Goal: Complete application form

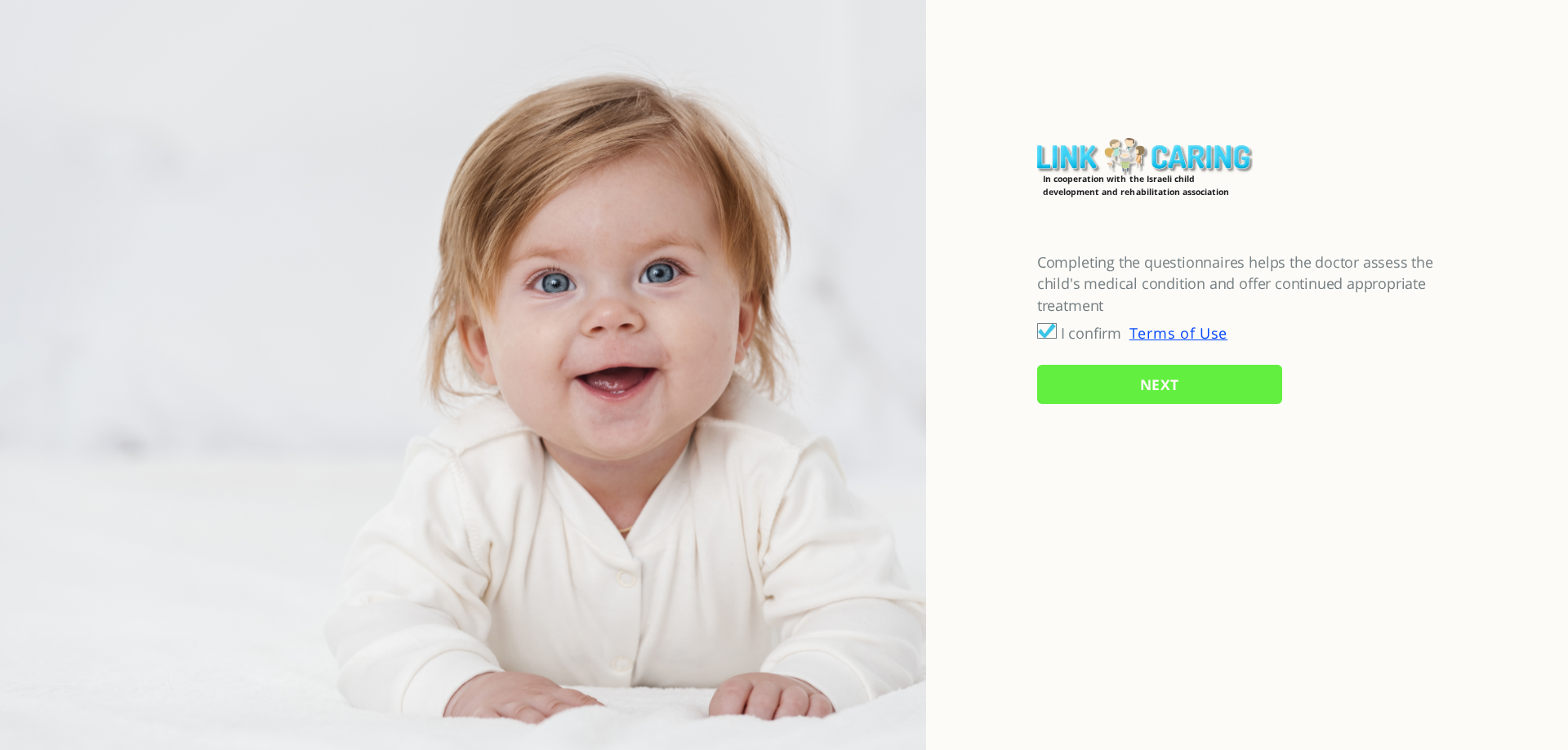
checkbox input "true"
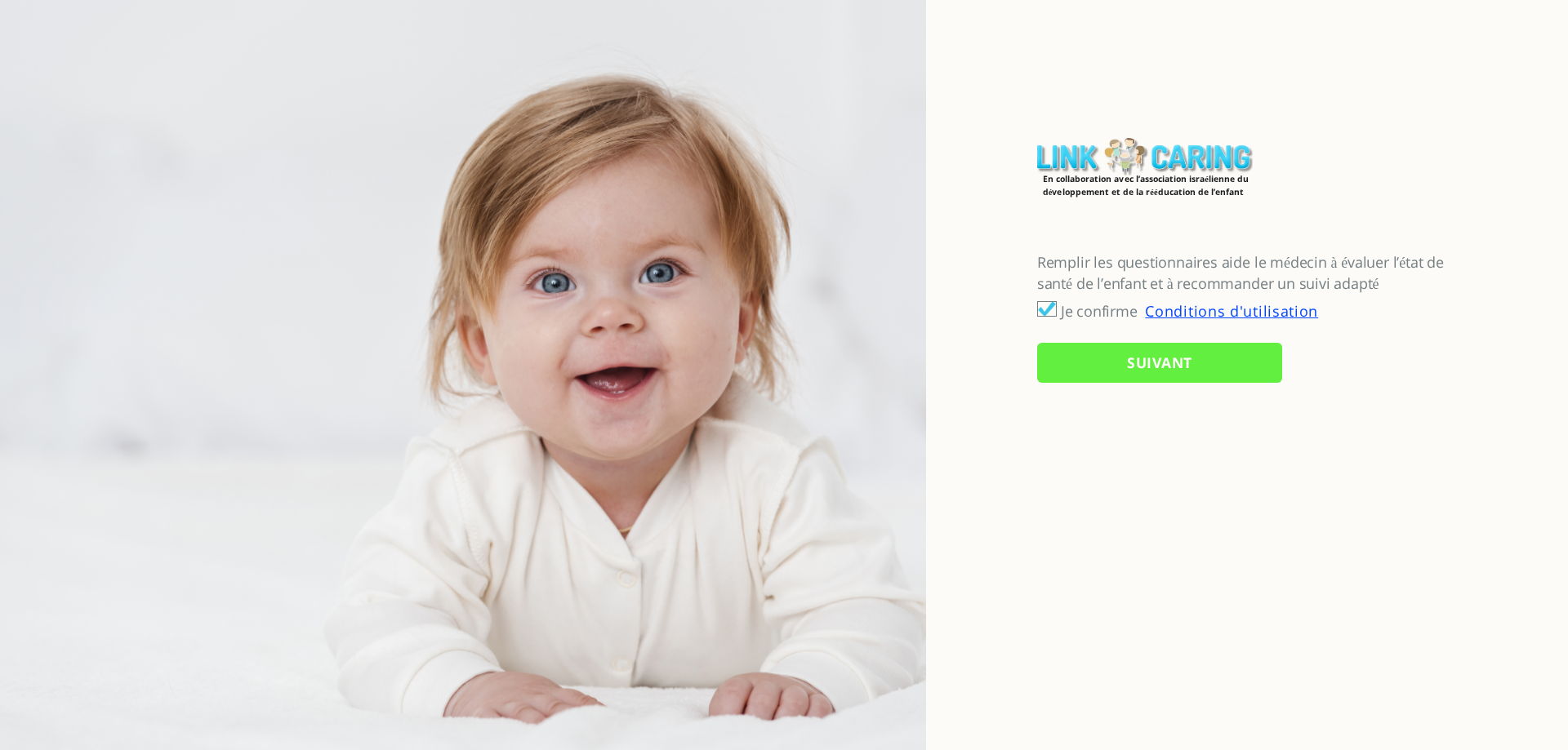
checkbox input "true"
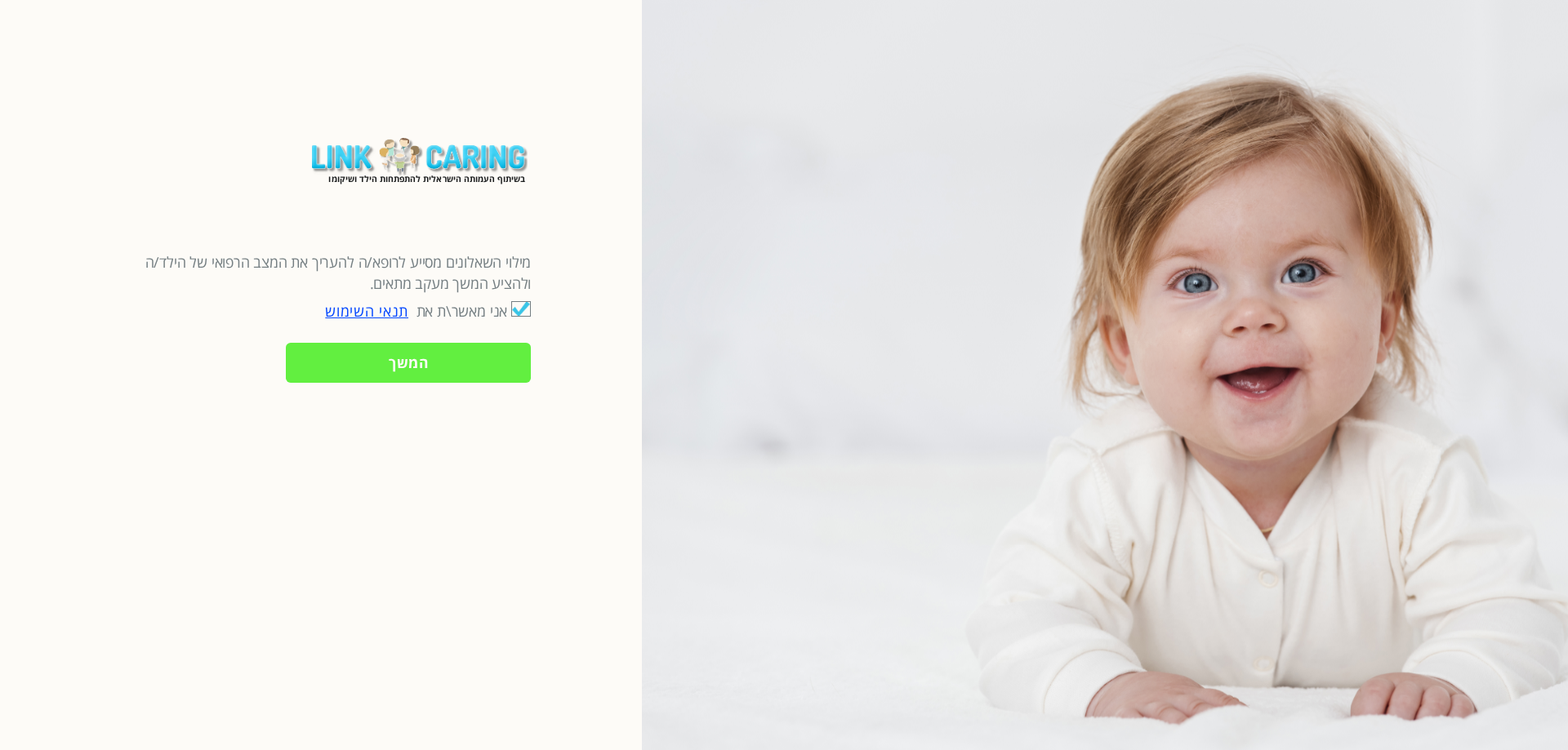
checkbox input "true"
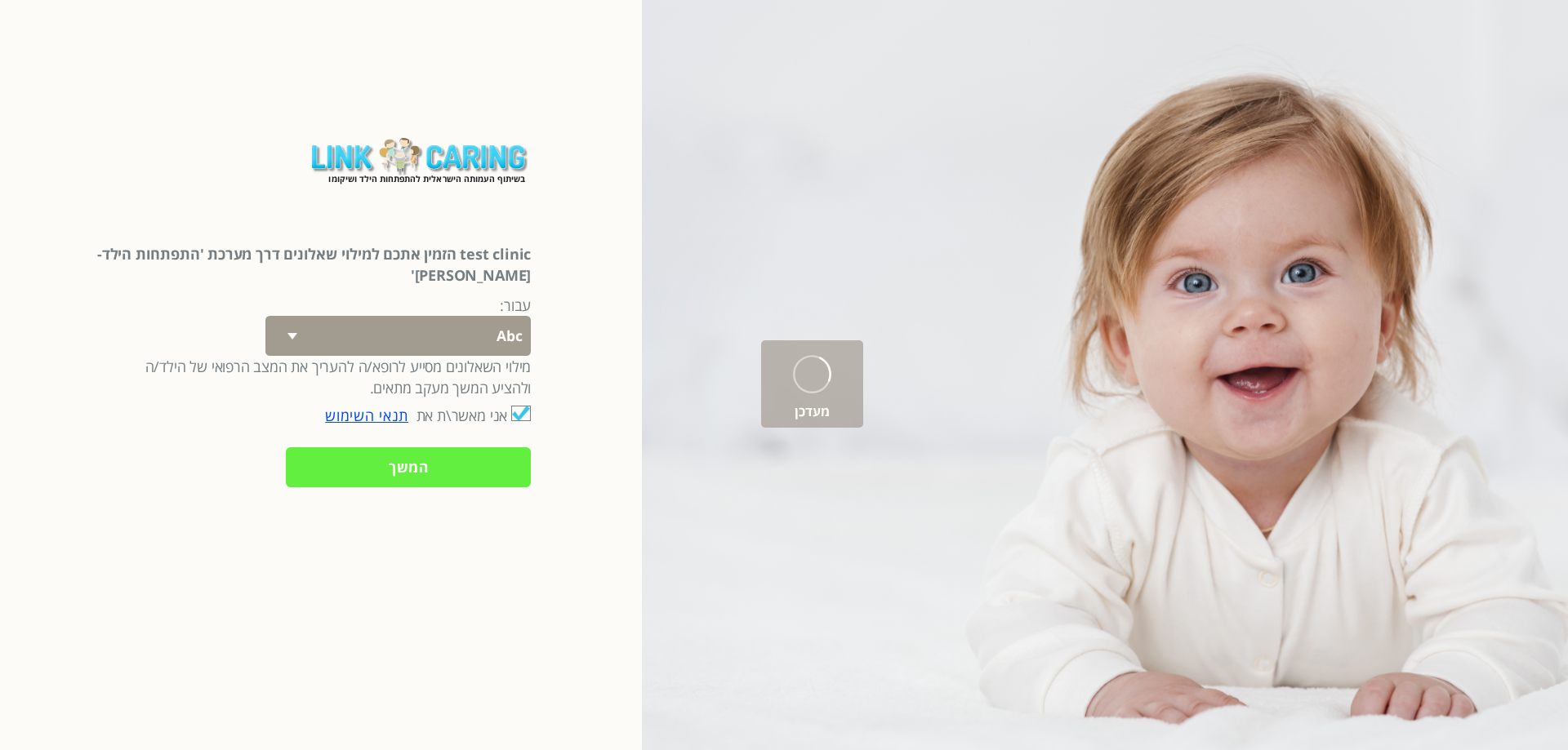
click at [448, 318] on select "Abc 77 yoyo large koko abc 107 ggy oo;o; ytyt7t t7t7 lala 4.8 1234 99 100 9898 …" at bounding box center [397, 335] width 265 height 40
select select "hb5nGVKOjYTG8KwkqlBAEA%3D%3D"
click at [293, 316] on select "Abc 77 yoyo large koko abc 107 ggy oo;o; ytyt7t t7t7 lala 4.8 1234 99 100 9898 …" at bounding box center [397, 335] width 265 height 40
click at [424, 455] on input "המשך" at bounding box center [408, 467] width 245 height 40
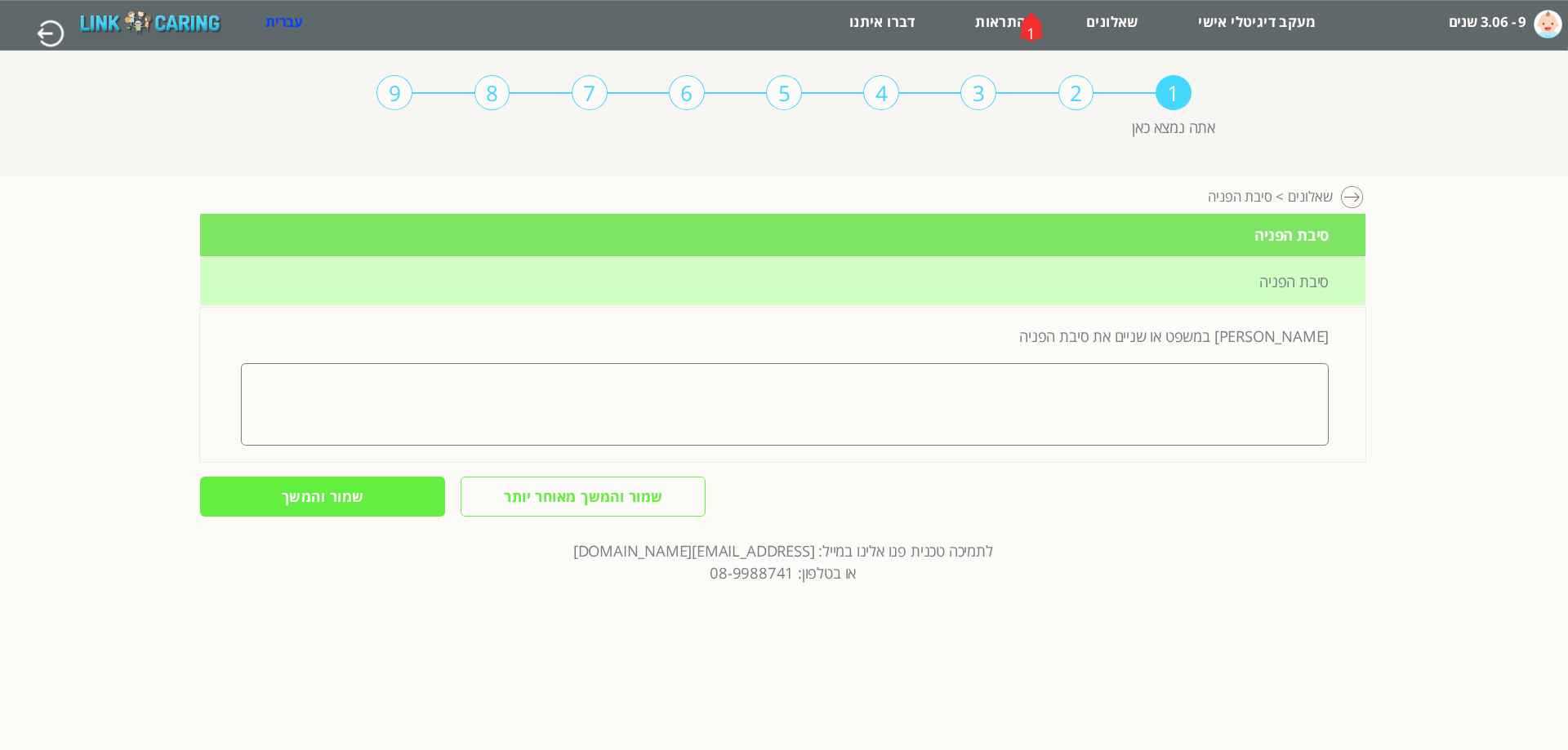
click at [1263, 419] on textarea at bounding box center [784, 404] width 1087 height 81
type textarea "yjyjy"
click at [356, 490] on input "שמור והמשך" at bounding box center [323, 496] width 245 height 40
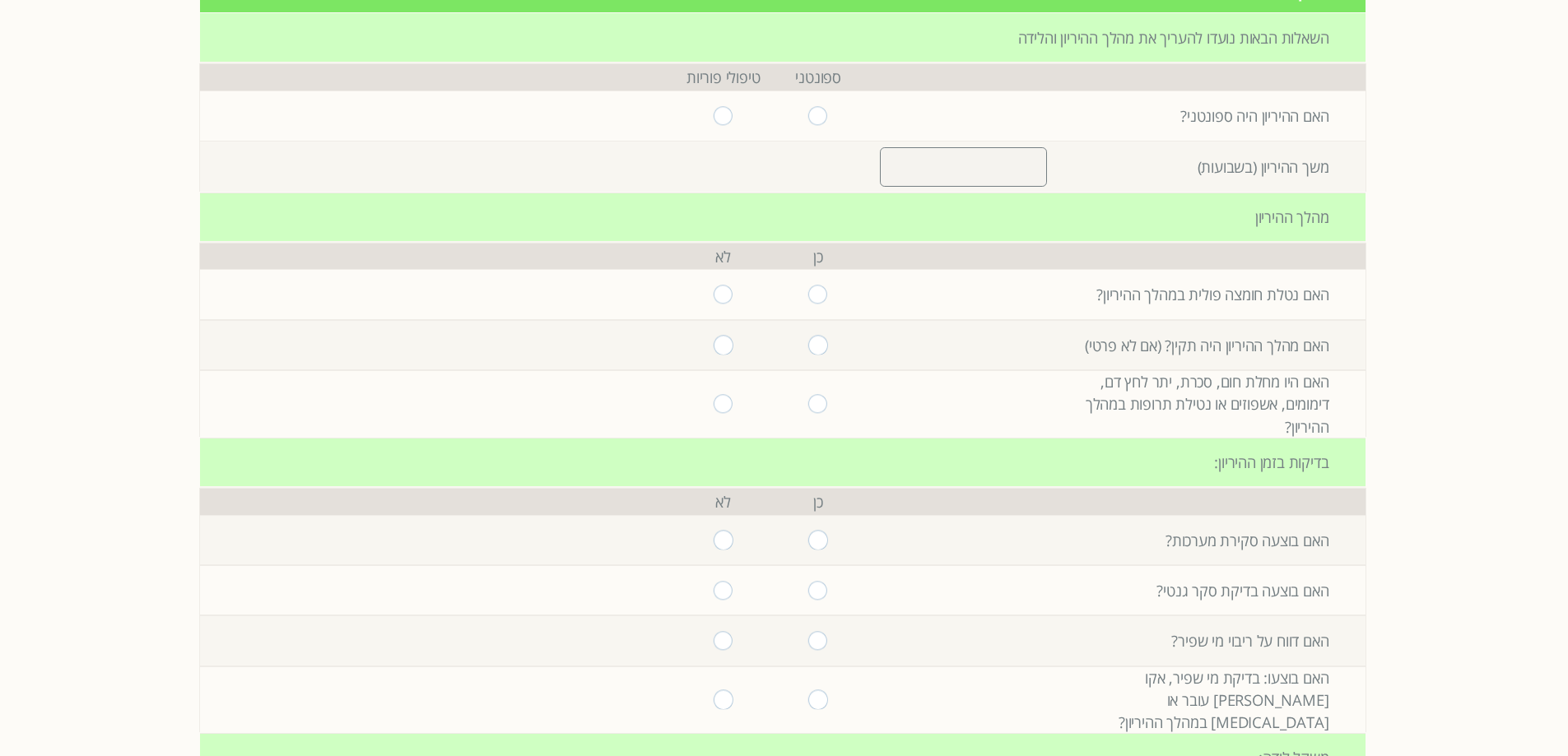
scroll to position [225, 0]
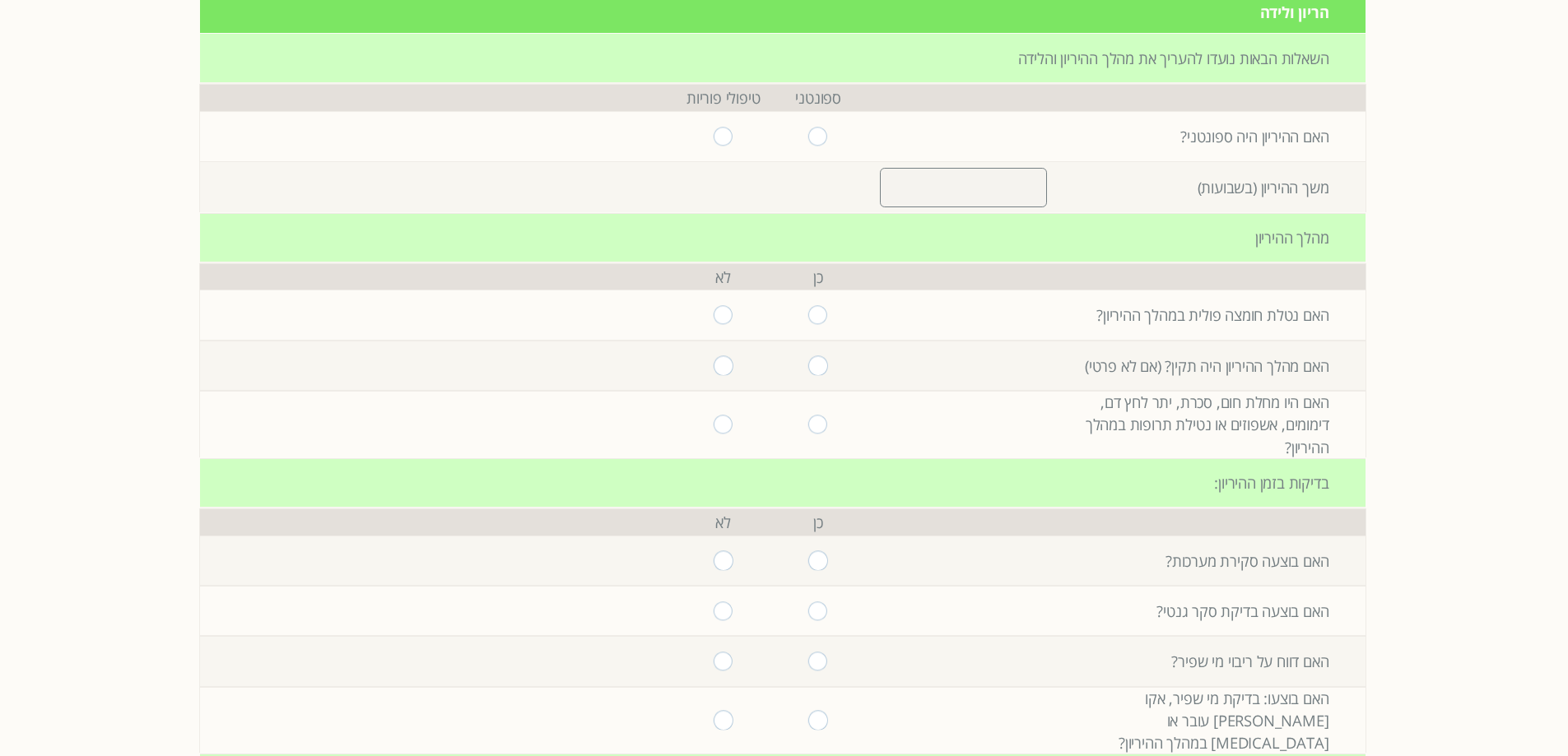
click at [808, 364] on input "radio" at bounding box center [818, 365] width 20 height 19
radio input "true"
click at [808, 425] on input "radio" at bounding box center [818, 424] width 20 height 19
radio input "true"
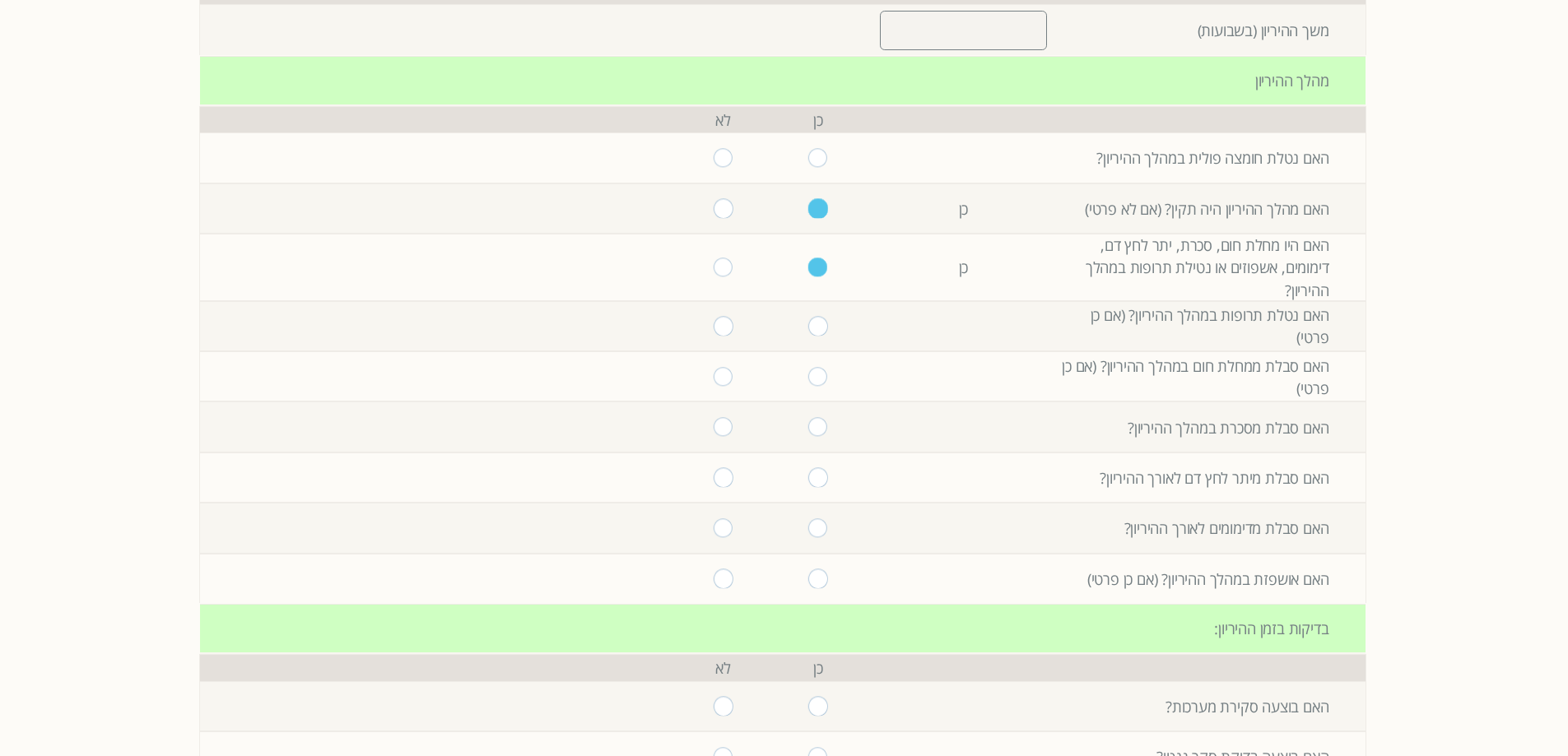
scroll to position [389, 0]
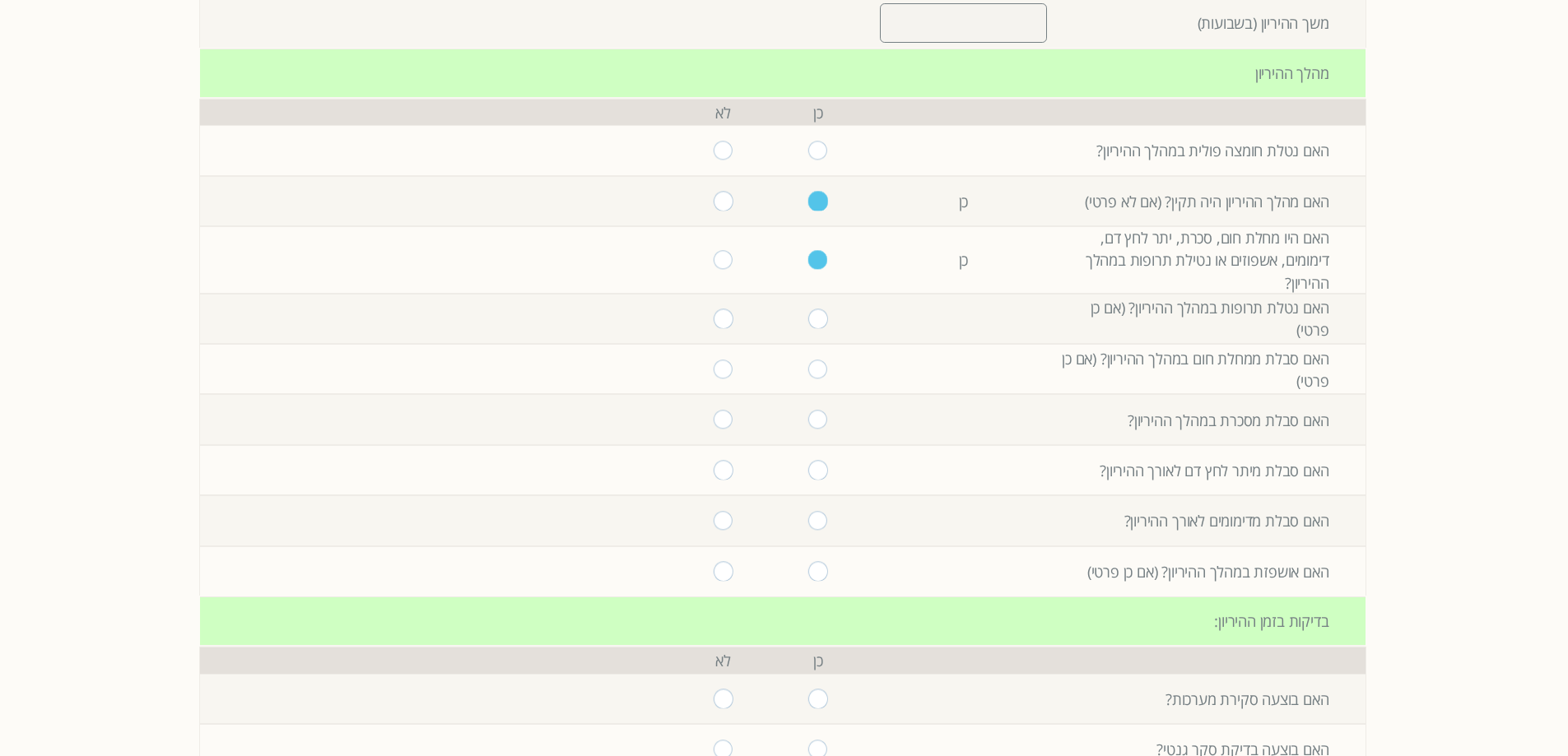
click at [808, 368] on input "radio" at bounding box center [818, 369] width 20 height 19
radio input "true"
click at [808, 316] on input "radio" at bounding box center [818, 319] width 20 height 19
radio input "true"
click at [814, 576] on input "radio" at bounding box center [818, 571] width 20 height 19
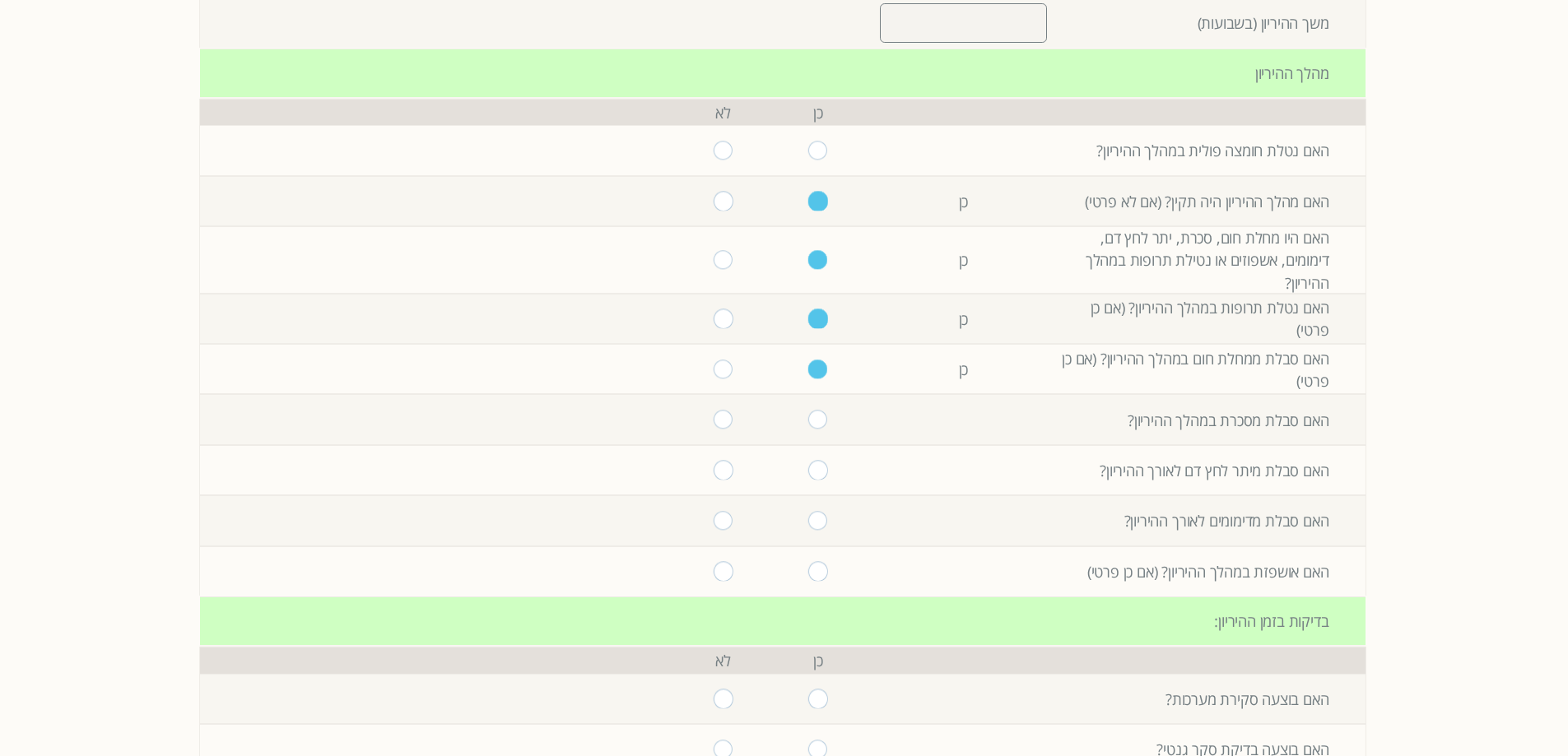
radio input "true"
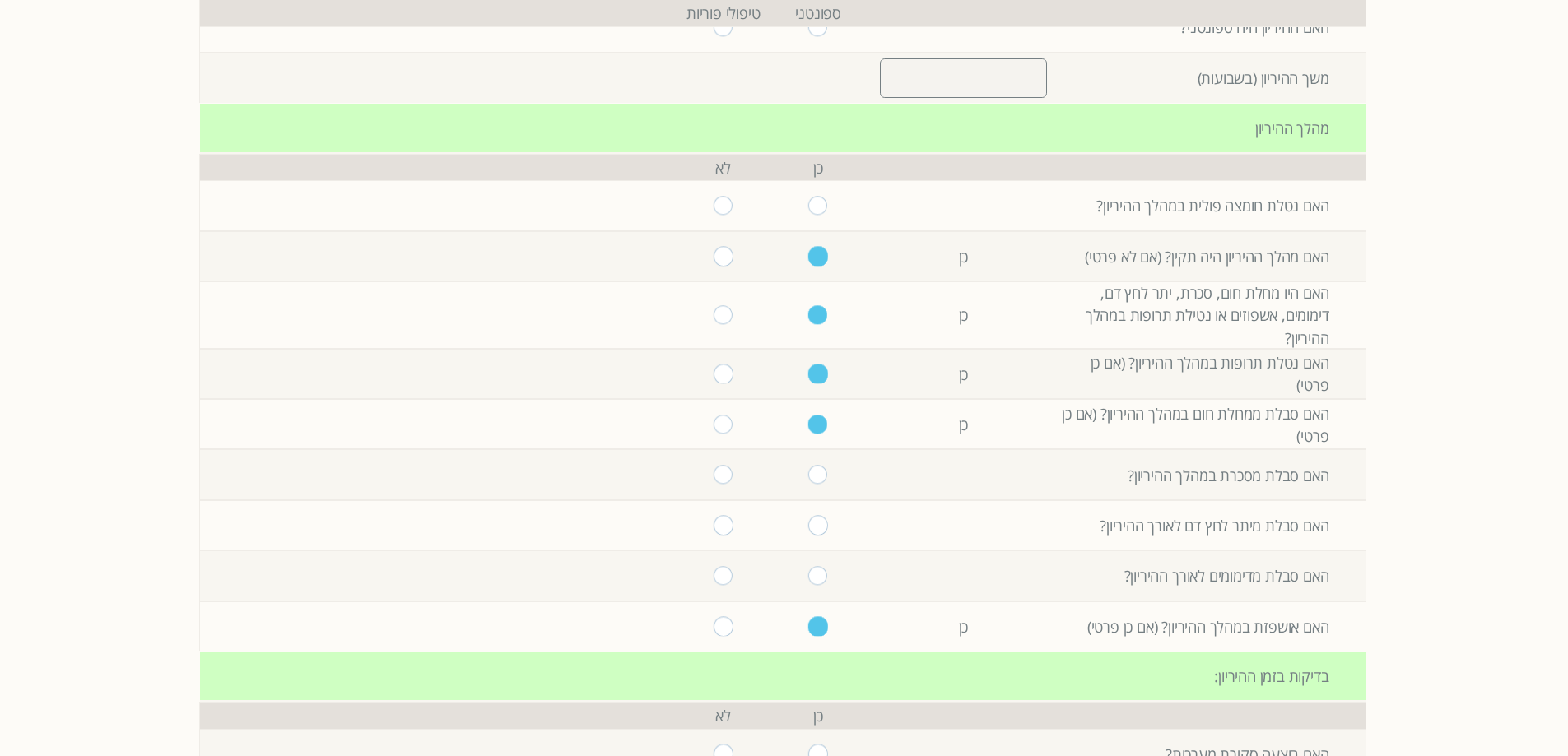
scroll to position [362, 0]
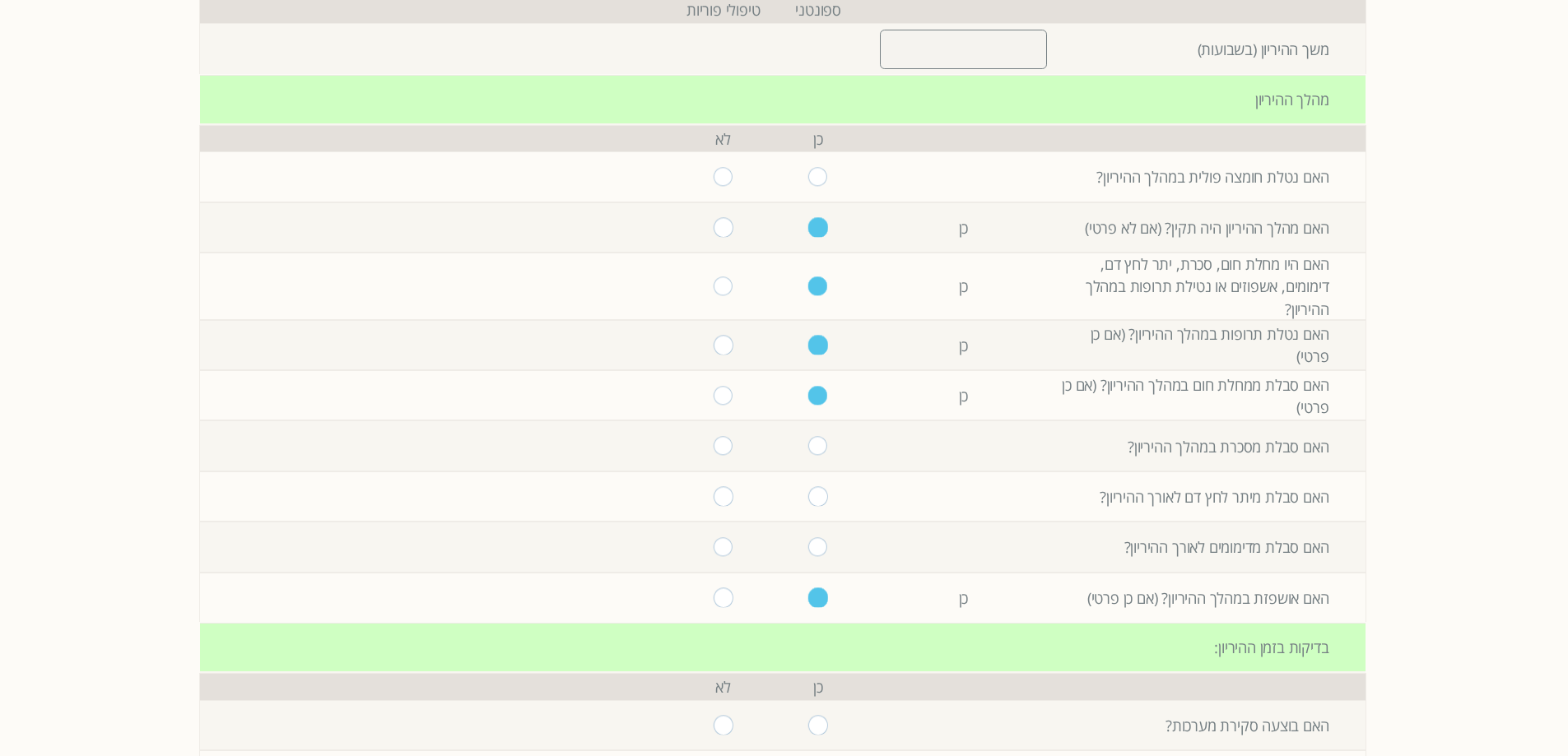
click at [714, 349] on input "radio" at bounding box center [723, 345] width 20 height 19
radio input "true"
click at [714, 396] on input "radio" at bounding box center [723, 395] width 20 height 19
radio input "true"
click at [808, 348] on input "radio" at bounding box center [818, 345] width 20 height 19
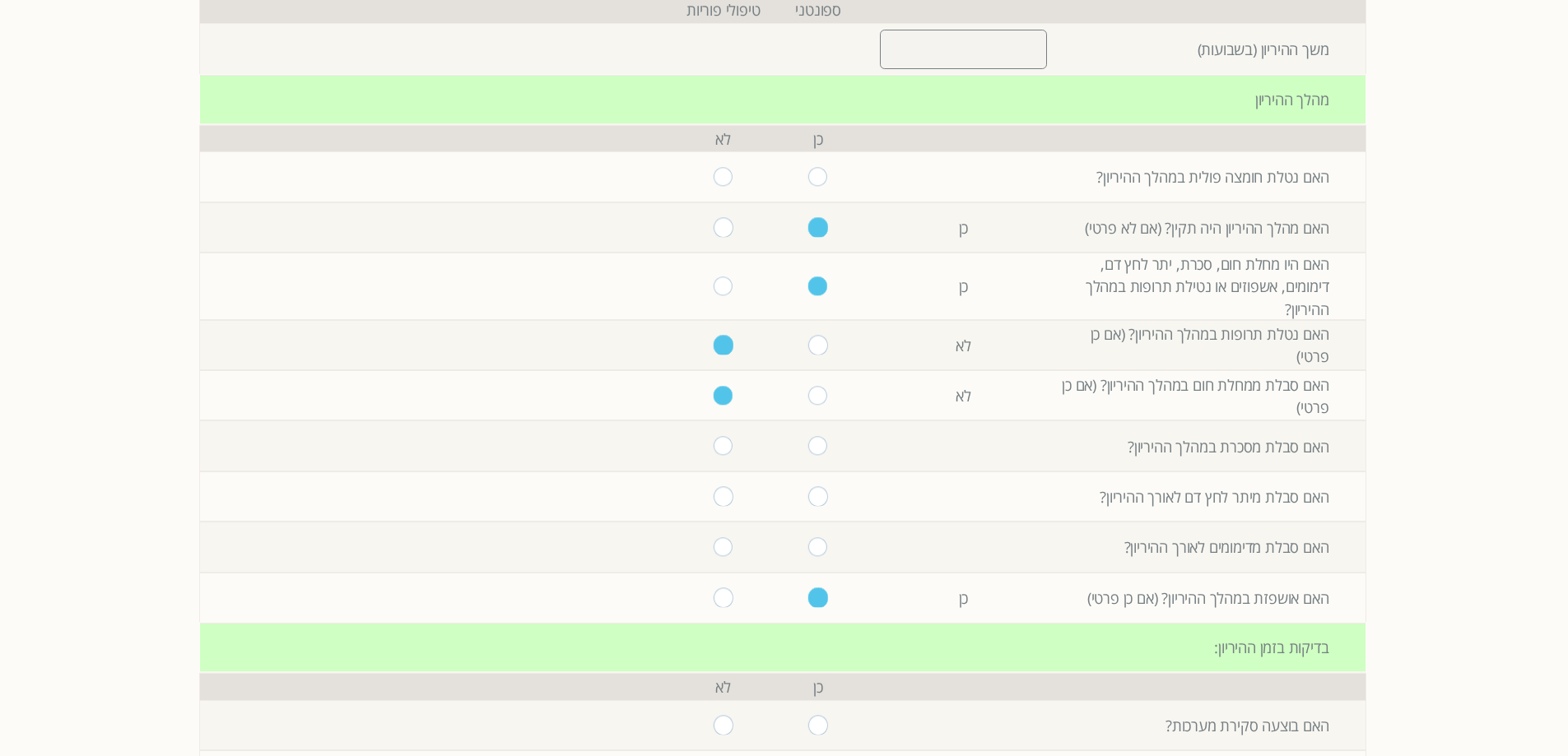
radio input "true"
click at [809, 395] on input "radio" at bounding box center [818, 395] width 20 height 19
radio input "true"
click at [718, 389] on input "radio" at bounding box center [723, 395] width 20 height 19
radio input "true"
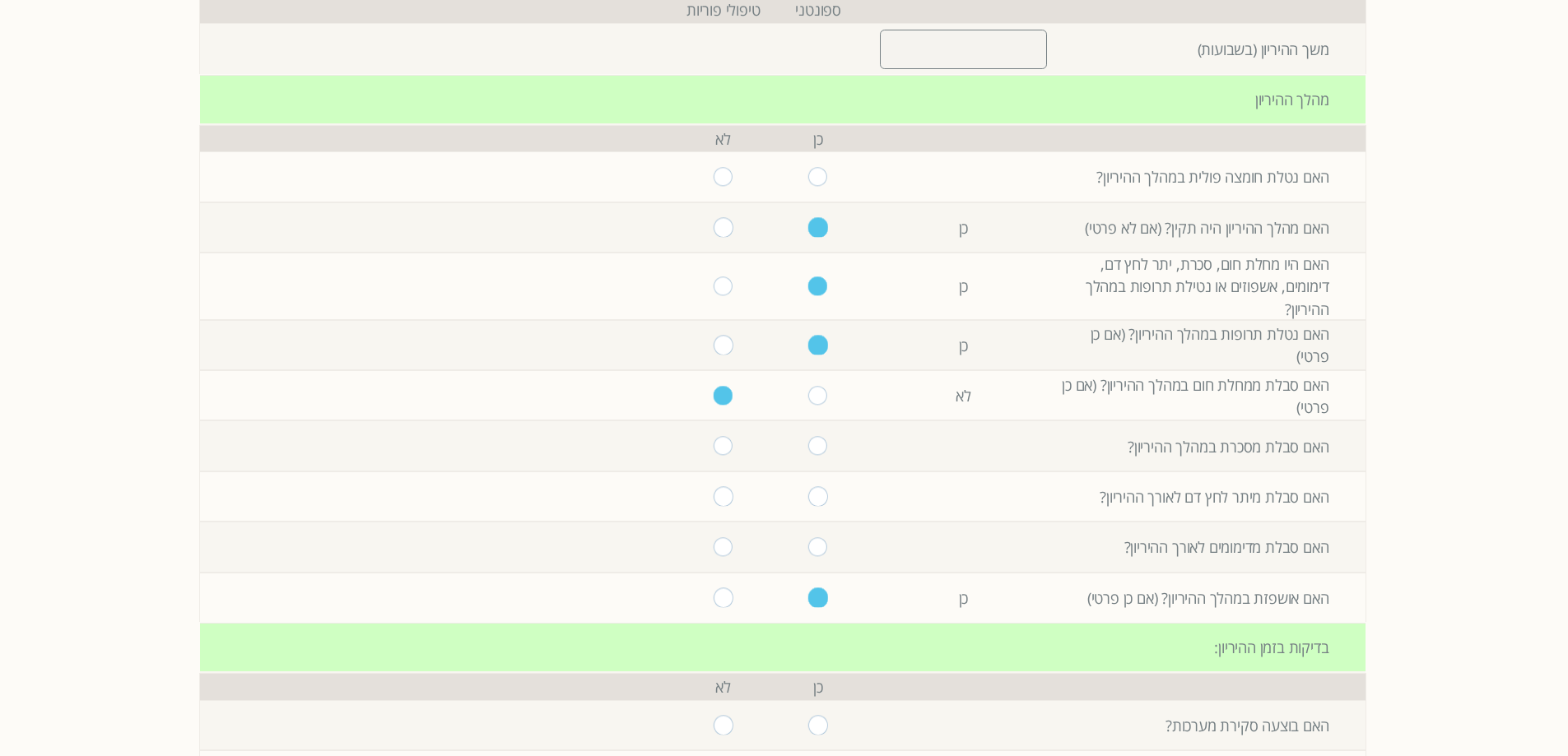
drag, startPoint x: 719, startPoint y: 346, endPoint x: 708, endPoint y: 315, distance: 32.9
click at [718, 346] on input "radio" at bounding box center [723, 345] width 20 height 19
radio input "true"
click at [714, 284] on input "radio" at bounding box center [723, 286] width 20 height 19
radio input "true"
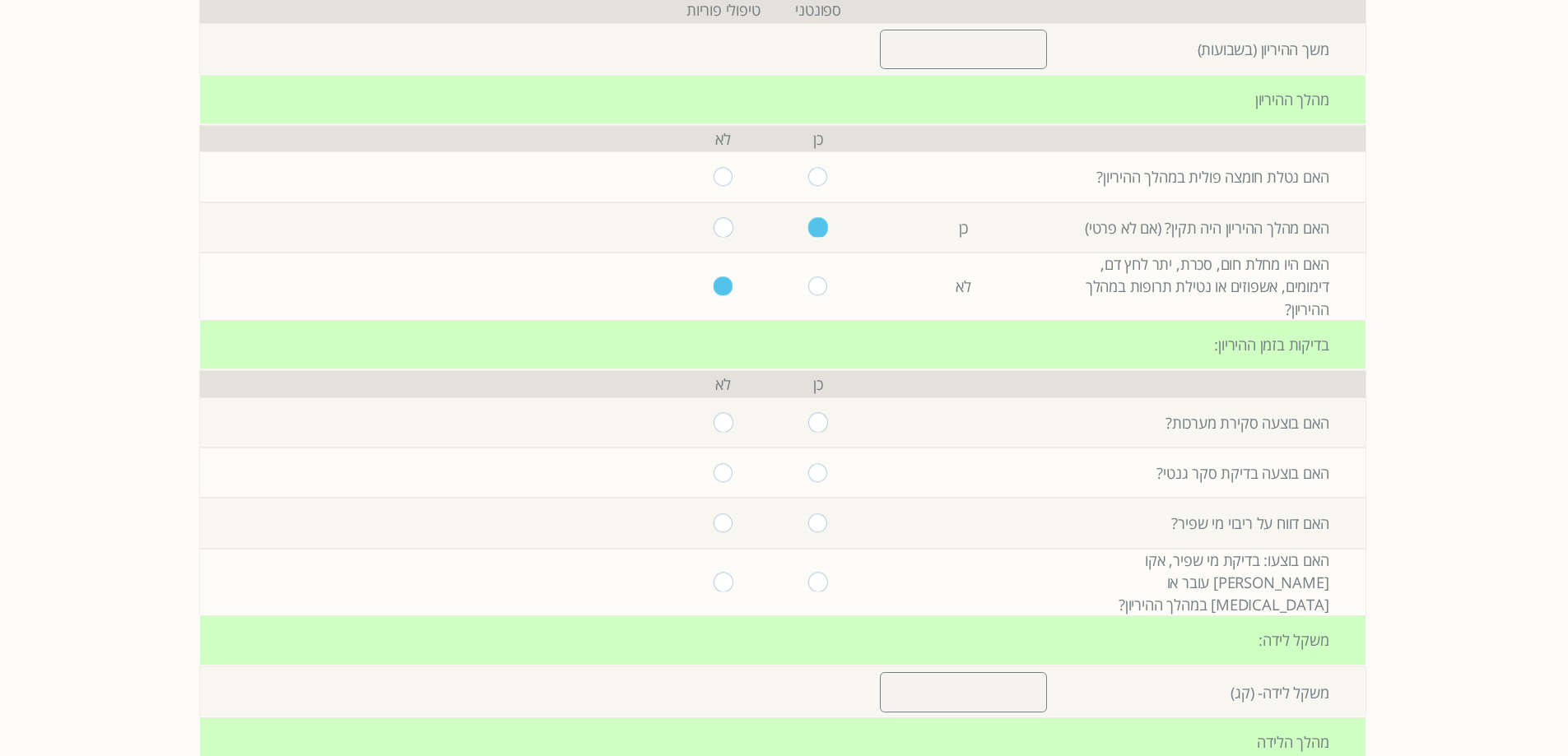
click at [715, 219] on input "radio" at bounding box center [723, 227] width 20 height 19
radio input "true"
click at [812, 232] on input "radio" at bounding box center [818, 227] width 20 height 19
radio input "true"
click at [816, 280] on input "radio" at bounding box center [818, 286] width 20 height 19
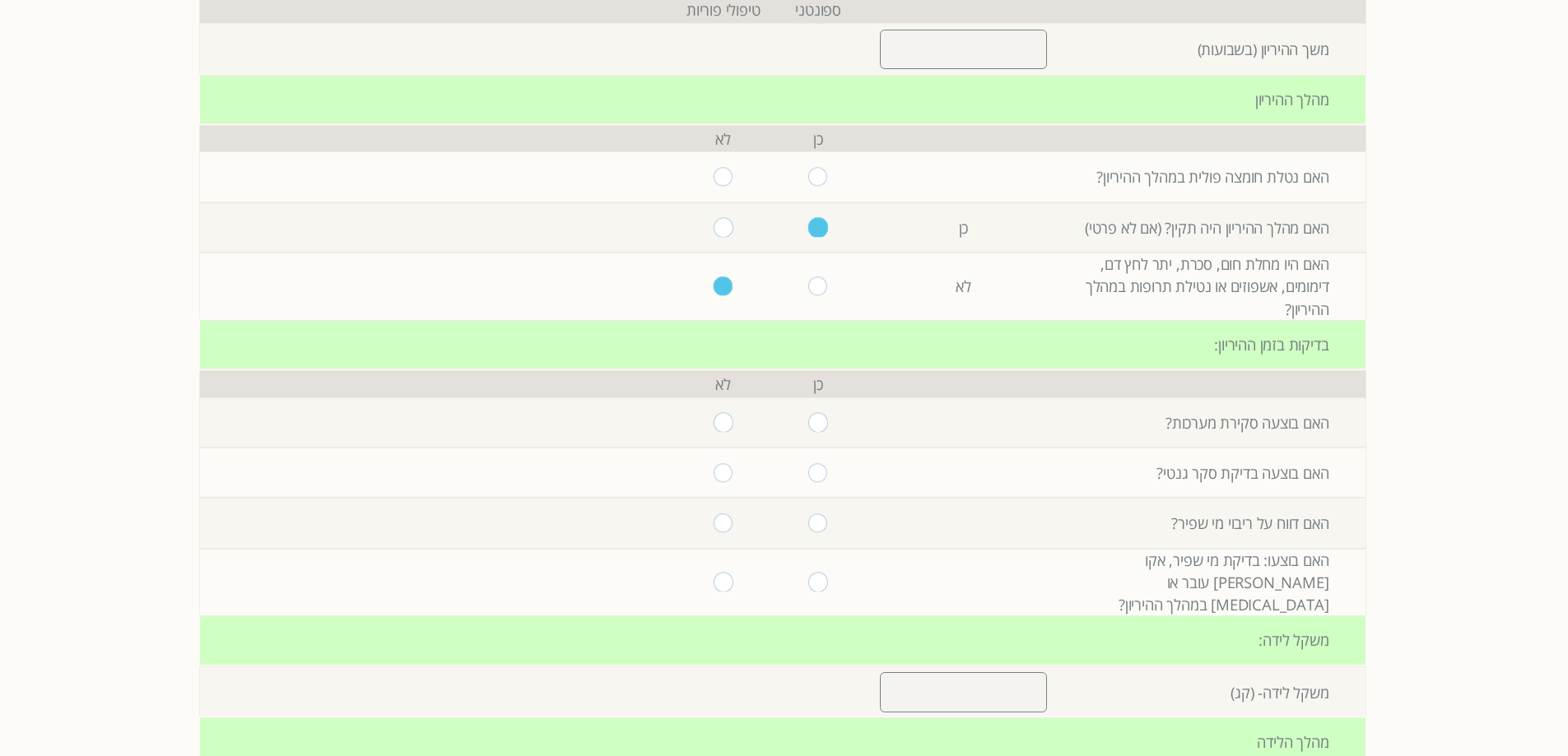
radio input "true"
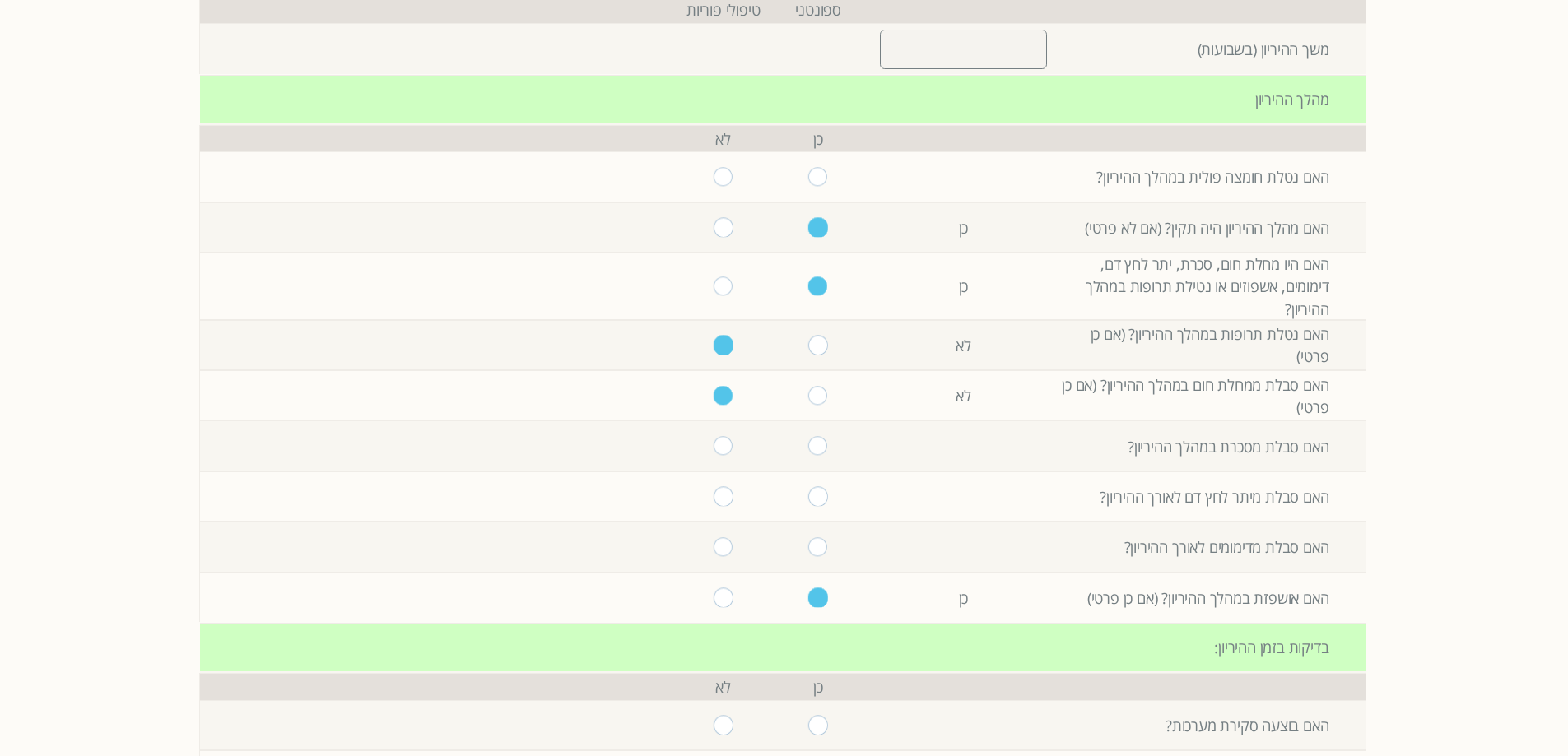
click at [818, 352] on input "radio" at bounding box center [818, 345] width 20 height 19
radio input "true"
click at [812, 388] on input "radio" at bounding box center [818, 395] width 20 height 19
radio input "true"
click at [714, 396] on input "radio" at bounding box center [723, 395] width 20 height 19
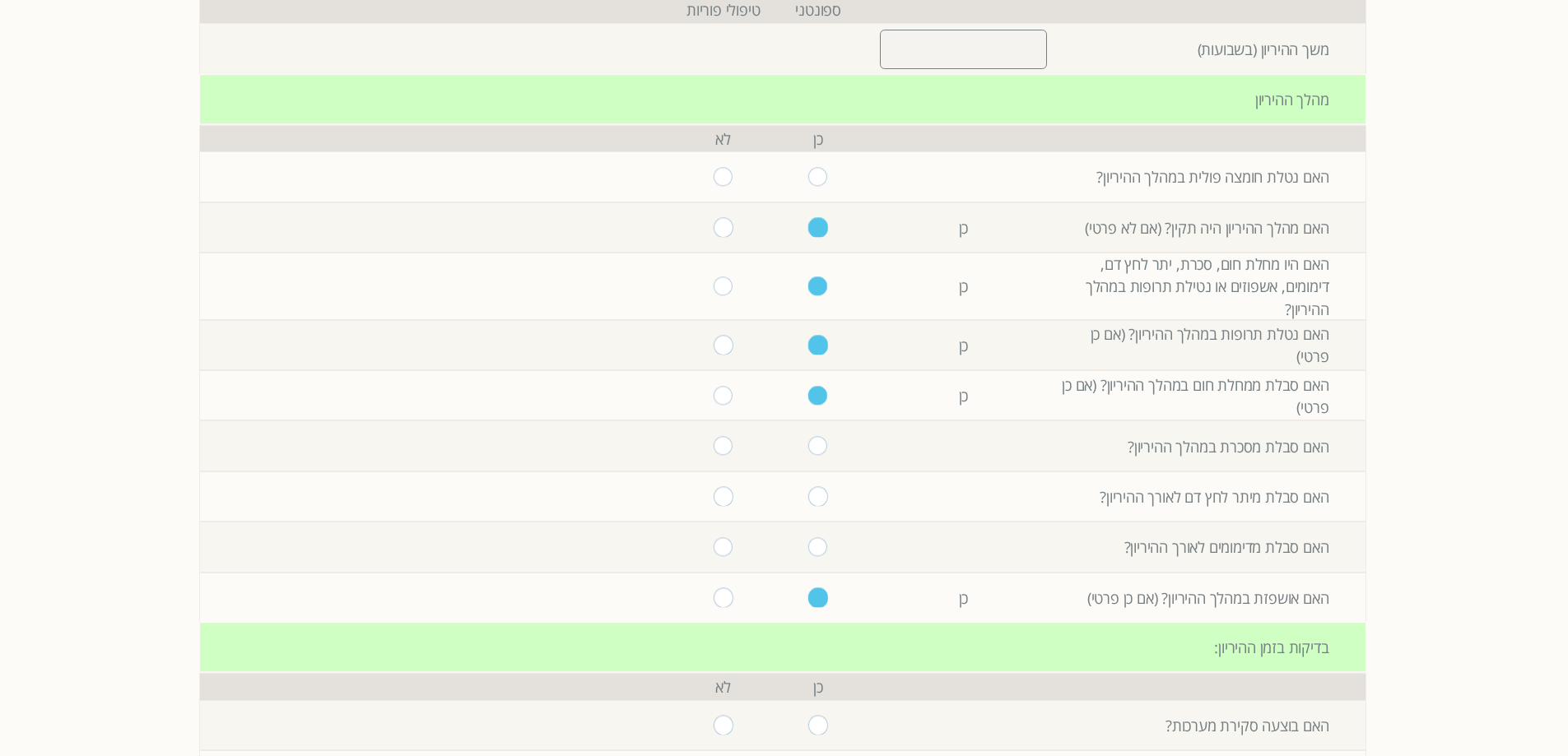
radio input "true"
click at [722, 346] on input "radio" at bounding box center [723, 345] width 20 height 19
radio input "true"
click at [716, 282] on input "radio" at bounding box center [723, 286] width 20 height 19
radio input "true"
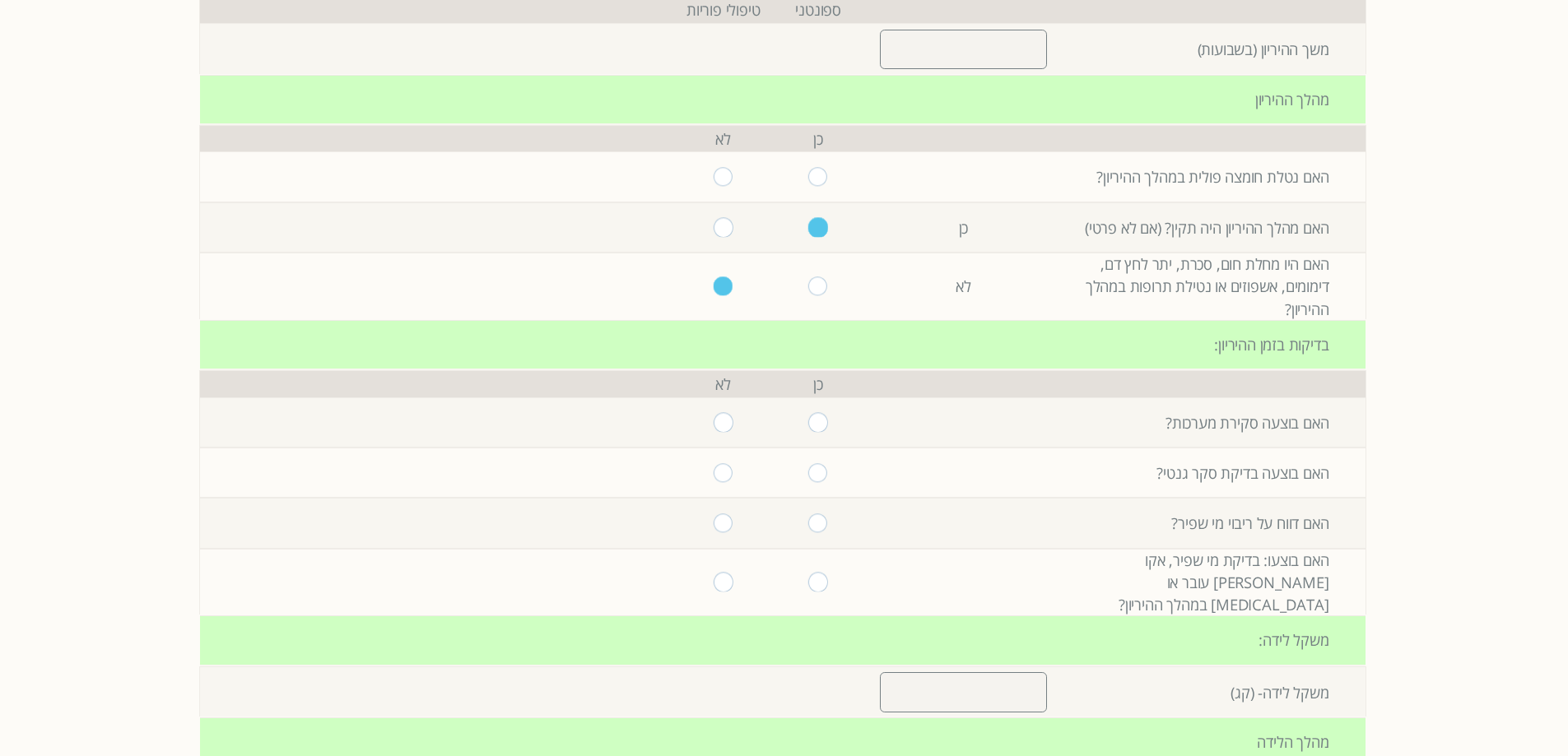
click at [714, 225] on input "radio" at bounding box center [723, 227] width 20 height 19
radio input "true"
click at [714, 169] on input "radio" at bounding box center [723, 176] width 20 height 19
radio input "true"
click at [808, 179] on input "radio" at bounding box center [818, 176] width 20 height 19
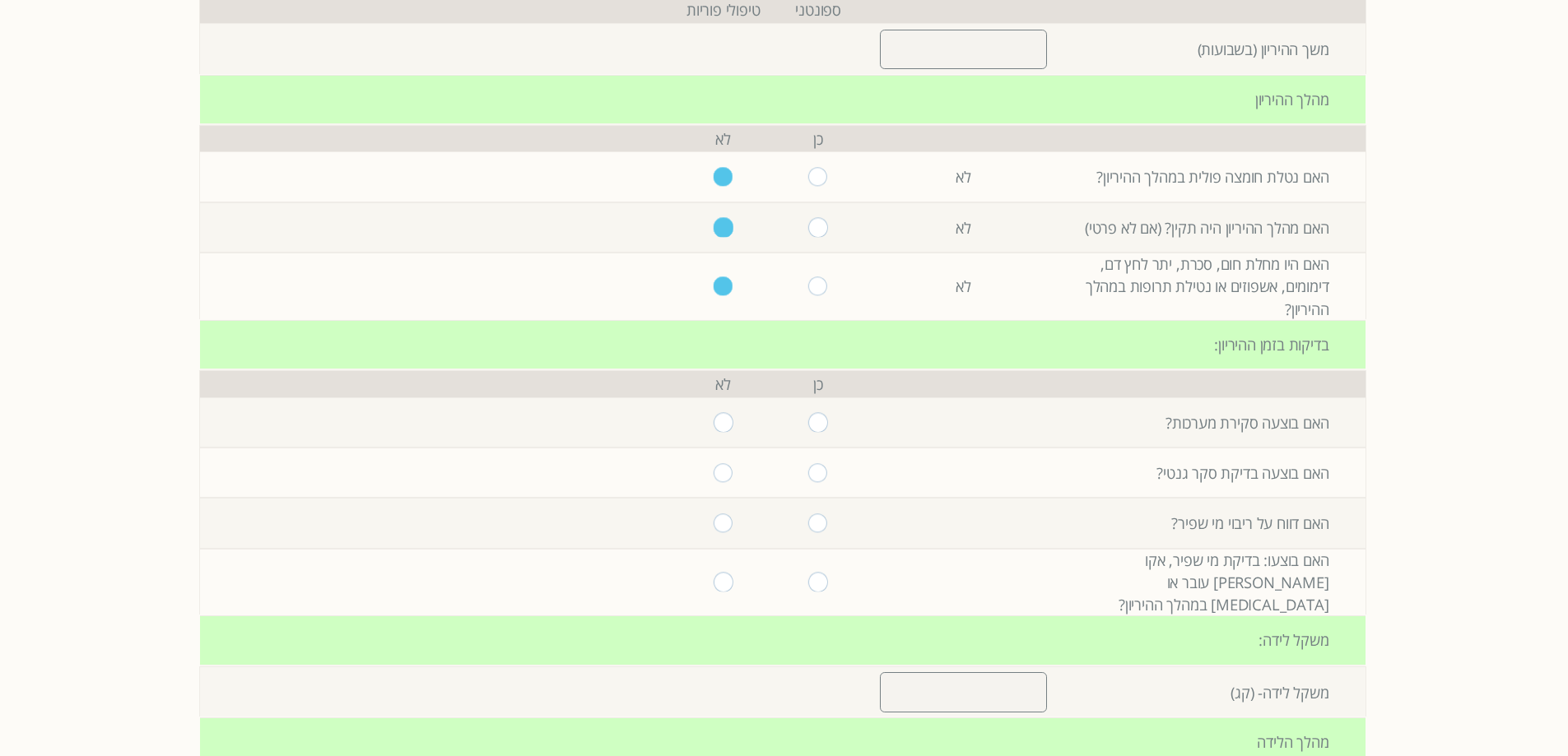
radio input "true"
click at [808, 228] on input "radio" at bounding box center [818, 227] width 20 height 19
radio input "true"
click at [810, 285] on input "radio" at bounding box center [818, 286] width 20 height 19
radio input "true"
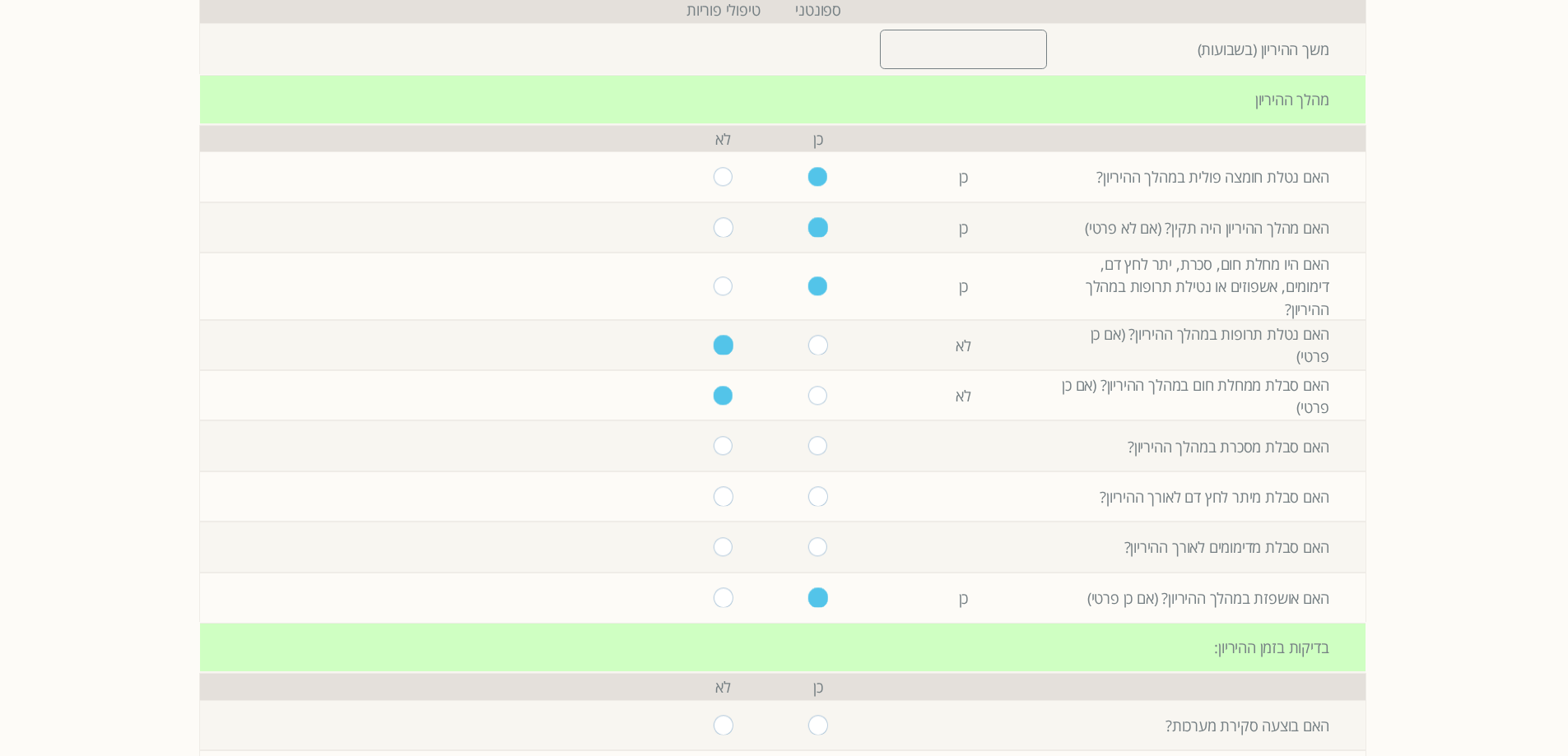
click at [714, 222] on input "radio" at bounding box center [723, 227] width 20 height 19
radio input "true"
click at [716, 175] on input "radio" at bounding box center [723, 176] width 20 height 19
radio input "true"
click at [717, 281] on input "radio" at bounding box center [723, 286] width 20 height 19
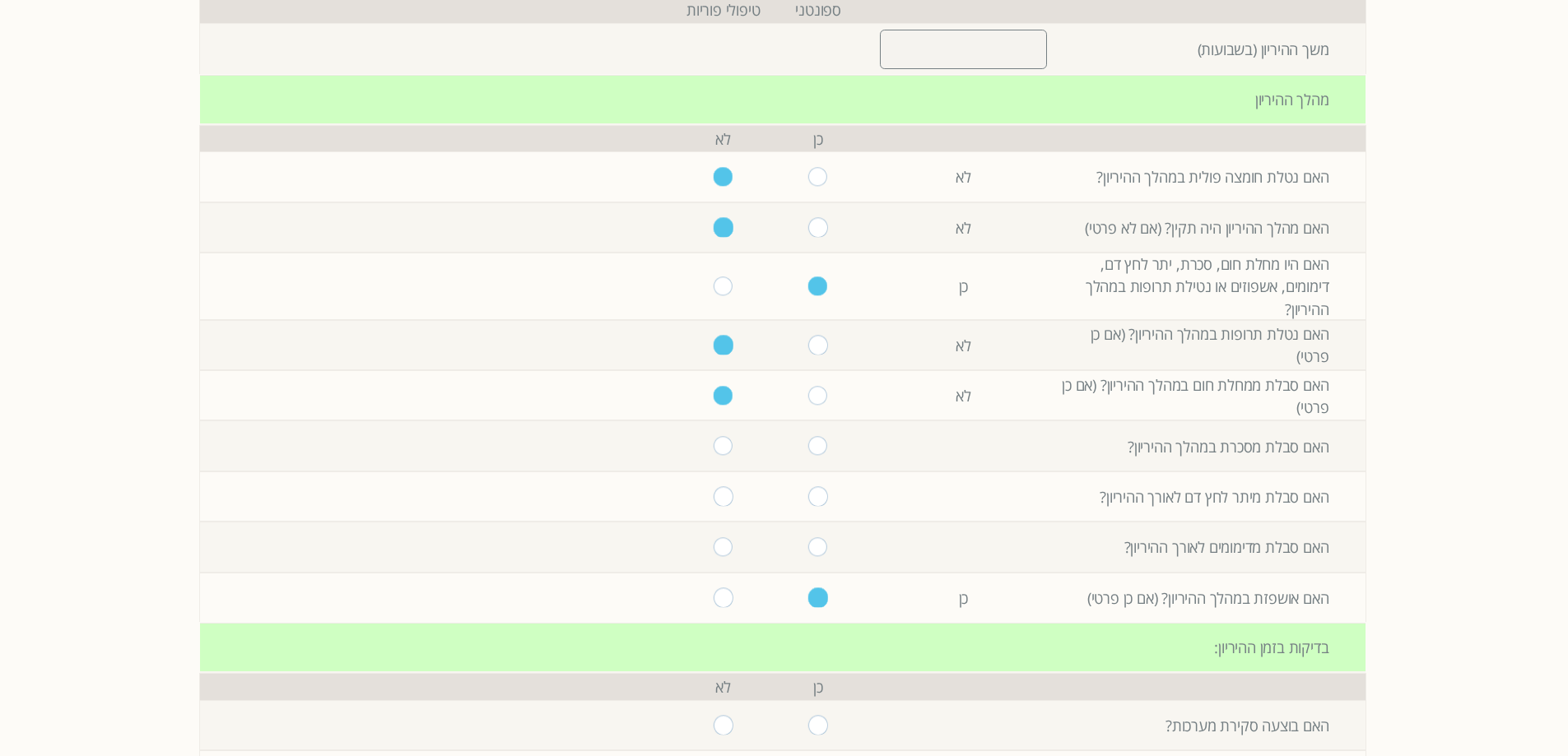
radio input "true"
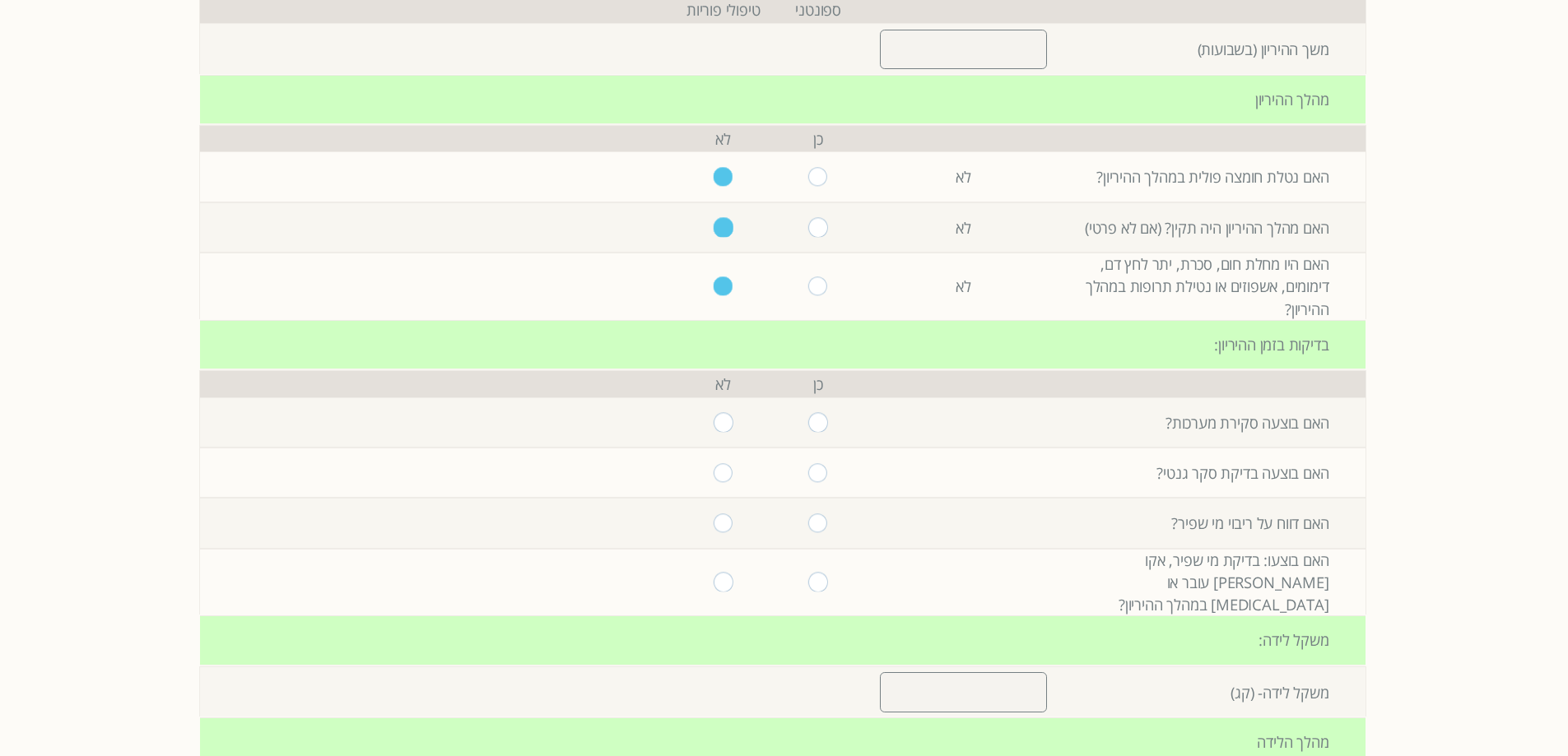
click at [812, 224] on input "radio" at bounding box center [818, 227] width 20 height 19
radio input "true"
click at [812, 176] on input "radio" at bounding box center [818, 176] width 20 height 19
radio input "true"
click at [817, 285] on input "radio" at bounding box center [818, 286] width 20 height 19
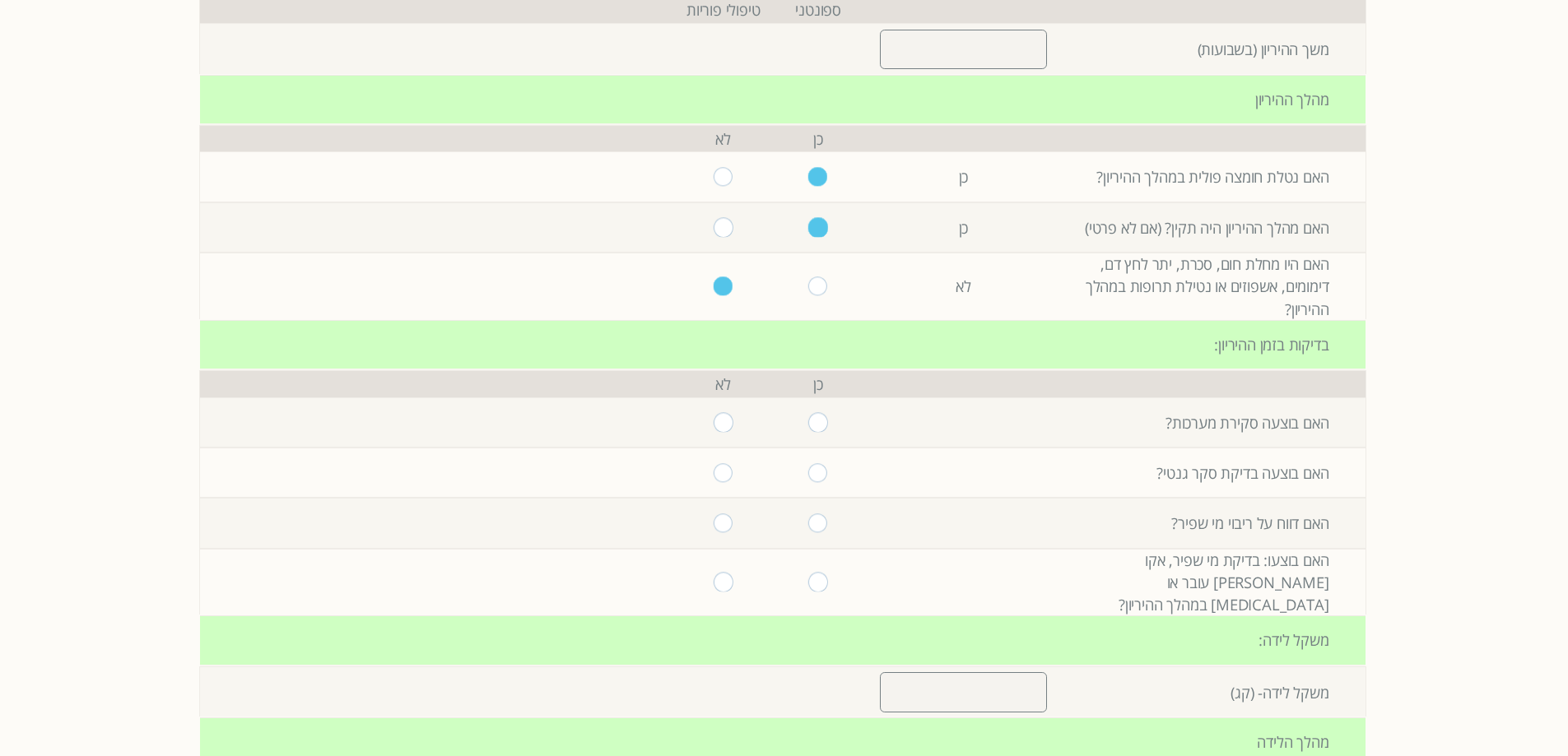
radio input "true"
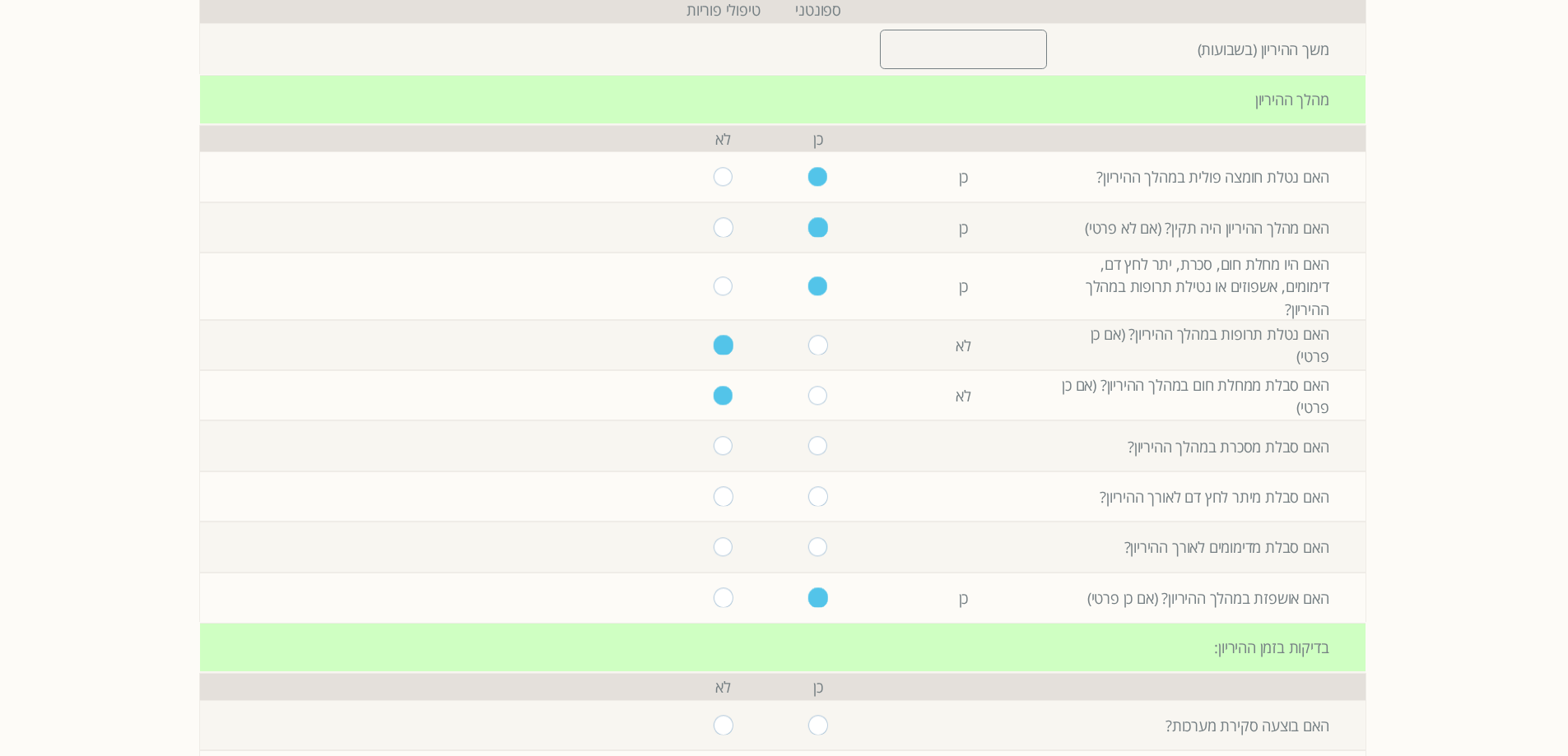
click at [723, 225] on input "radio" at bounding box center [723, 227] width 20 height 19
radio input "true"
click at [808, 233] on input "radio" at bounding box center [818, 227] width 20 height 19
radio input "true"
click at [714, 226] on input "radio" at bounding box center [723, 227] width 20 height 19
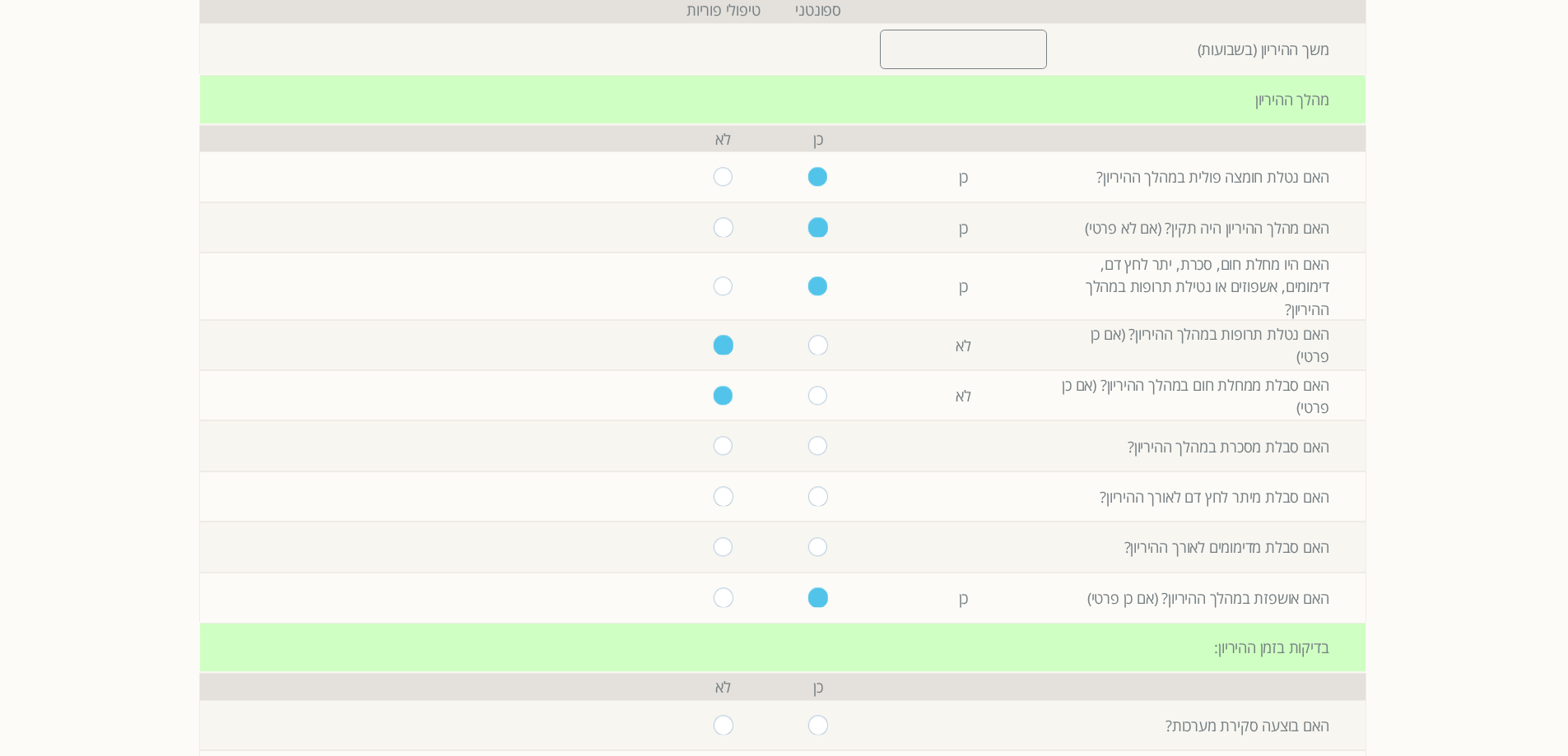
radio input "true"
click at [812, 229] on input "radio" at bounding box center [818, 227] width 20 height 19
radio input "true"
click at [1139, 230] on td "האם מהלך ההיריון היה תקין? (אם לא פרטי)" at bounding box center [1213, 227] width 305 height 50
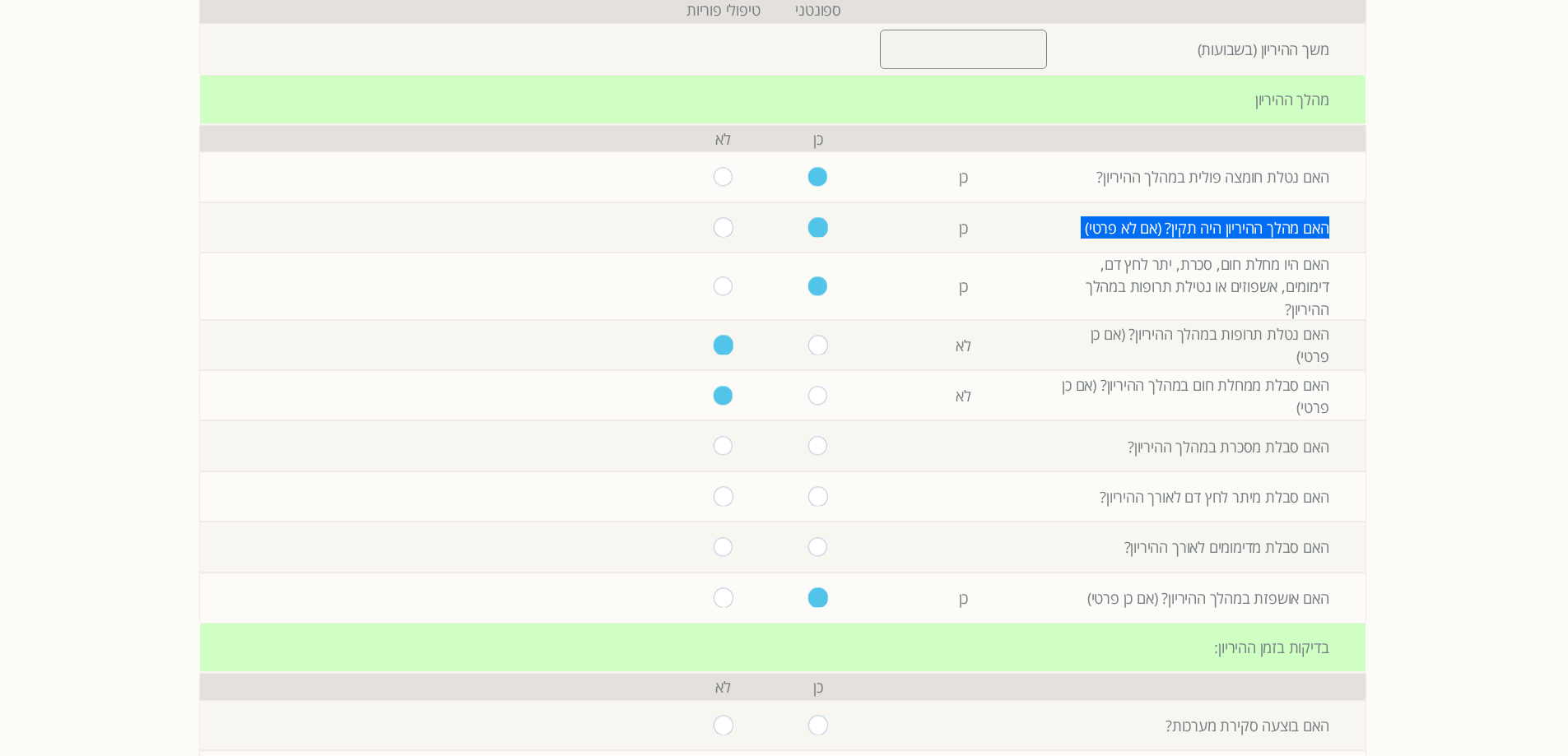
click at [1139, 230] on td "האם מהלך ההיריון היה תקין? (אם לא פרטי)" at bounding box center [1213, 227] width 305 height 50
click at [1161, 230] on td "האם מהלך ההיריון היה תקין? (אם לא פרטי)" at bounding box center [1213, 227] width 305 height 50
drag, startPoint x: 1158, startPoint y: 230, endPoint x: 1078, endPoint y: 230, distance: 80.0
click at [1078, 230] on td "האם מהלך ההיריון היה תקין? (אם לא פרטי)" at bounding box center [1213, 227] width 305 height 50
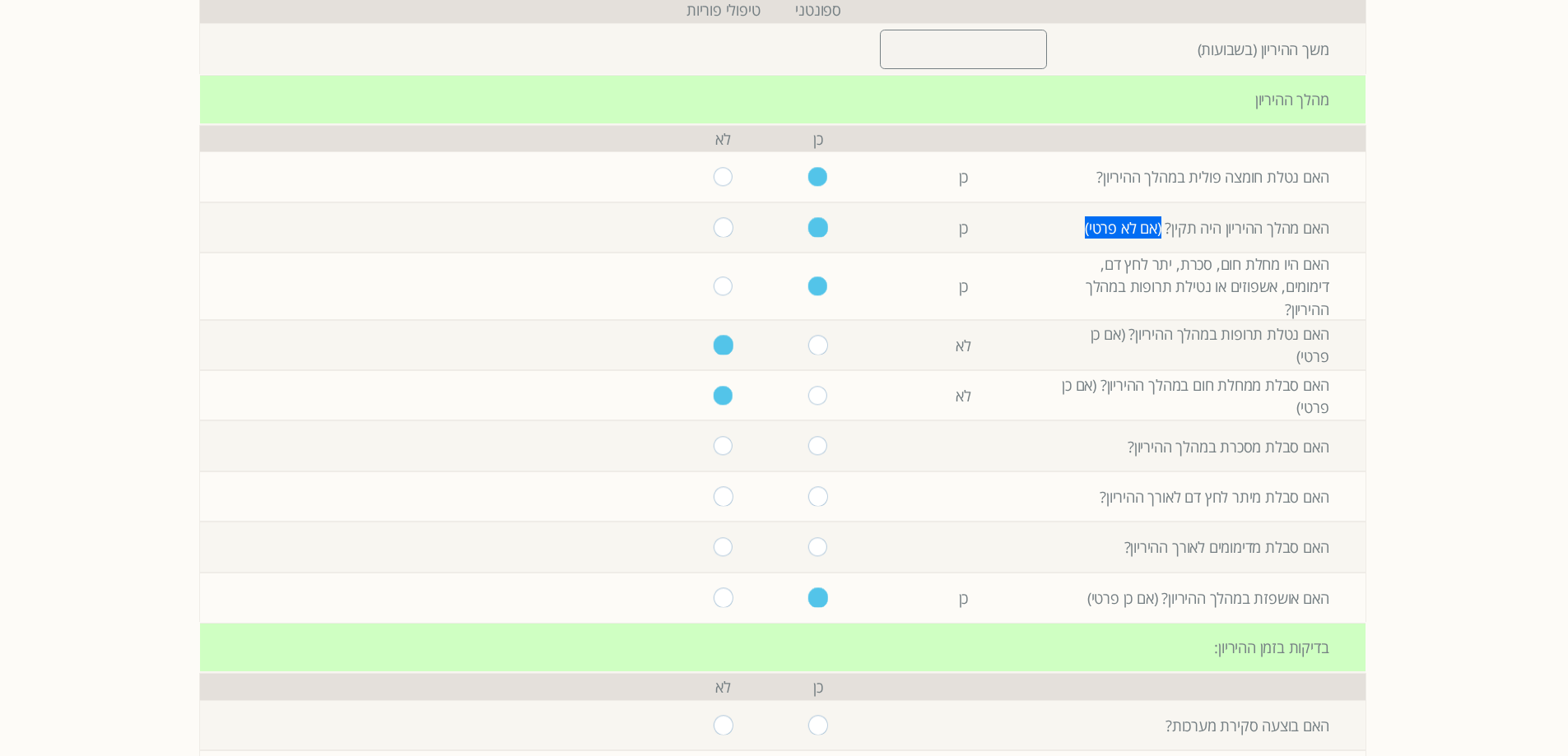
click at [1084, 234] on td "האם מהלך ההיריון היה תקין? (אם לא פרטי)" at bounding box center [1213, 227] width 305 height 50
drag, startPoint x: 1081, startPoint y: 232, endPoint x: 1157, endPoint y: 225, distance: 76.3
click at [1157, 225] on td "האם מהלך ההיריון היה תקין? (אם לא פרטי)" at bounding box center [1213, 227] width 305 height 50
click at [1117, 215] on td "האם מהלך ההיריון היה תקין? (אם לא פרטי)" at bounding box center [1213, 227] width 305 height 50
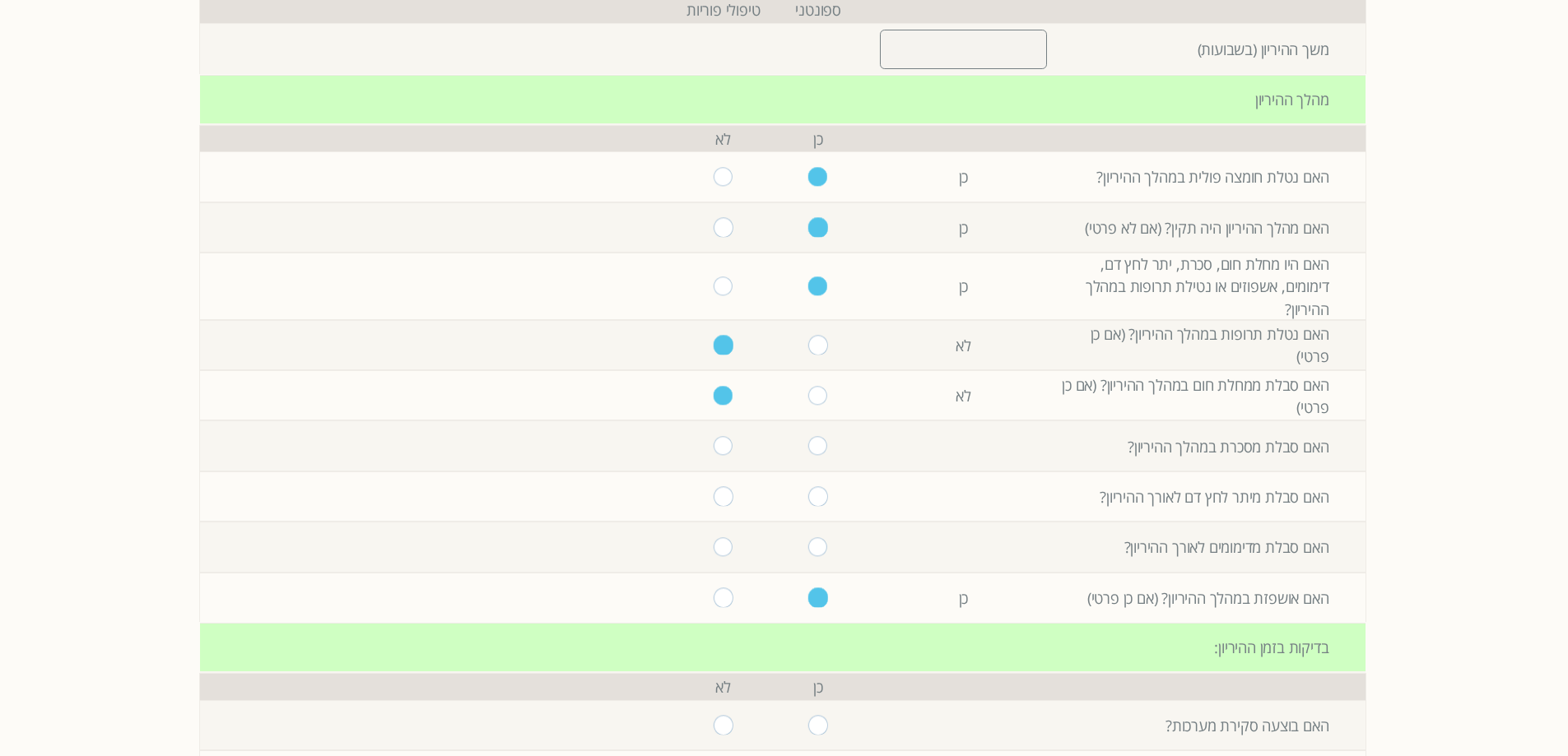
click at [1184, 386] on td "האם סבלת ממחלת חום במהלך ההיריון? (אם כן פרטי)" at bounding box center [1213, 395] width 305 height 50
click at [1074, 390] on td "האם סבלת ממחלת חום במהלך ההיריון? (אם כן פרטי)" at bounding box center [1213, 395] width 305 height 50
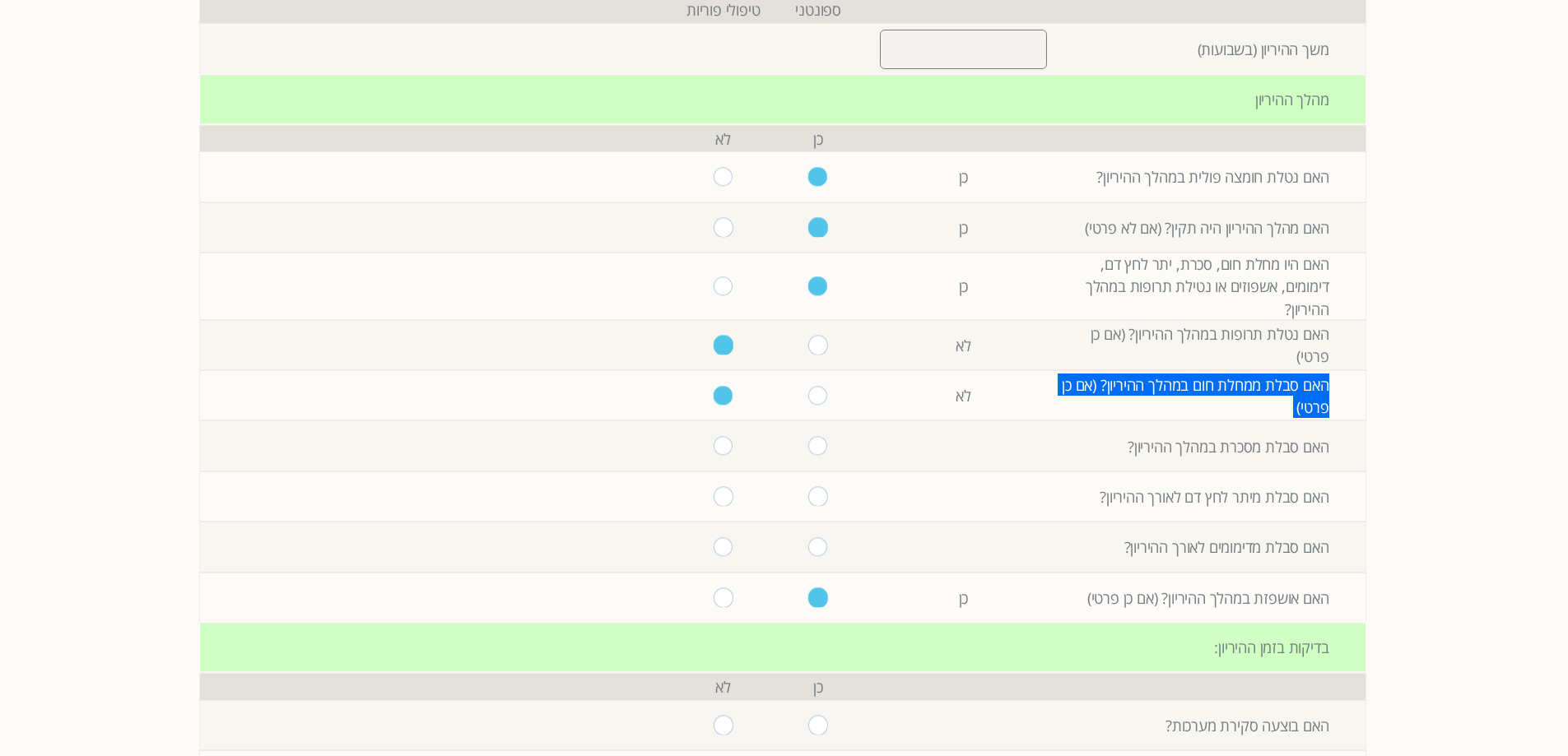
click at [1074, 390] on td "האם סבלת ממחלת חום במהלך ההיריון? (אם כן פרטי)" at bounding box center [1213, 395] width 305 height 50
click at [1121, 390] on td "האם סבלת ממחלת חום במהלך ההיריון? (אם כן פרטי)" at bounding box center [1213, 395] width 305 height 50
drag, startPoint x: 1096, startPoint y: 382, endPoint x: 1053, endPoint y: 382, distance: 43.0
click at [1053, 382] on tr "האם סבלת ממחלת חום במהלך ההיריון? (אם כן פרטי) לא" at bounding box center [783, 395] width 1165 height 50
click at [1082, 387] on td "האם סבלת ממחלת חום במהלך ההיריון? (אם כן פרטי)" at bounding box center [1213, 395] width 305 height 50
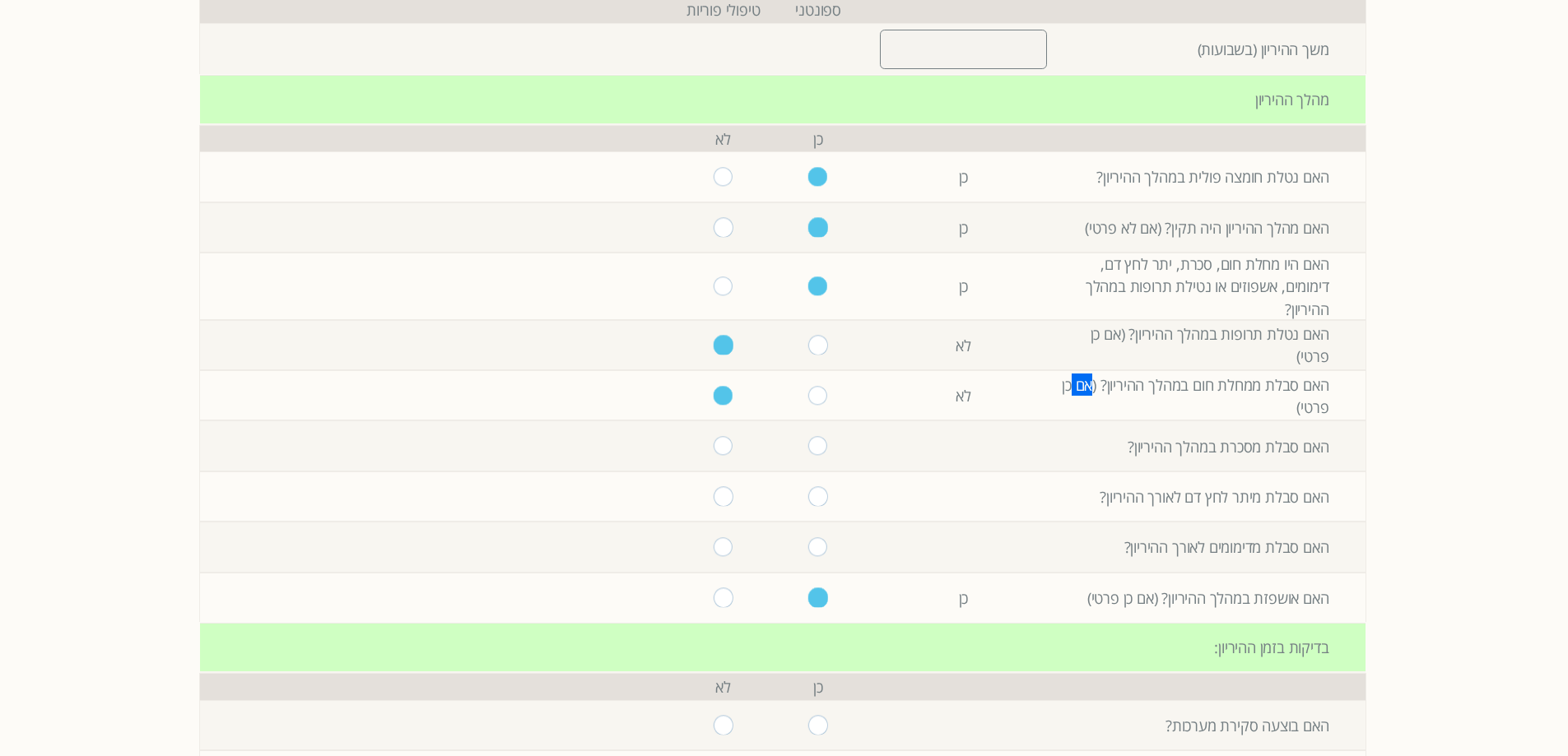
click at [1082, 387] on td "האם סבלת ממחלת חום במהלך ההיריון? (אם כן פרטי)" at bounding box center [1213, 395] width 305 height 50
click at [1123, 387] on td "האם סבלת ממחלת חום במהלך ההיריון? (אם כן פרטי)" at bounding box center [1213, 395] width 305 height 50
click at [1126, 388] on td "האם סבלת ממחלת חום במהלך ההיריון? (אם כן פרטי)" at bounding box center [1213, 395] width 305 height 50
drag, startPoint x: 1092, startPoint y: 389, endPoint x: 1116, endPoint y: 412, distance: 33.2
click at [1116, 412] on td "האם סבלת ממחלת חום במהלך ההיריון? (אם כן פרטי)" at bounding box center [1213, 395] width 305 height 50
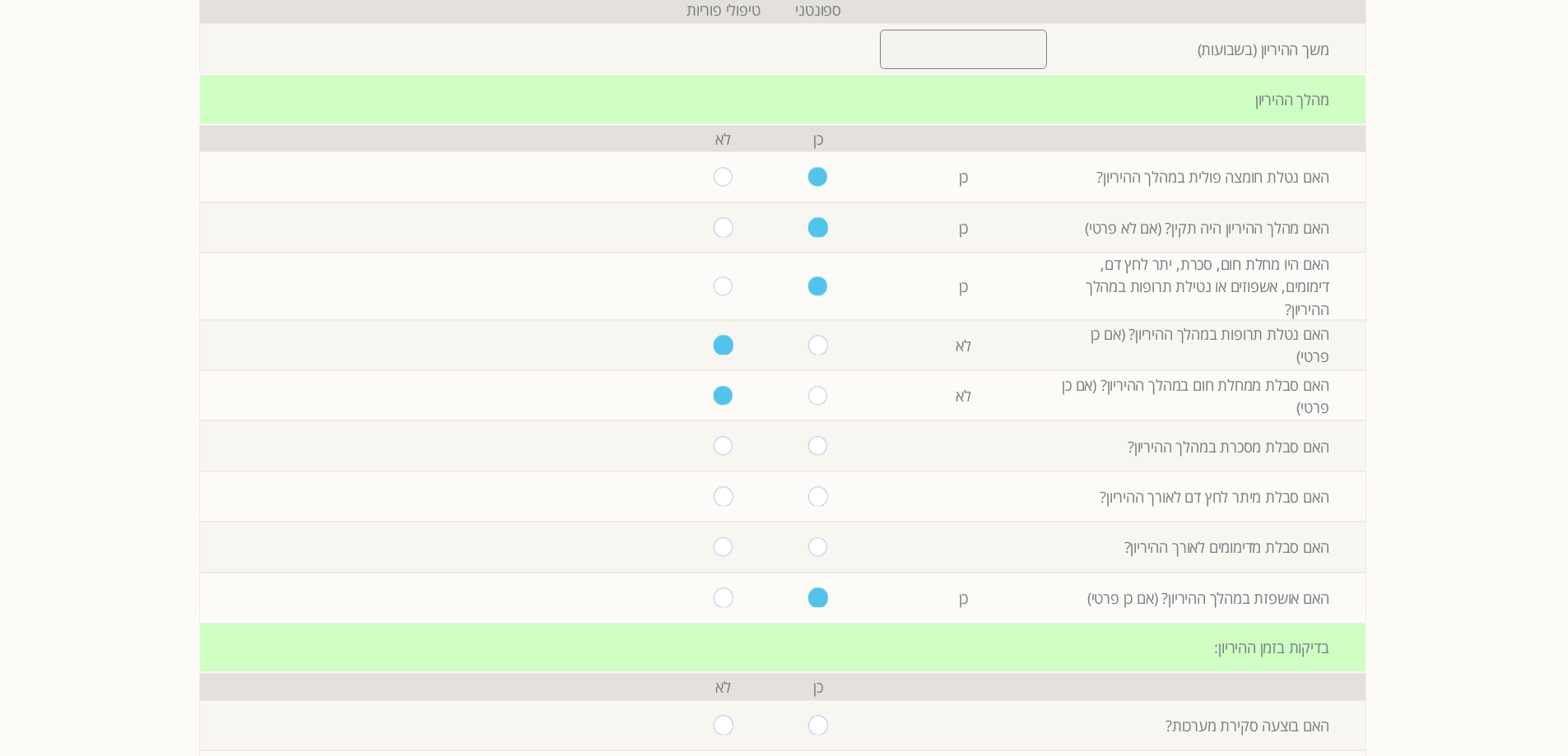
click at [1154, 385] on td "האם סבלת ממחלת חום במהלך ההיריון? (אם כן פרטי)" at bounding box center [1213, 395] width 305 height 50
click at [1179, 341] on td "האם נטלת תרופות במהלך ההיריון? (אם כן פרטי)" at bounding box center [1213, 344] width 305 height 50
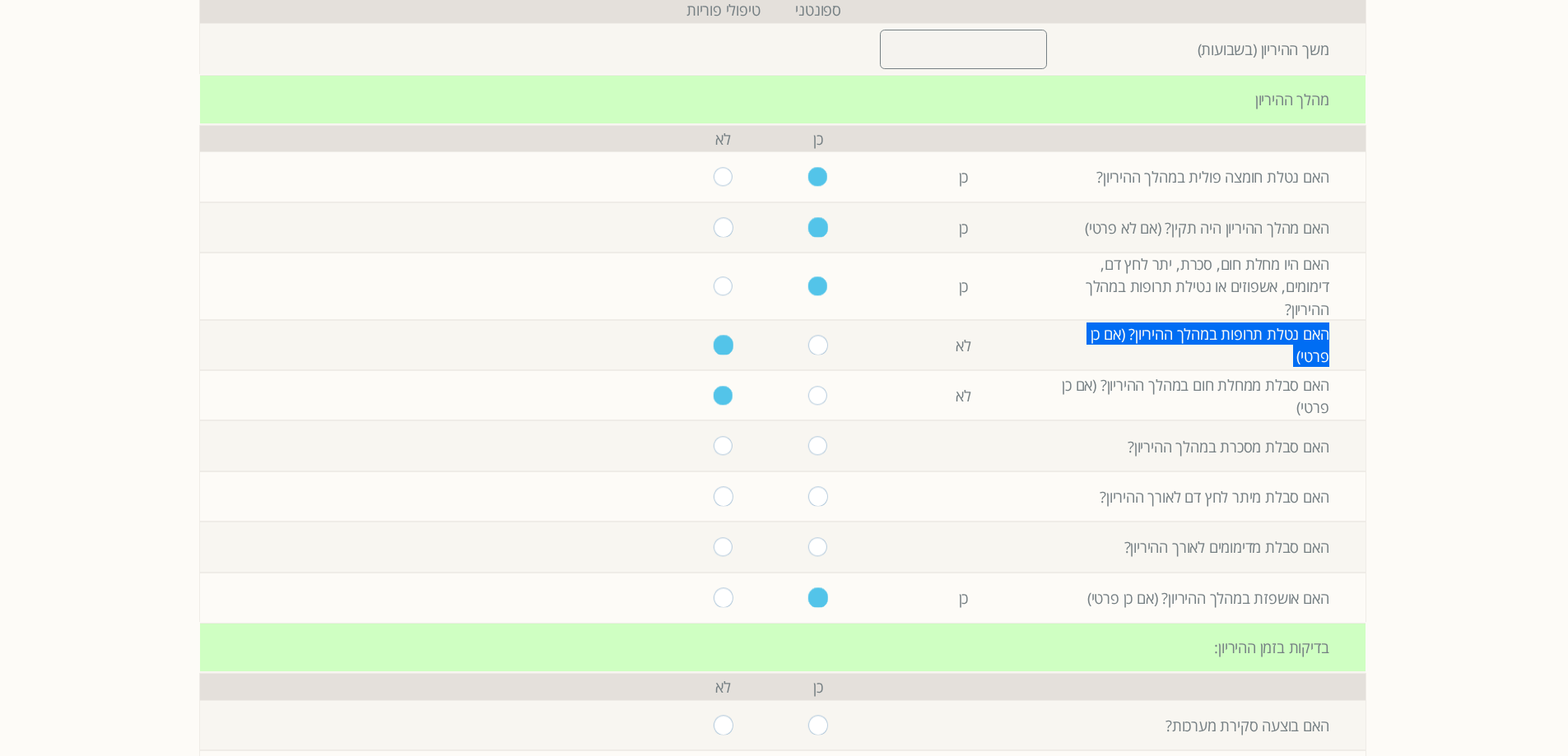
click at [1179, 341] on td "האם נטלת תרופות במהלך ההיריון? (אם כן פרטי)" at bounding box center [1213, 344] width 305 height 50
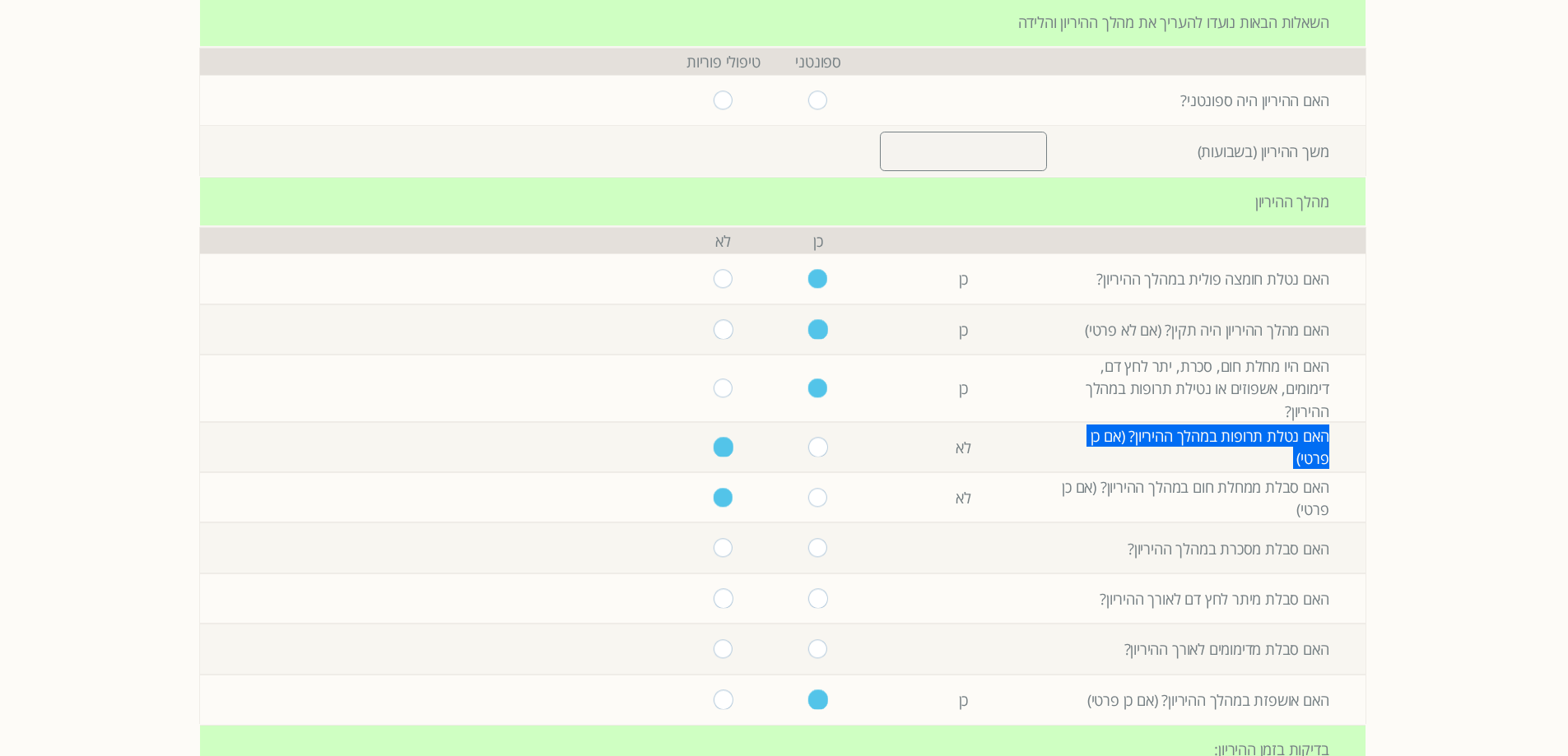
scroll to position [0, 0]
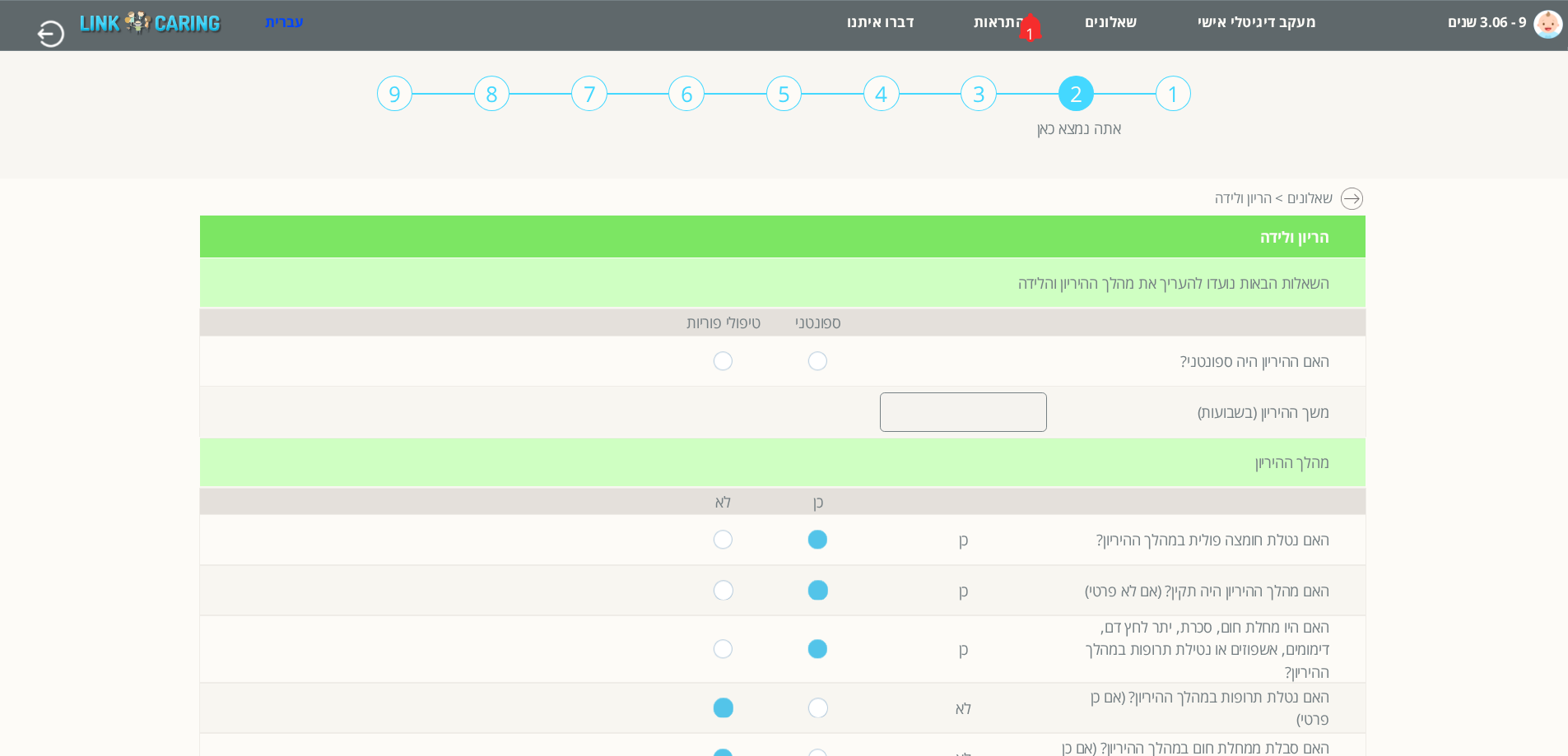
click at [1490, 20] on label "9 - 3.06 שנים" at bounding box center [1487, 22] width 79 height 29
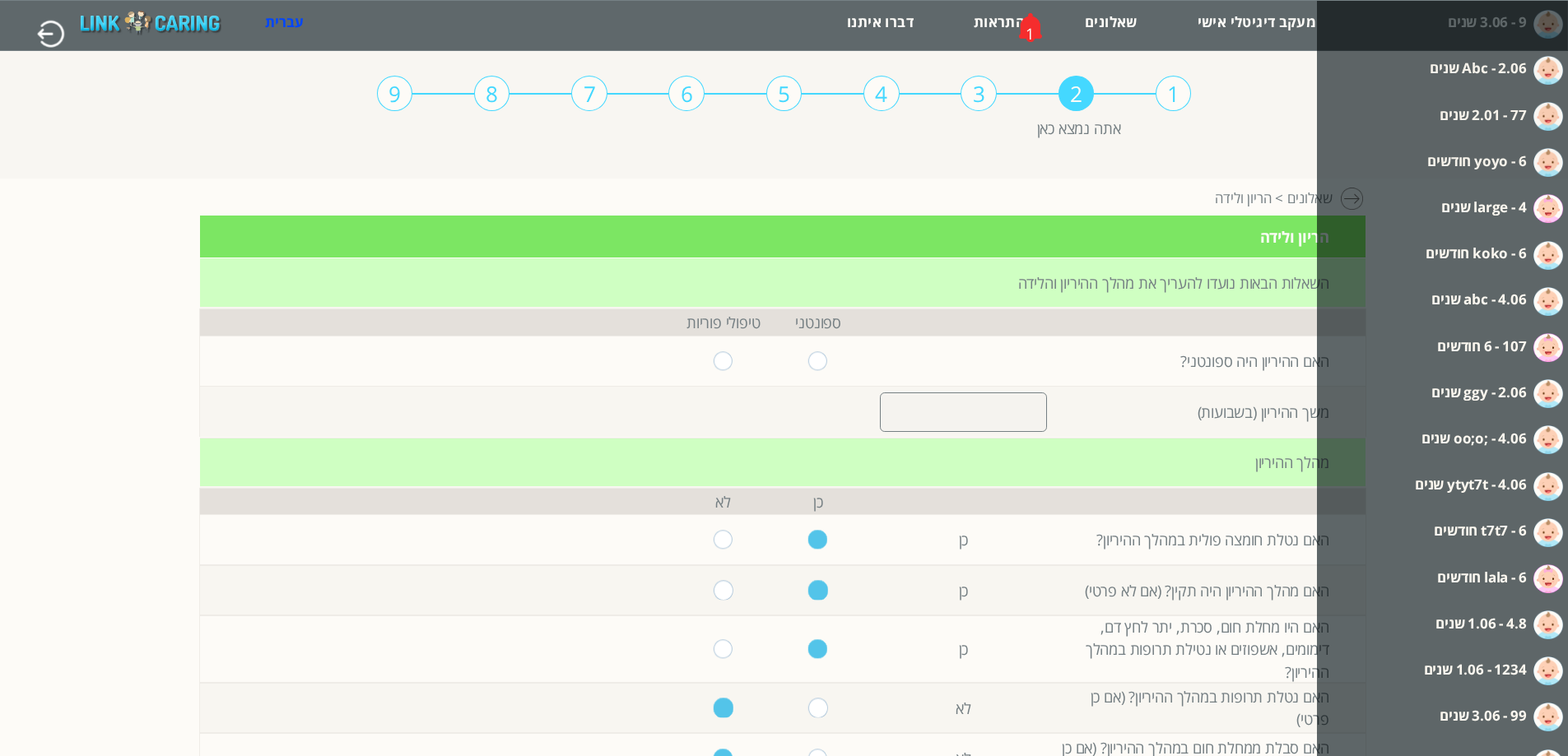
click at [1491, 72] on label "Abc - 2.06 שנים" at bounding box center [1477, 68] width 96 height 29
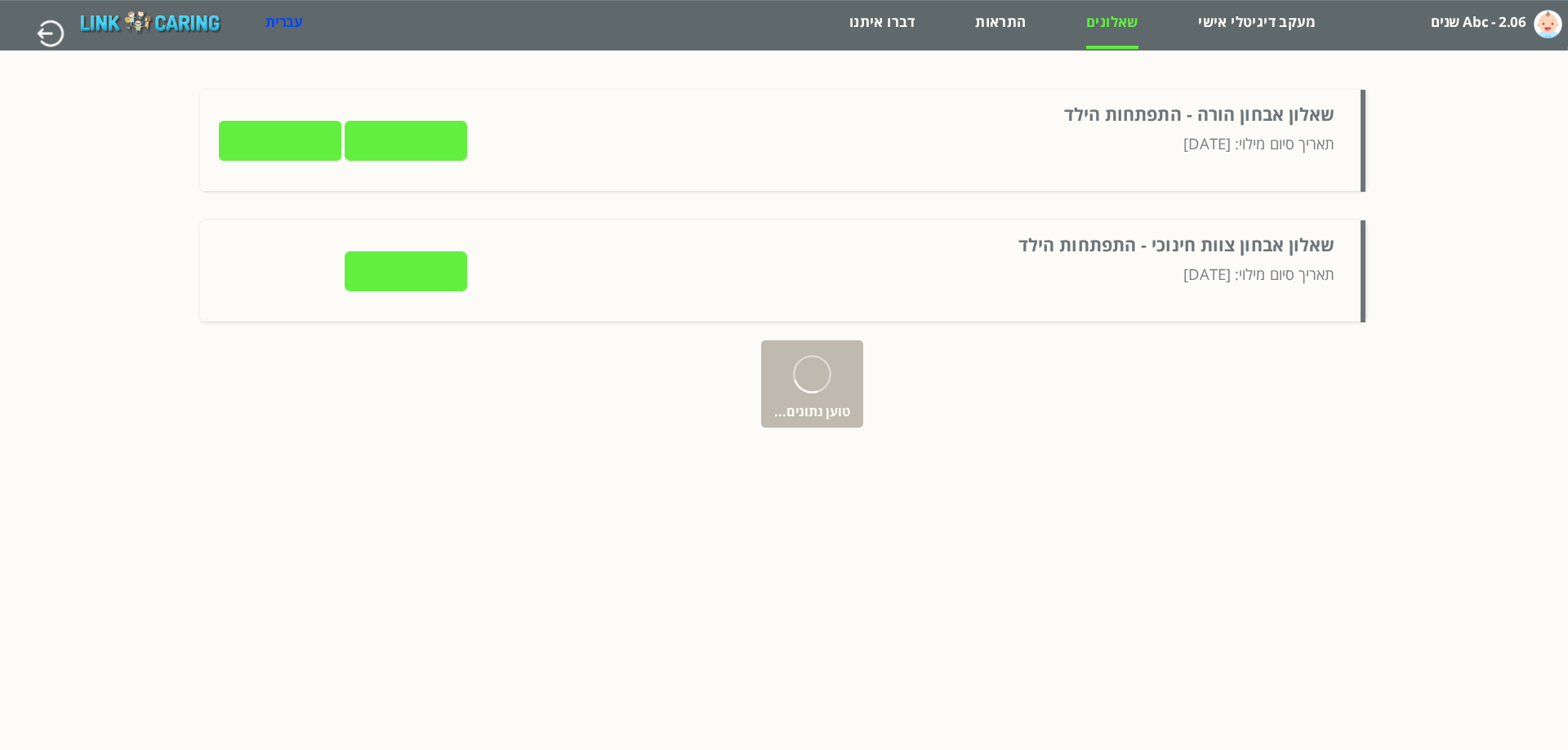
type input "לצפייה בתשובות"
type input "שליחה למטפל"
type input "לצפייה בתשובות"
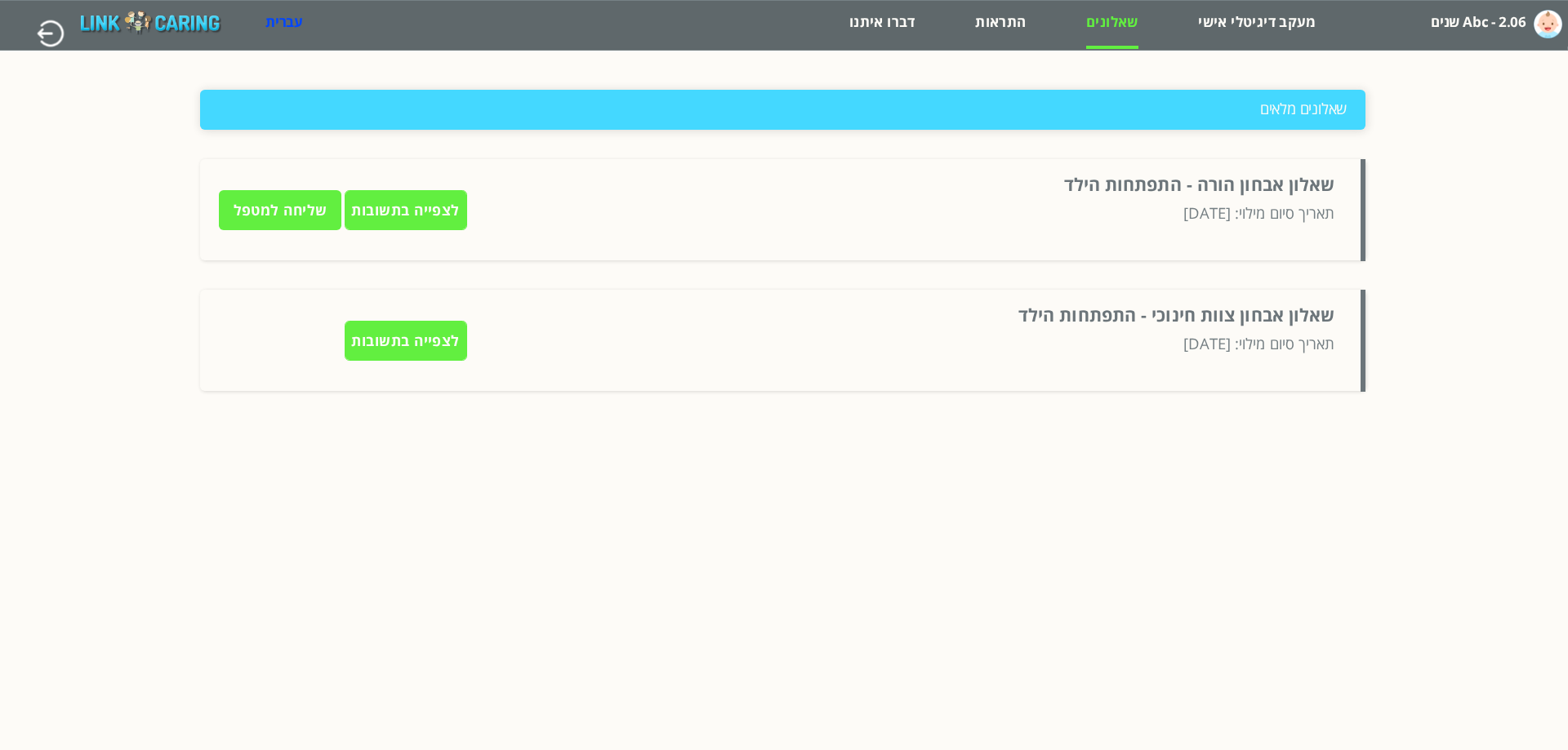
click at [428, 230] on input "לצפייה בתשובות" at bounding box center [406, 210] width 123 height 40
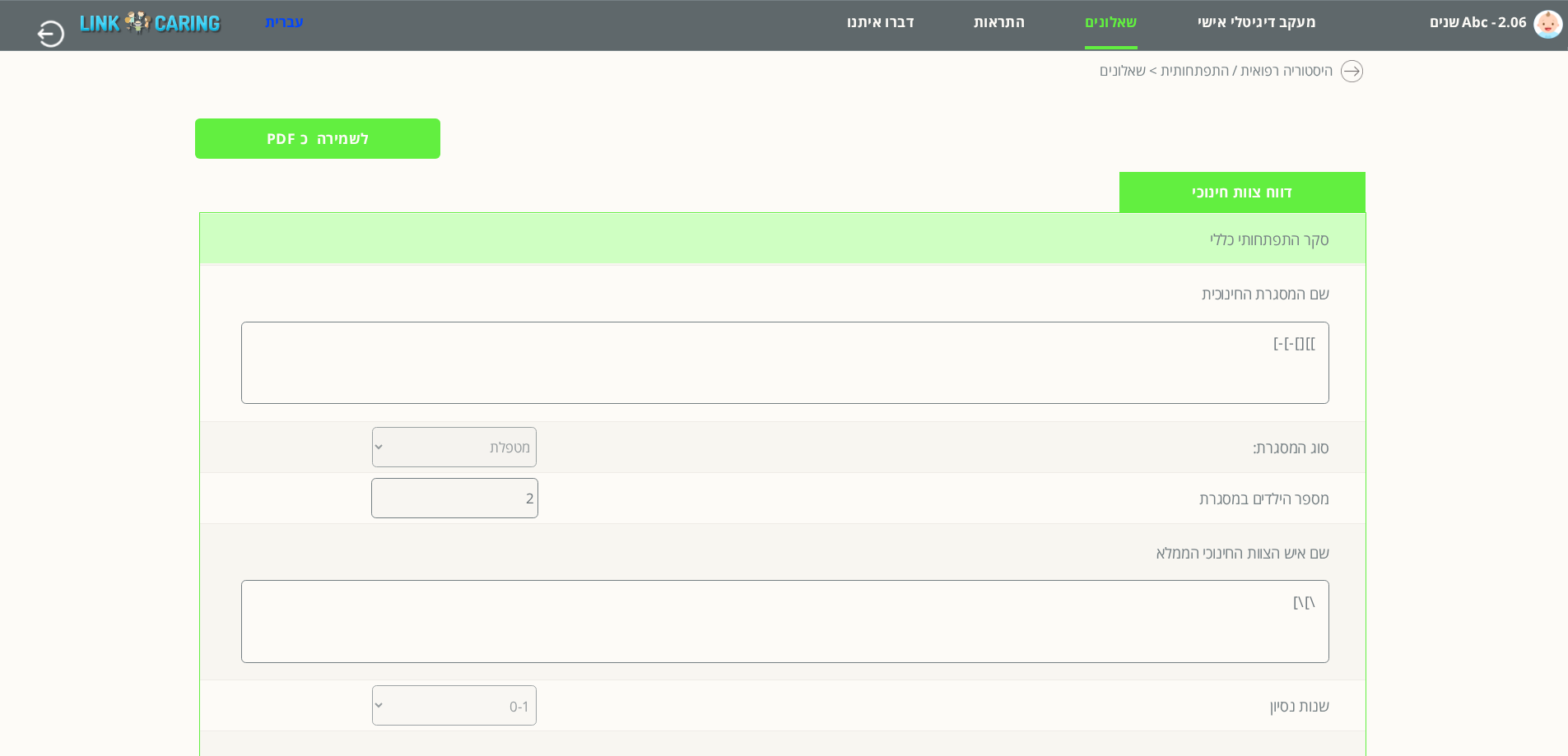
click at [1352, 72] on div at bounding box center [1353, 73] width 25 height 25
click at [1351, 67] on div at bounding box center [1353, 73] width 25 height 25
click at [1306, 76] on link "היסטוריה רפואית / התפתחותית" at bounding box center [1246, 76] width 172 height 25
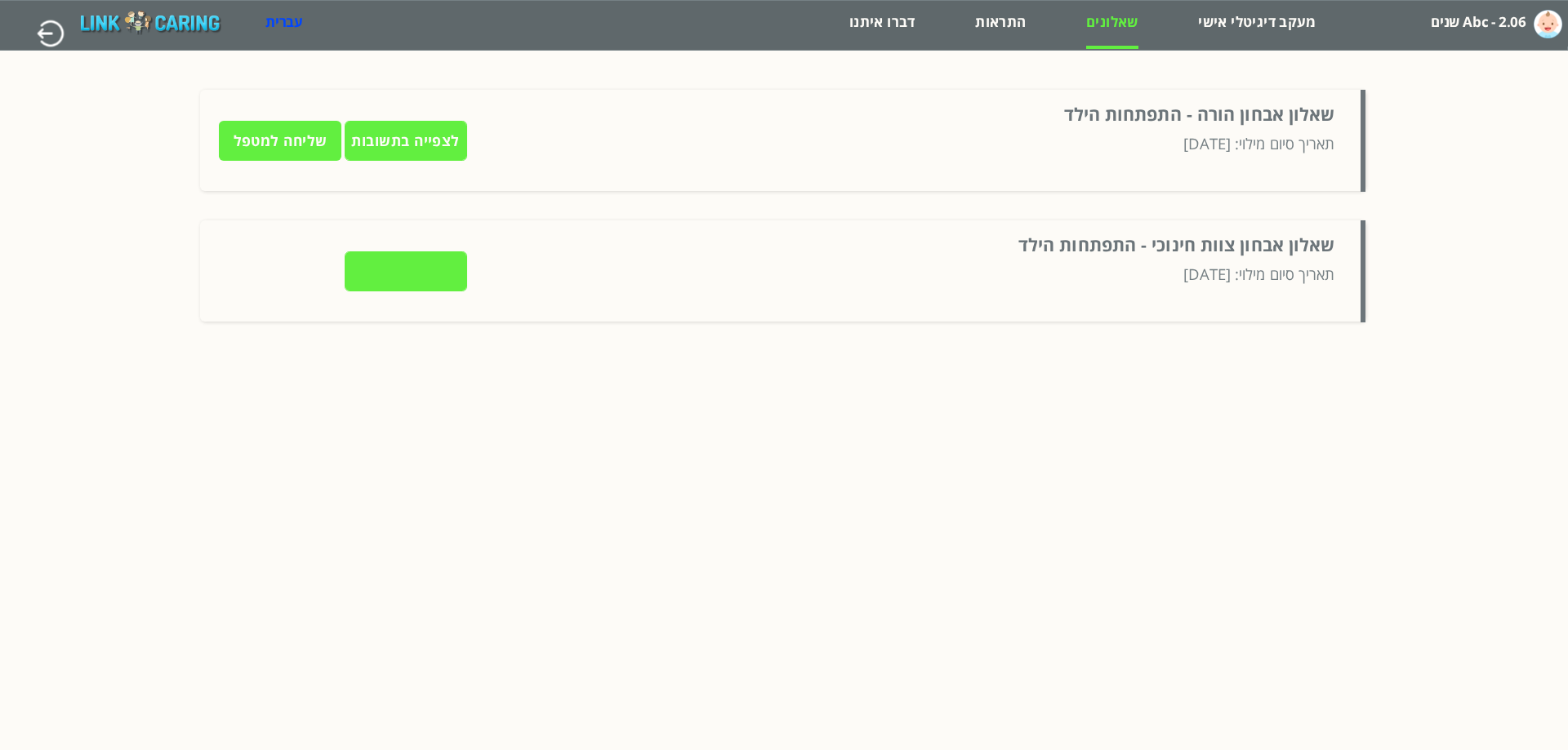
type input "לצפייה בתשובות"
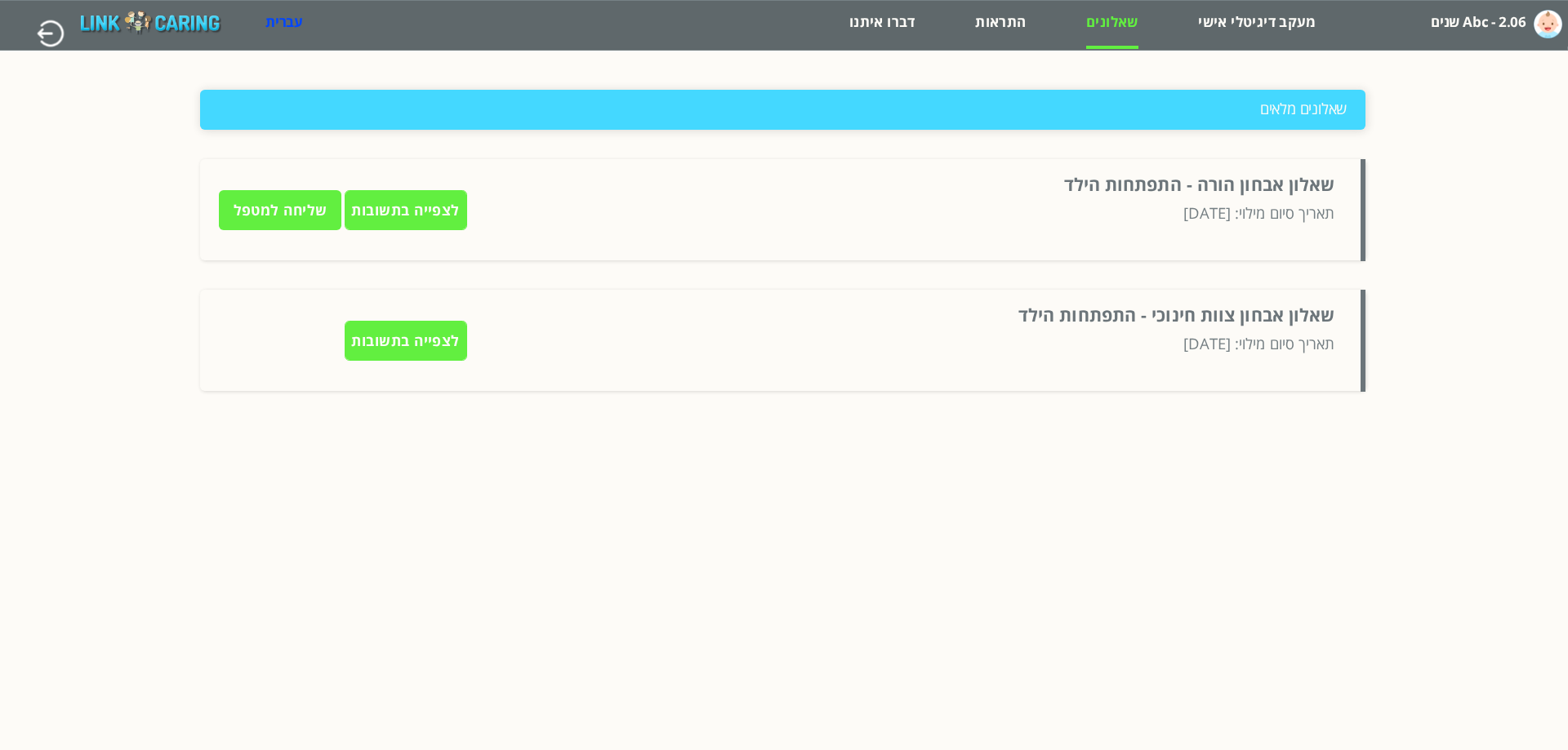
click at [404, 211] on input "לצפייה בתשובות" at bounding box center [406, 210] width 123 height 40
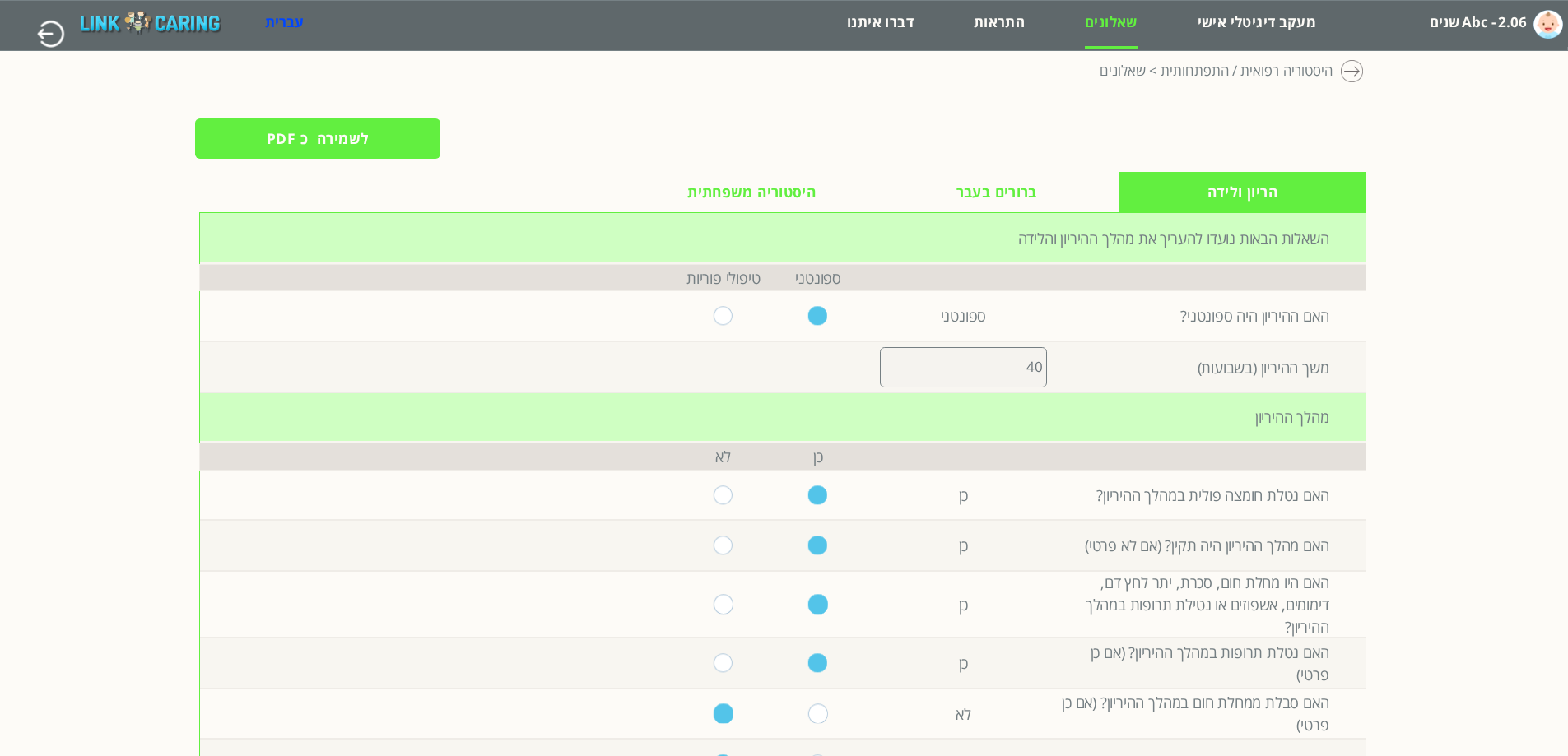
click at [1004, 195] on span "ברורים בעבר" at bounding box center [996, 193] width 80 height 23
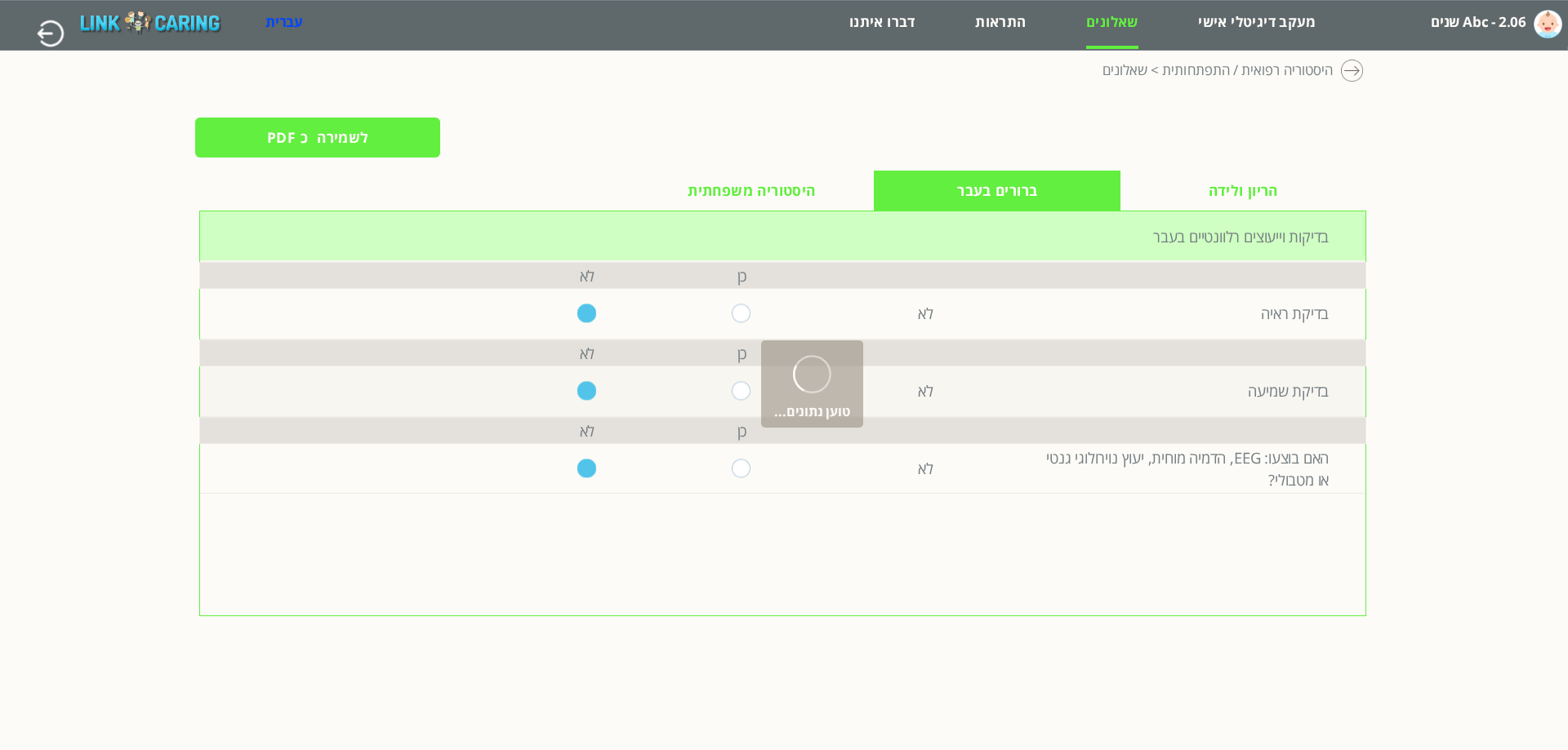
click at [805, 191] on span "היסטוריה משפחתית" at bounding box center [751, 191] width 127 height 22
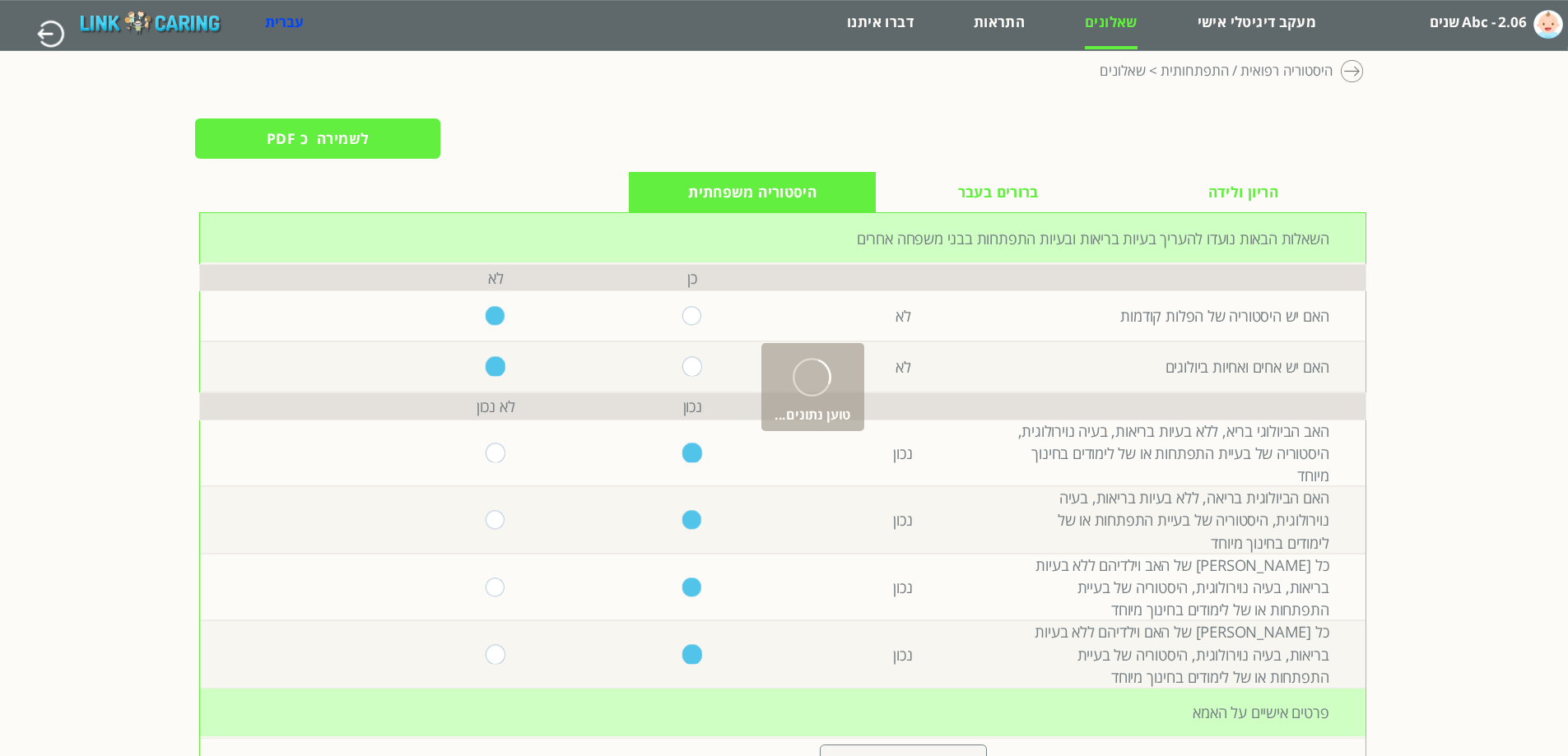
click at [1473, 24] on label "Abc - 2.06 שנים" at bounding box center [1477, 22] width 96 height 29
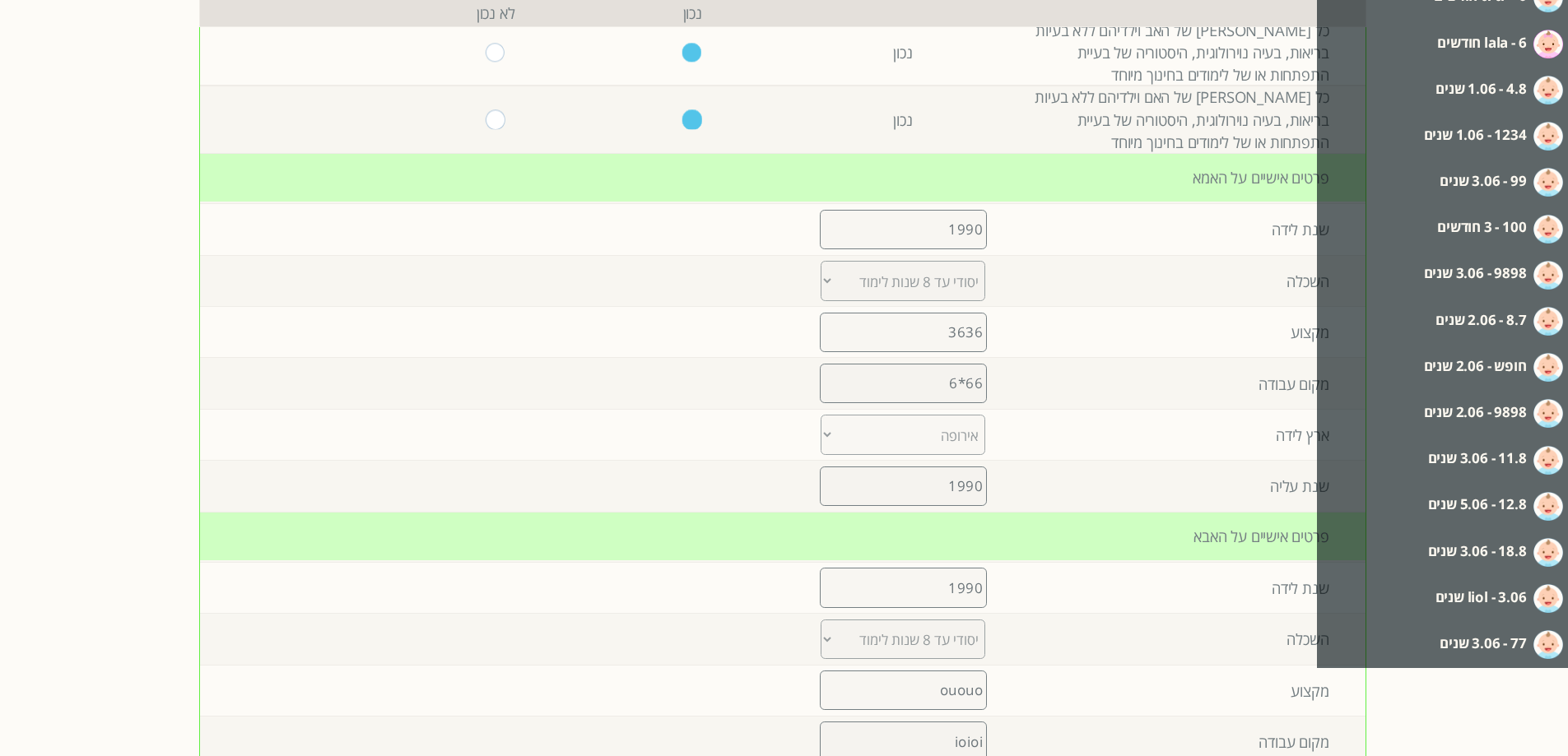
scroll to position [576, 0]
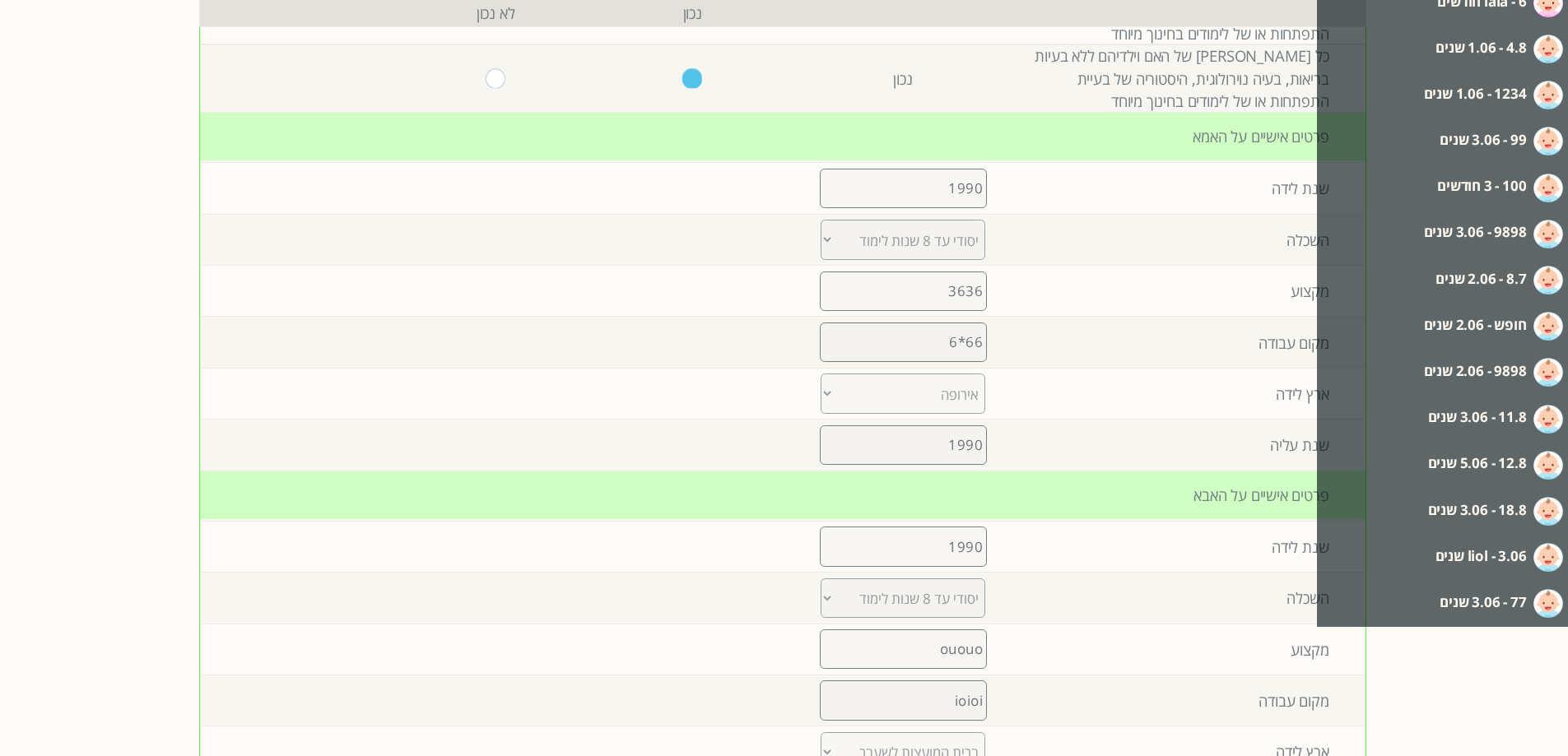
click at [1498, 467] on label "12.8 - 5.06 שנים" at bounding box center [1477, 462] width 99 height 29
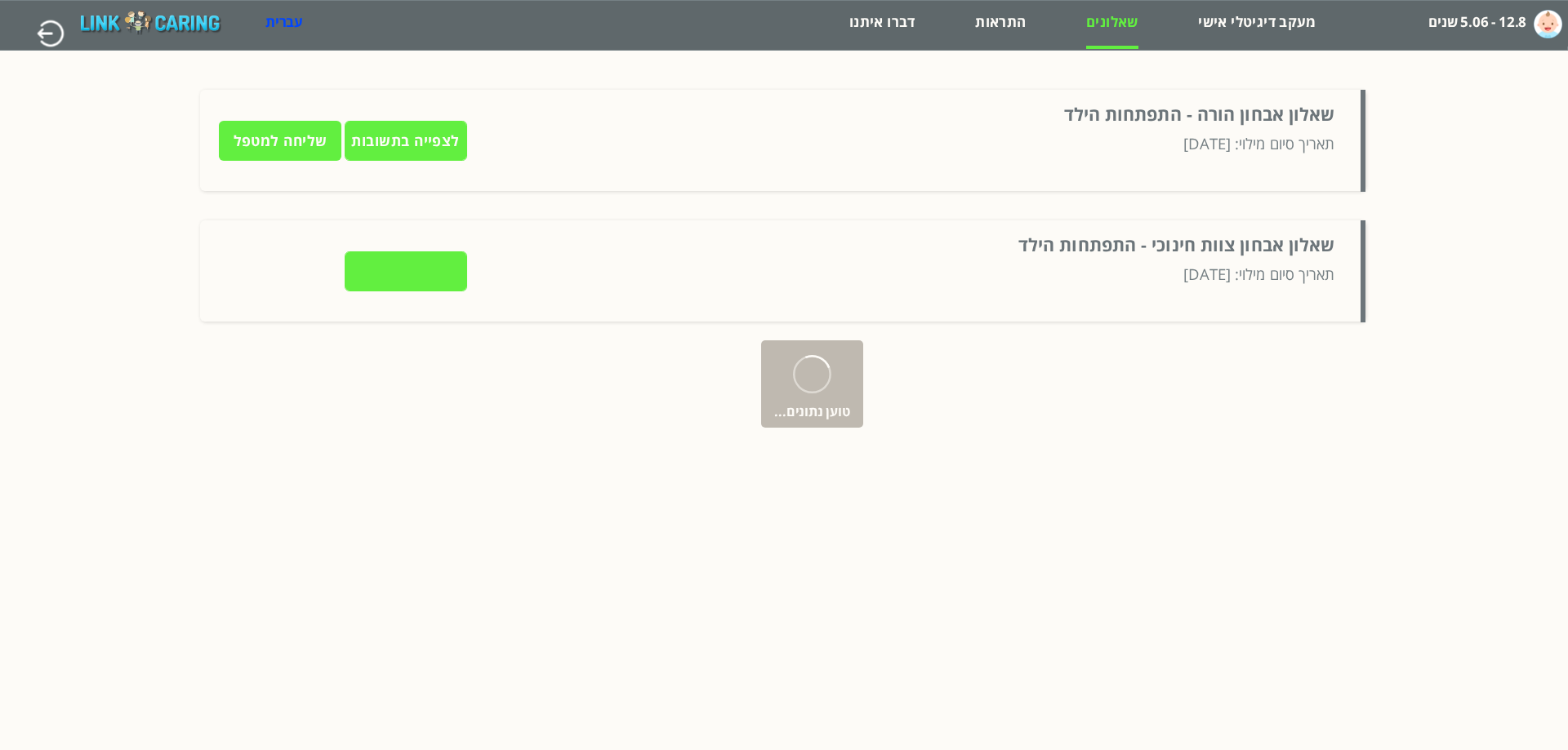
type input "לצפייה בתשובות"
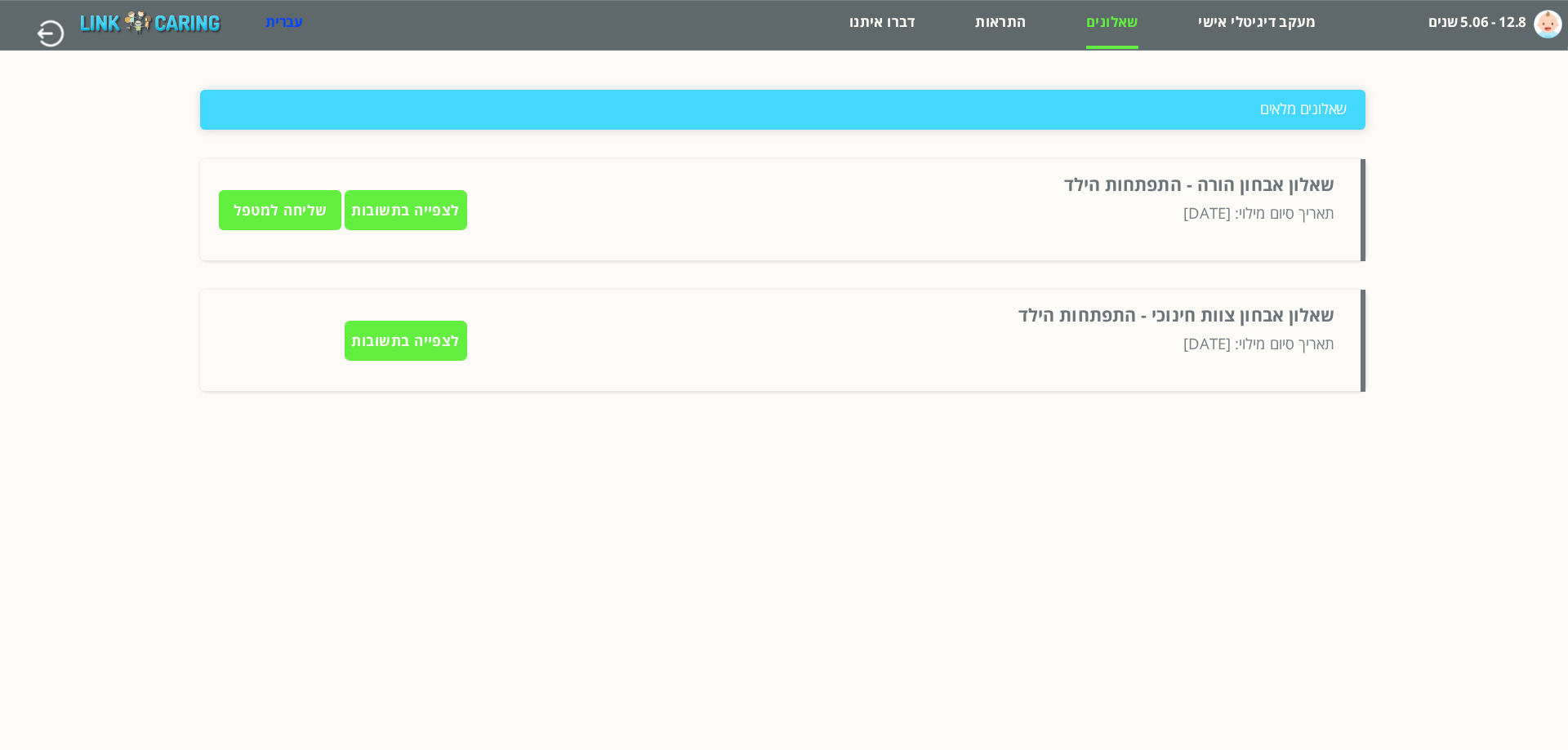
click at [1503, 14] on label "12.8 - 5.06 שנים" at bounding box center [1477, 22] width 98 height 29
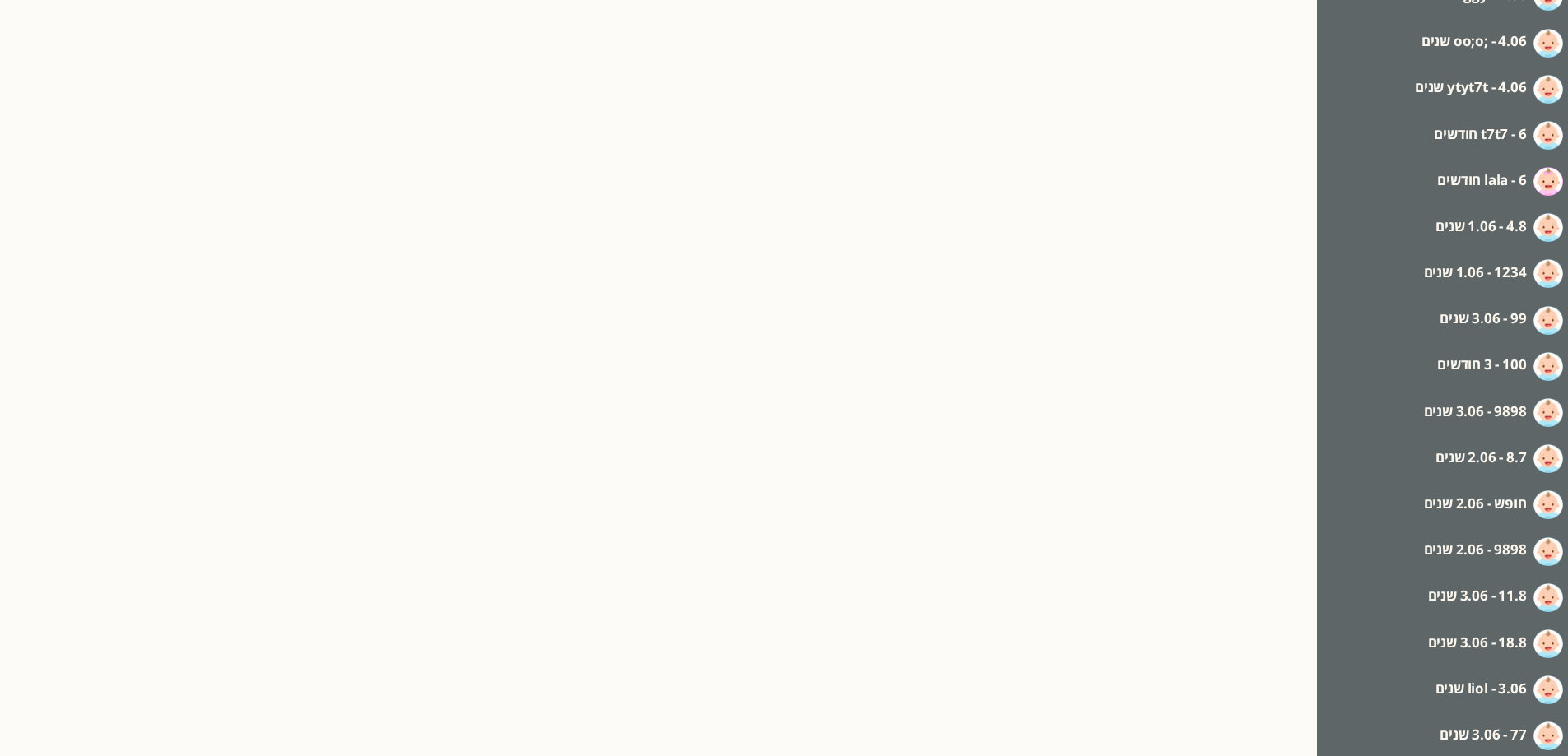
scroll to position [446, 0]
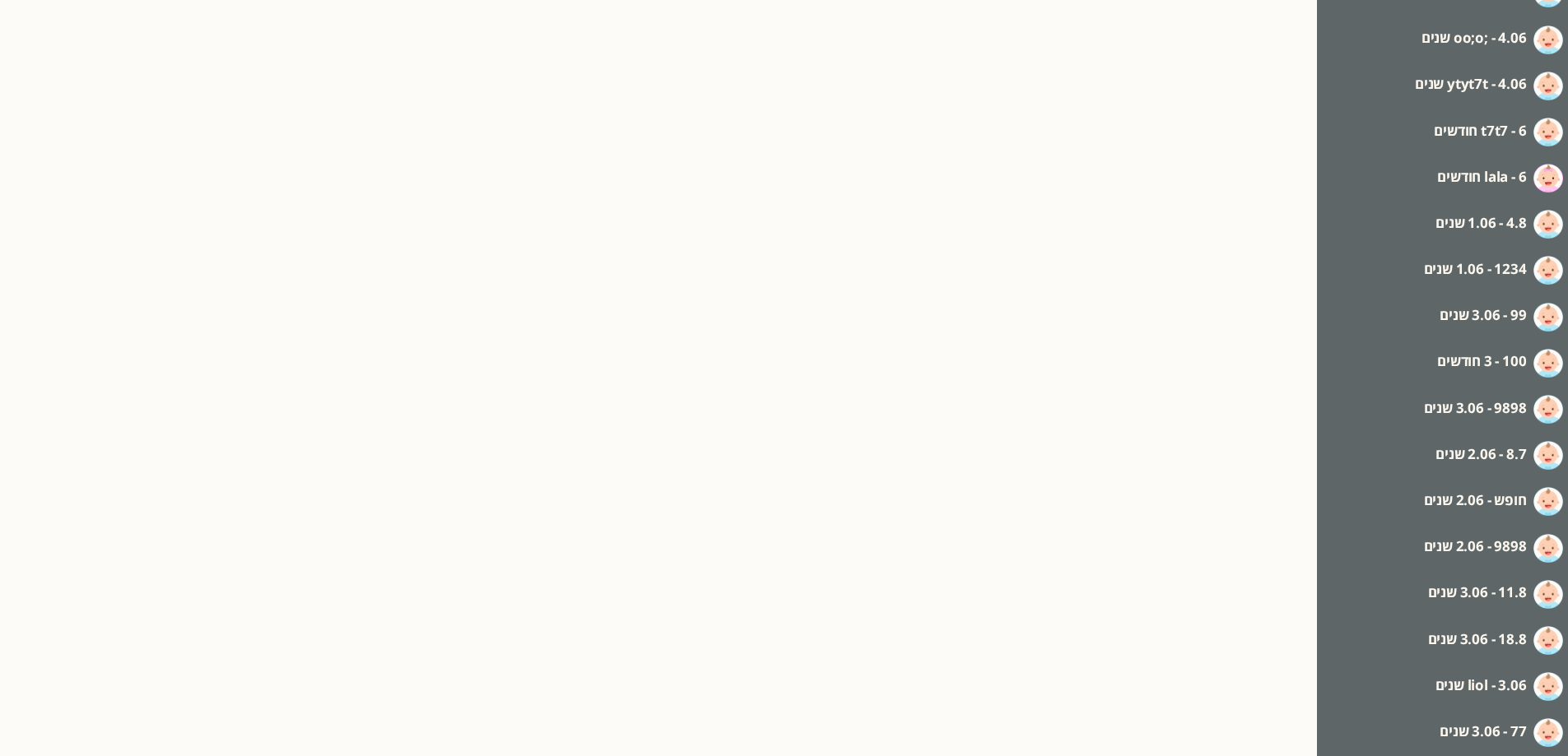
click at [1486, 729] on label "77 - 3.06 שנים" at bounding box center [1483, 731] width 87 height 29
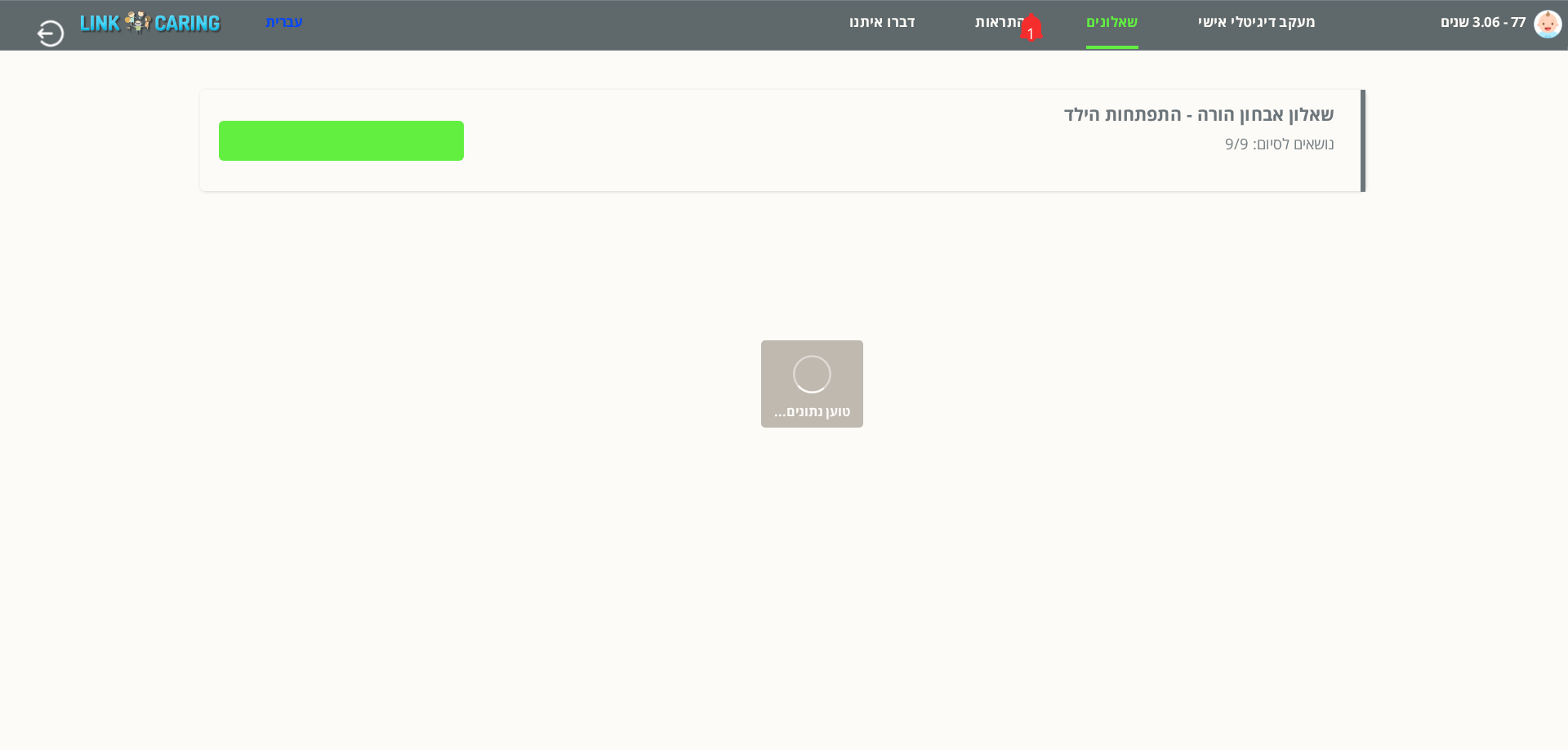
type input "למילוי השאלון"
type input "שליחה למטפל"
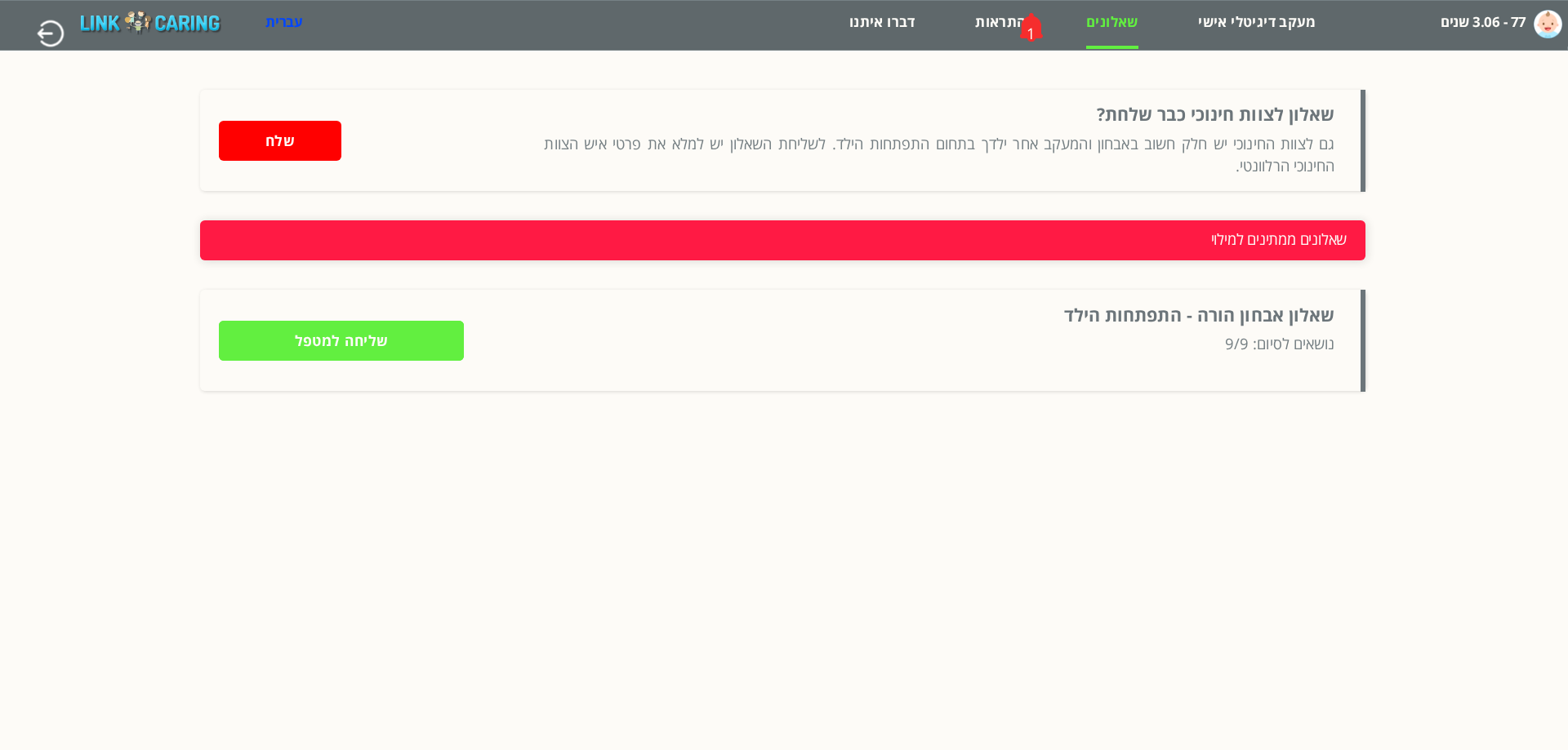
click at [411, 346] on input "שליחה למטפל" at bounding box center [342, 341] width 245 height 40
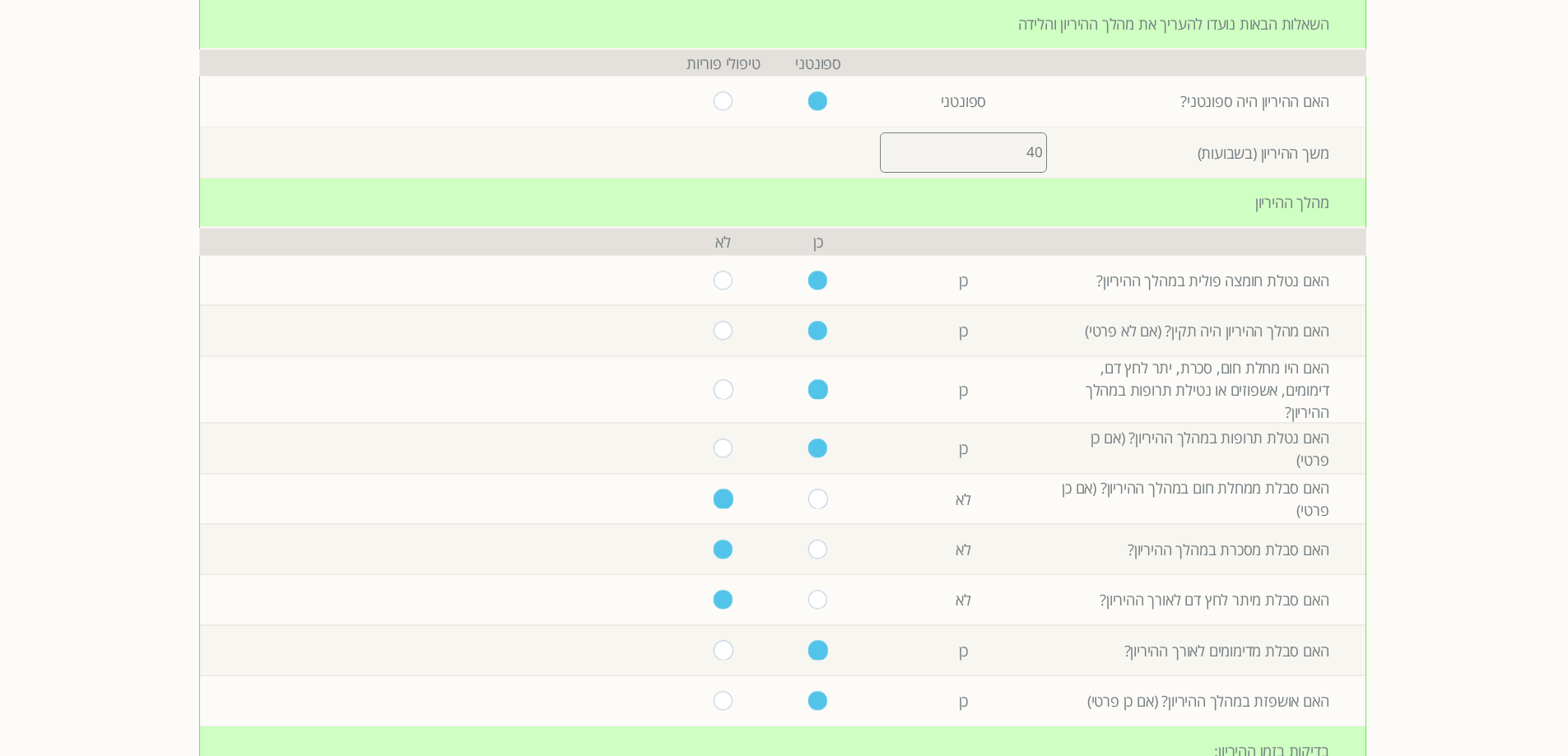
scroll to position [4, 0]
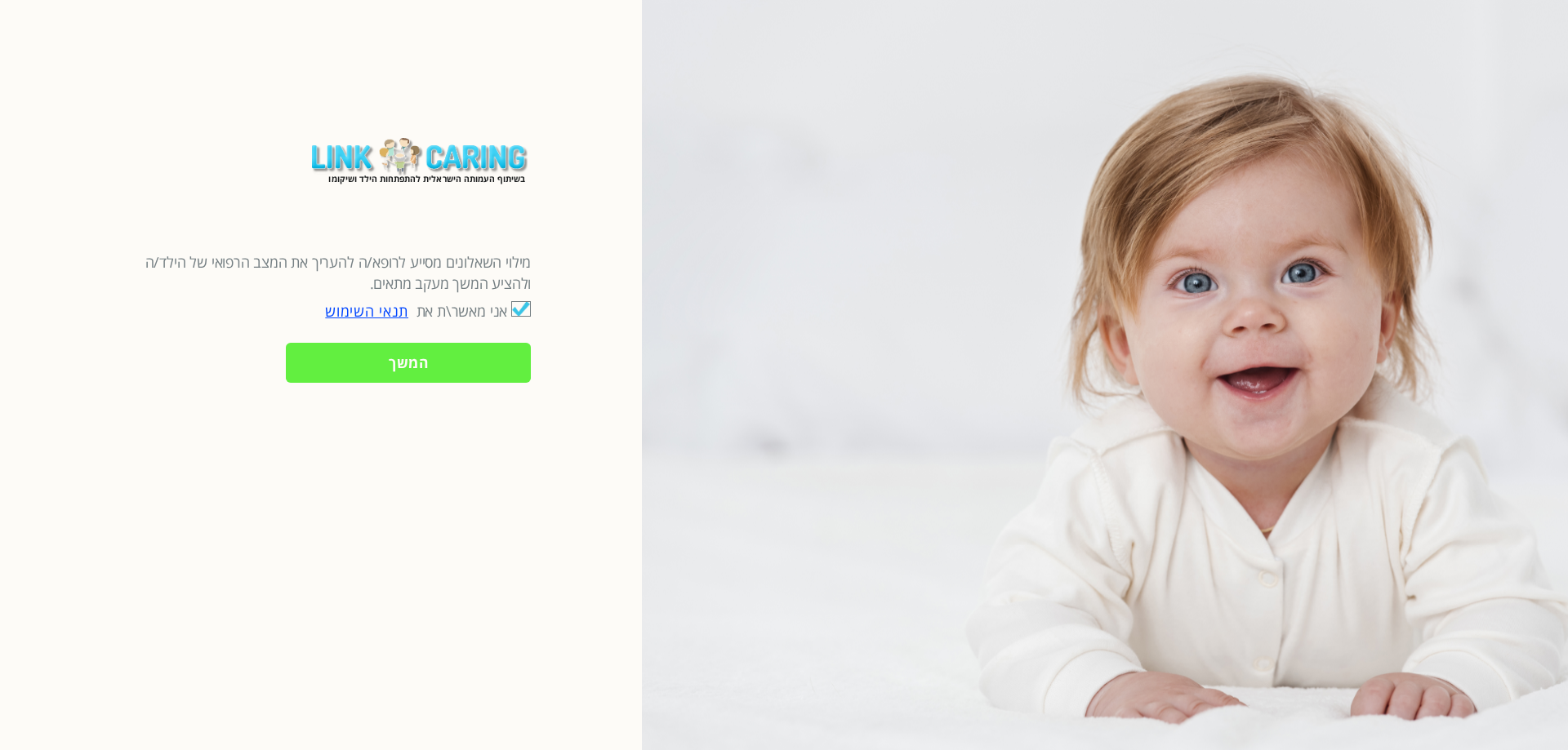
checkbox input "true"
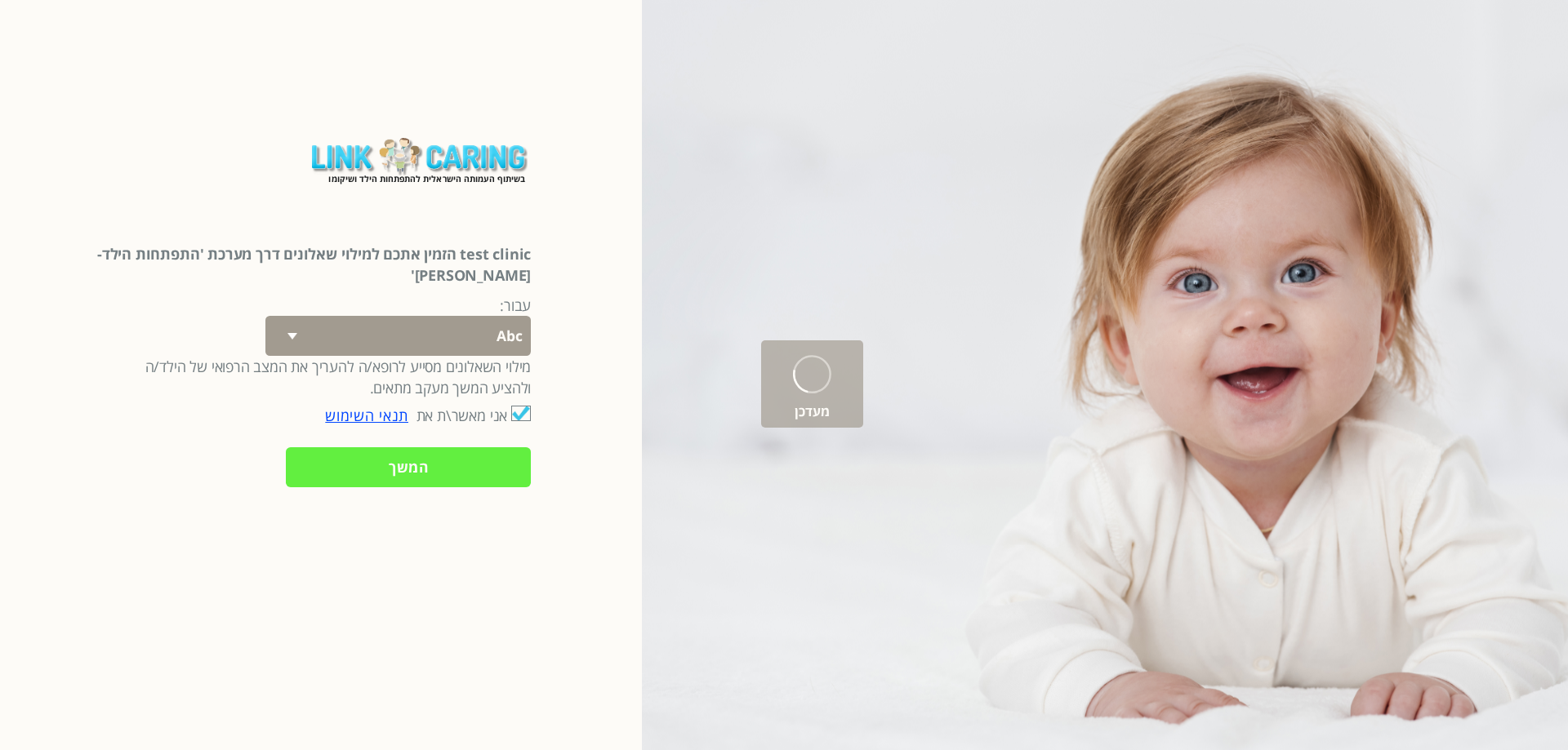
click at [452, 319] on select "Abc 77 yoyo large koko abc 107 ggy oo;o; ytyt7t t7t7 lala 4.8 1234 99 100 9898 …" at bounding box center [397, 335] width 265 height 40
select select "hb5nGVKOjYTG8KwkqlBAEA%3D%3D"
click at [293, 316] on select "Abc 77 yoyo large koko abc 107 ggy oo;o; ytyt7t t7t7 lala 4.8 1234 99 100 9898 …" at bounding box center [397, 335] width 265 height 40
click at [460, 455] on input "המשך" at bounding box center [408, 467] width 245 height 40
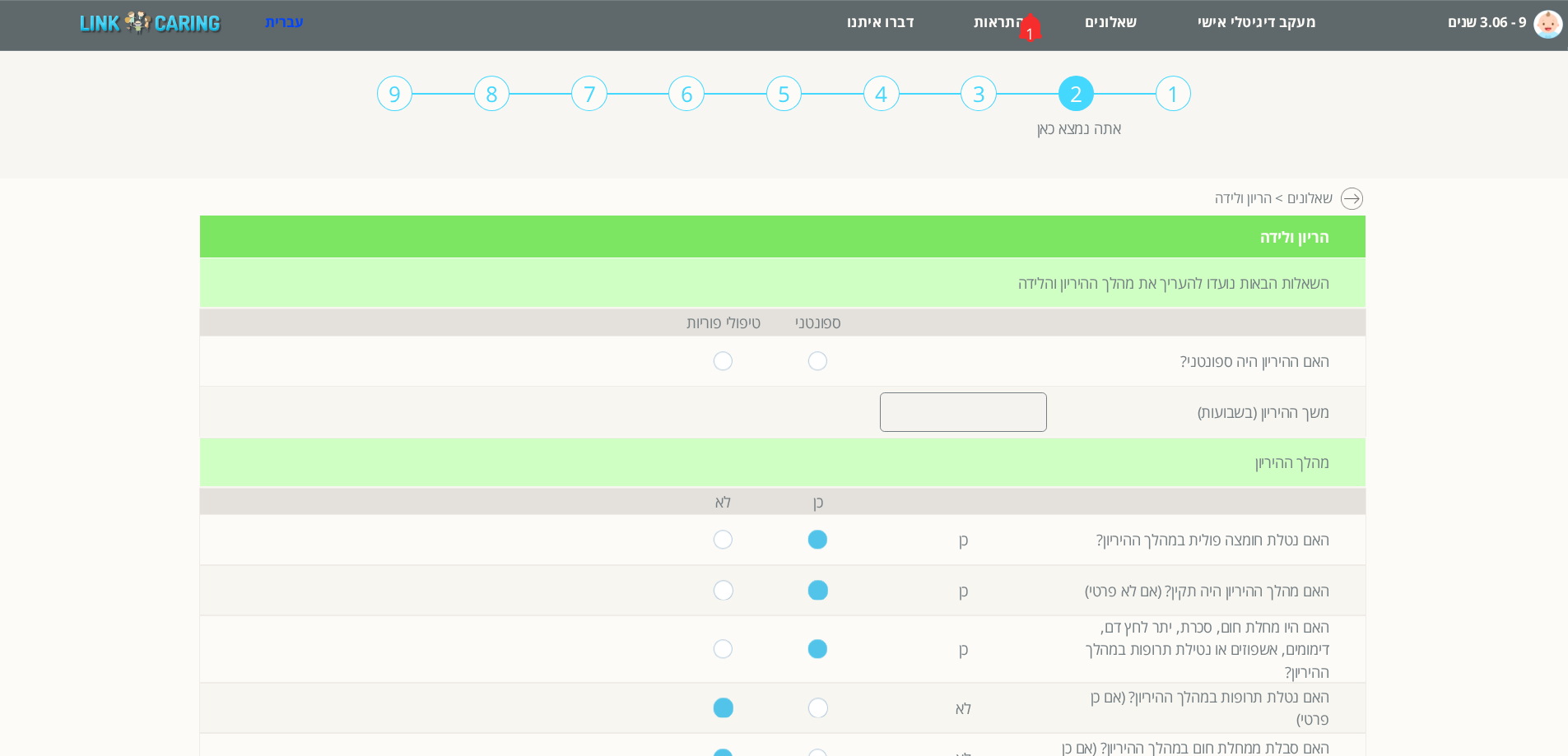
click at [1470, 24] on label "9 - 3.06 שנים" at bounding box center [1487, 22] width 79 height 29
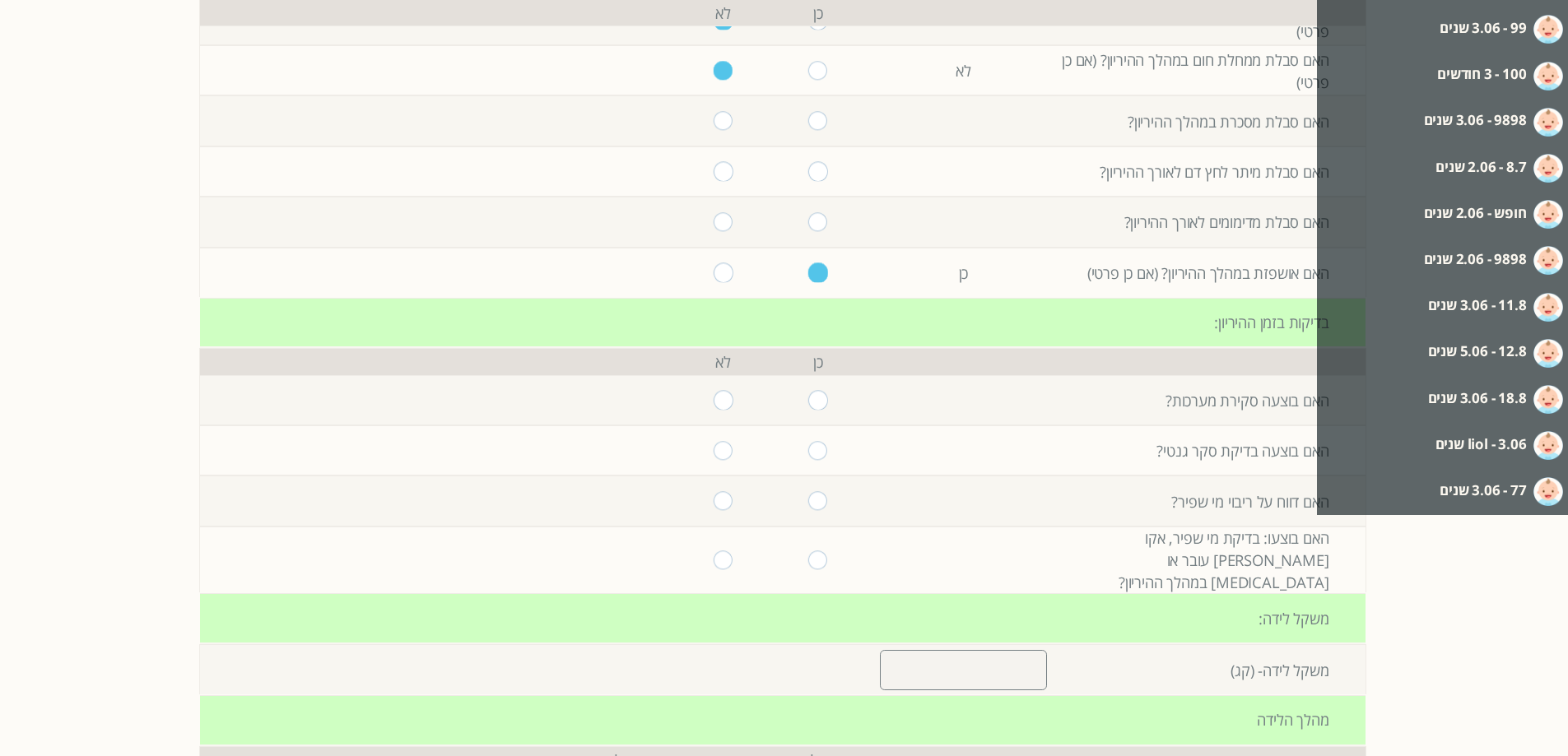
scroll to position [658, 0]
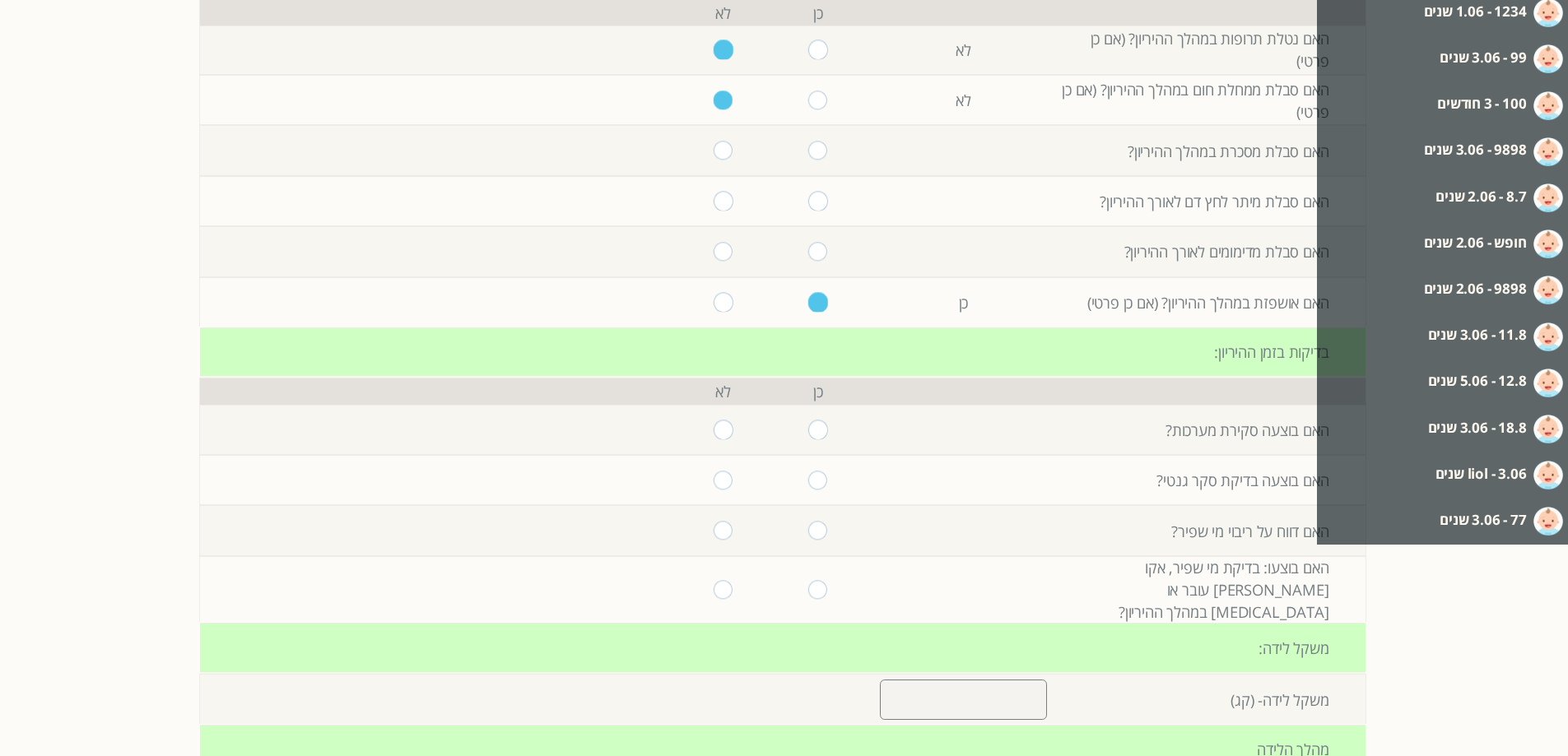
click at [1474, 389] on label "12.8 - 5.06 שנים" at bounding box center [1477, 380] width 99 height 29
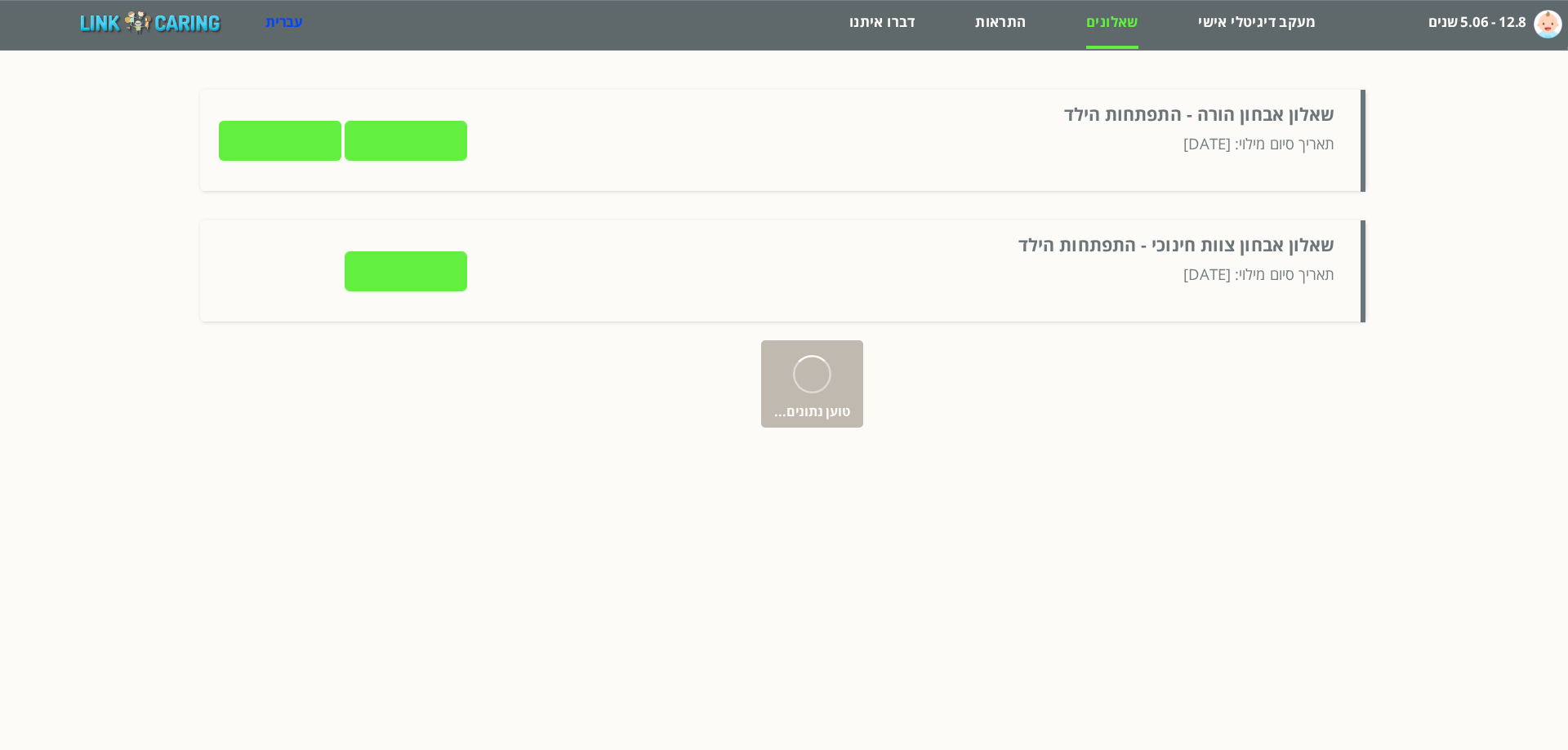
type input "לצפייה בתשובות"
type input "שליחה למטפל"
type input "לצפייה בתשובות"
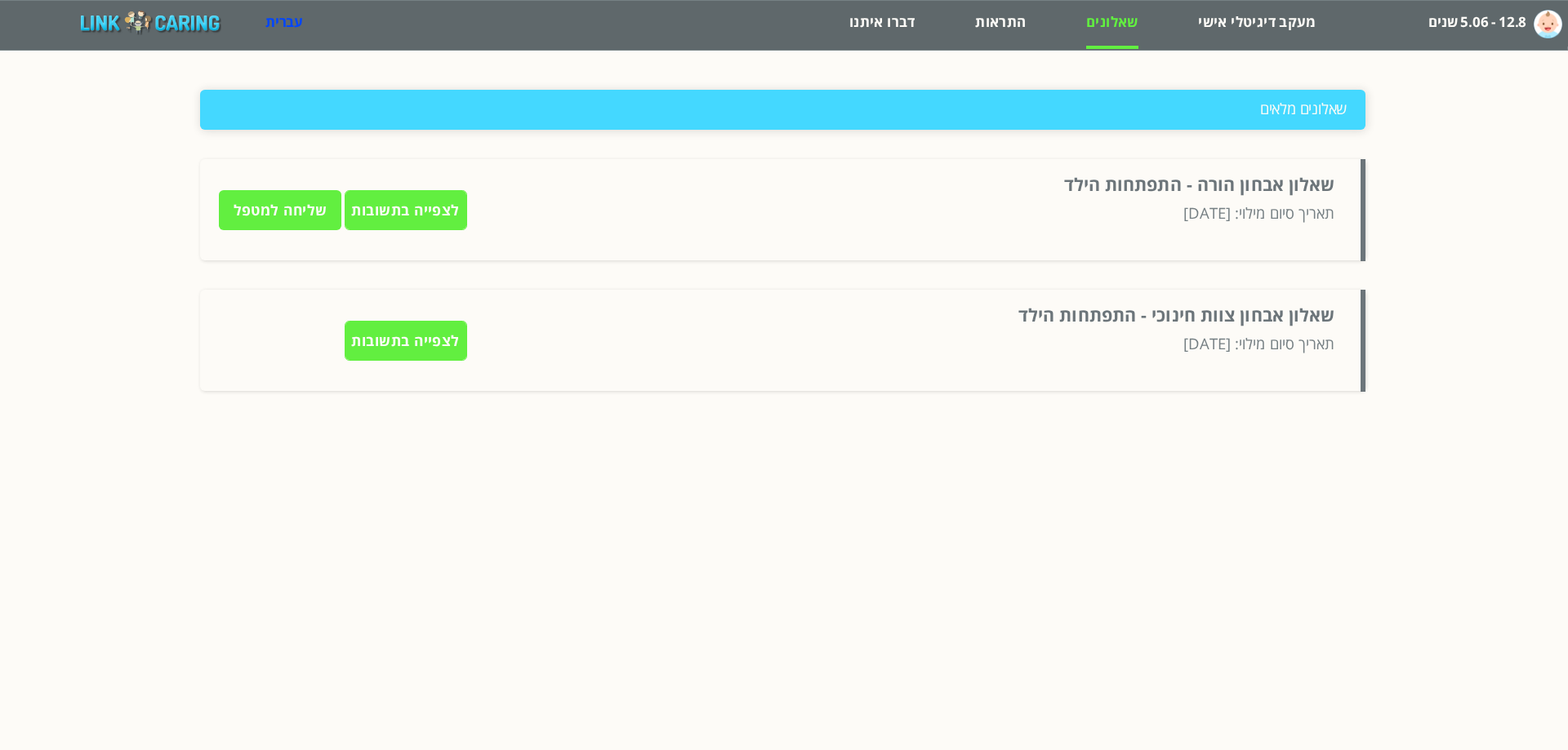
click at [449, 215] on input "לצפייה בתשובות" at bounding box center [406, 210] width 123 height 40
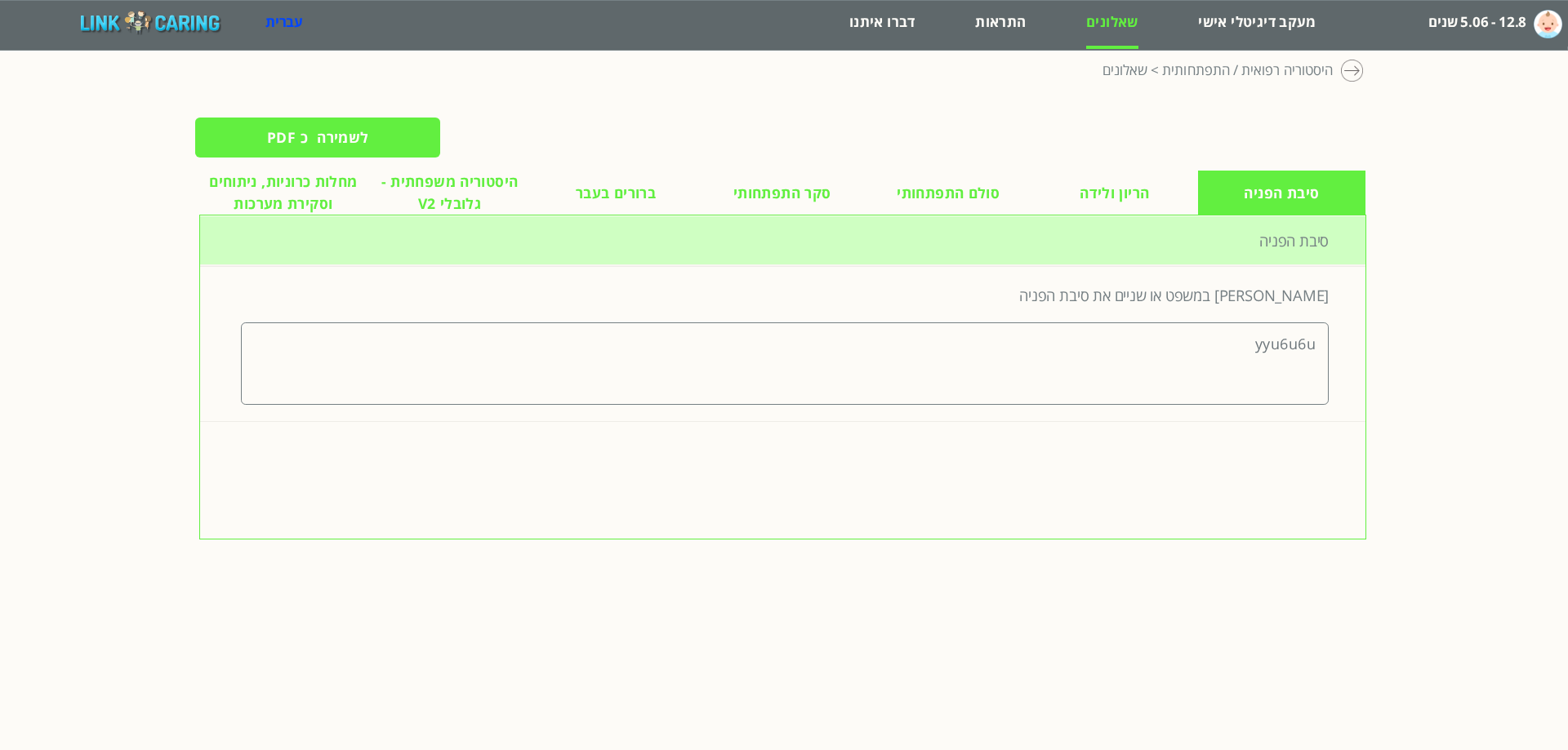
click at [938, 204] on span "סולם התפתחותי" at bounding box center [948, 193] width 103 height 22
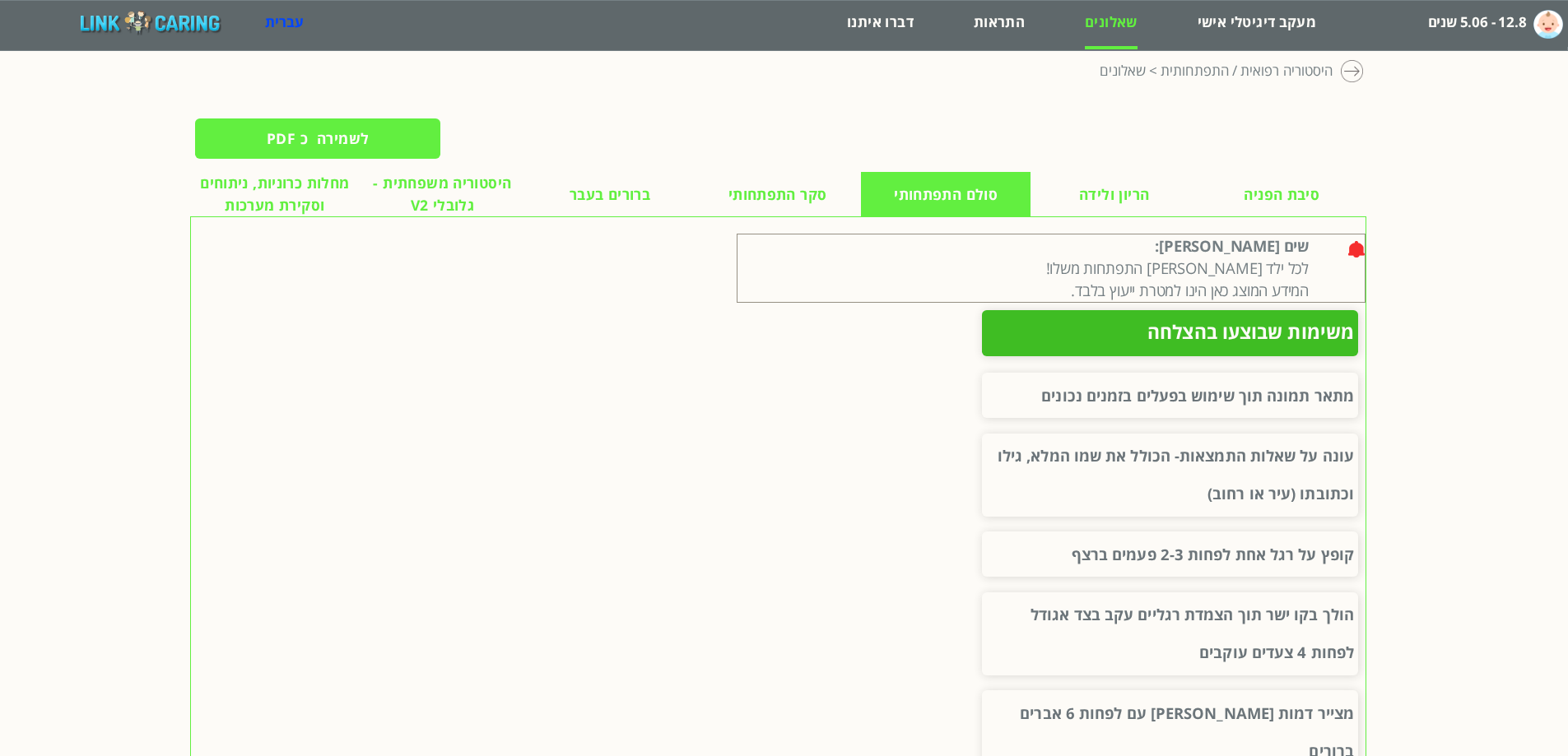
click at [1516, 25] on label "12.8 - 5.06 שנים" at bounding box center [1477, 22] width 99 height 29
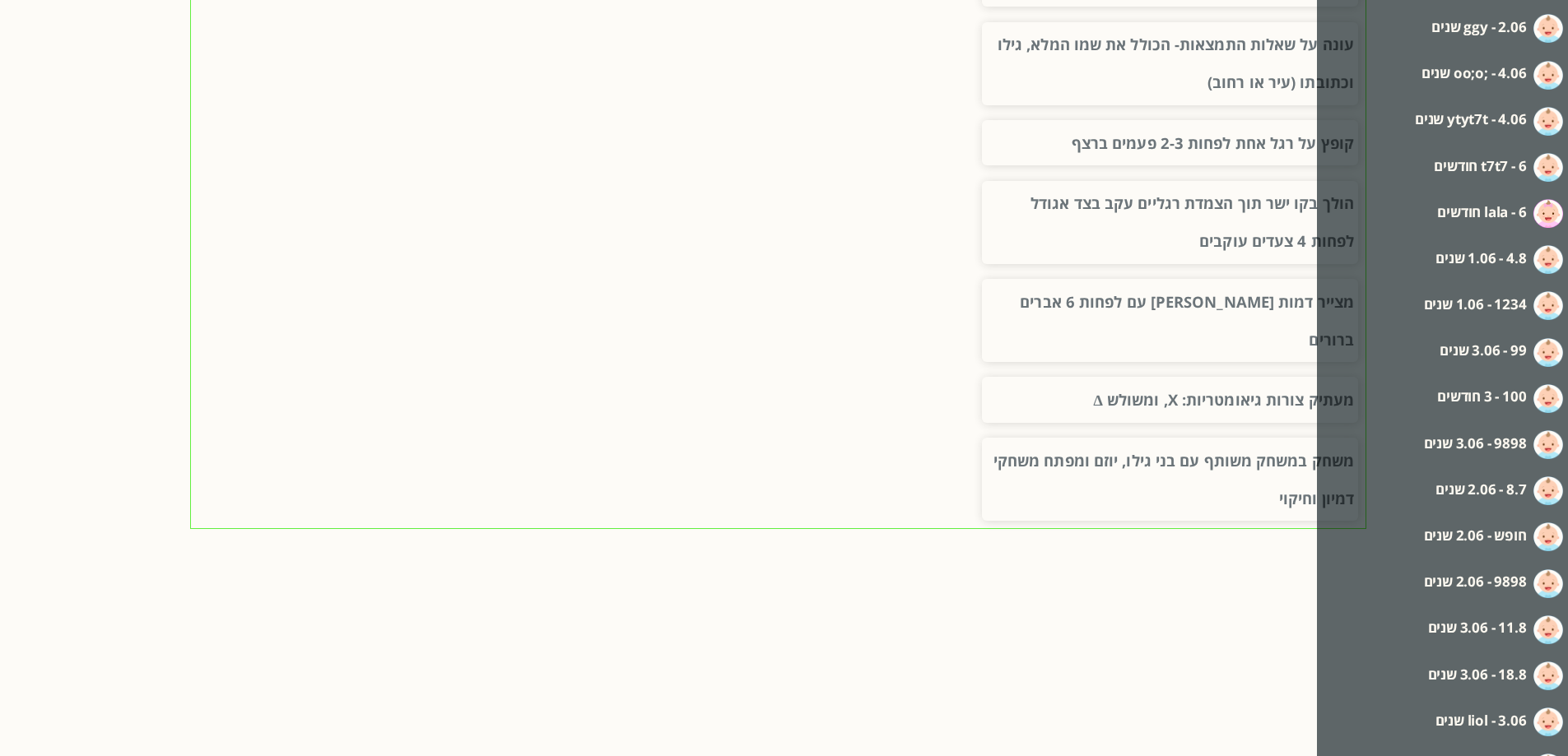
scroll to position [446, 0]
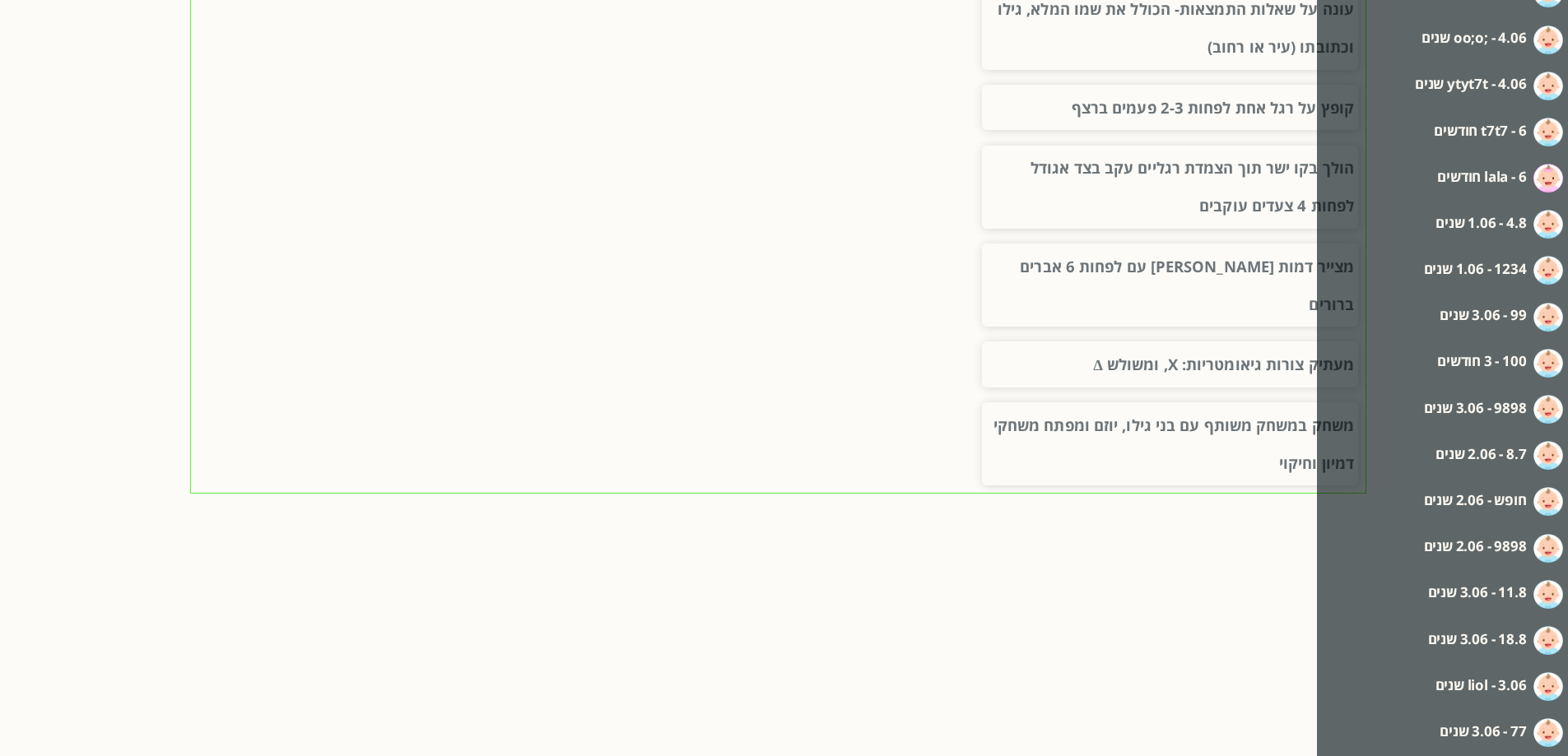
click at [1493, 642] on label "18.8 - 3.06 שנים" at bounding box center [1477, 639] width 99 height 29
